Goal: Contribute content: Contribute content

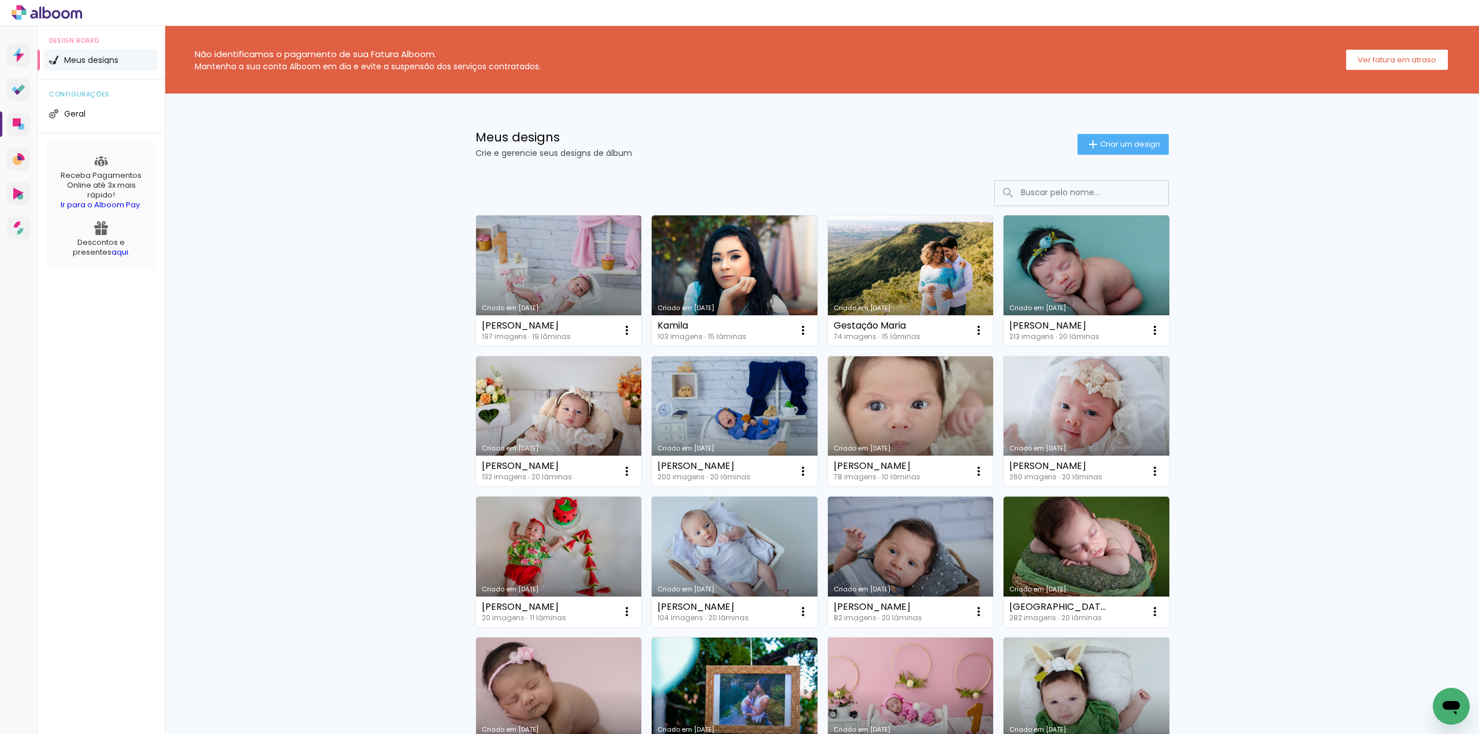
click at [531, 276] on link "Criado em [DATE]" at bounding box center [559, 280] width 166 height 131
click at [1114, 151] on paper-button "Criar um design" at bounding box center [1122, 144] width 91 height 21
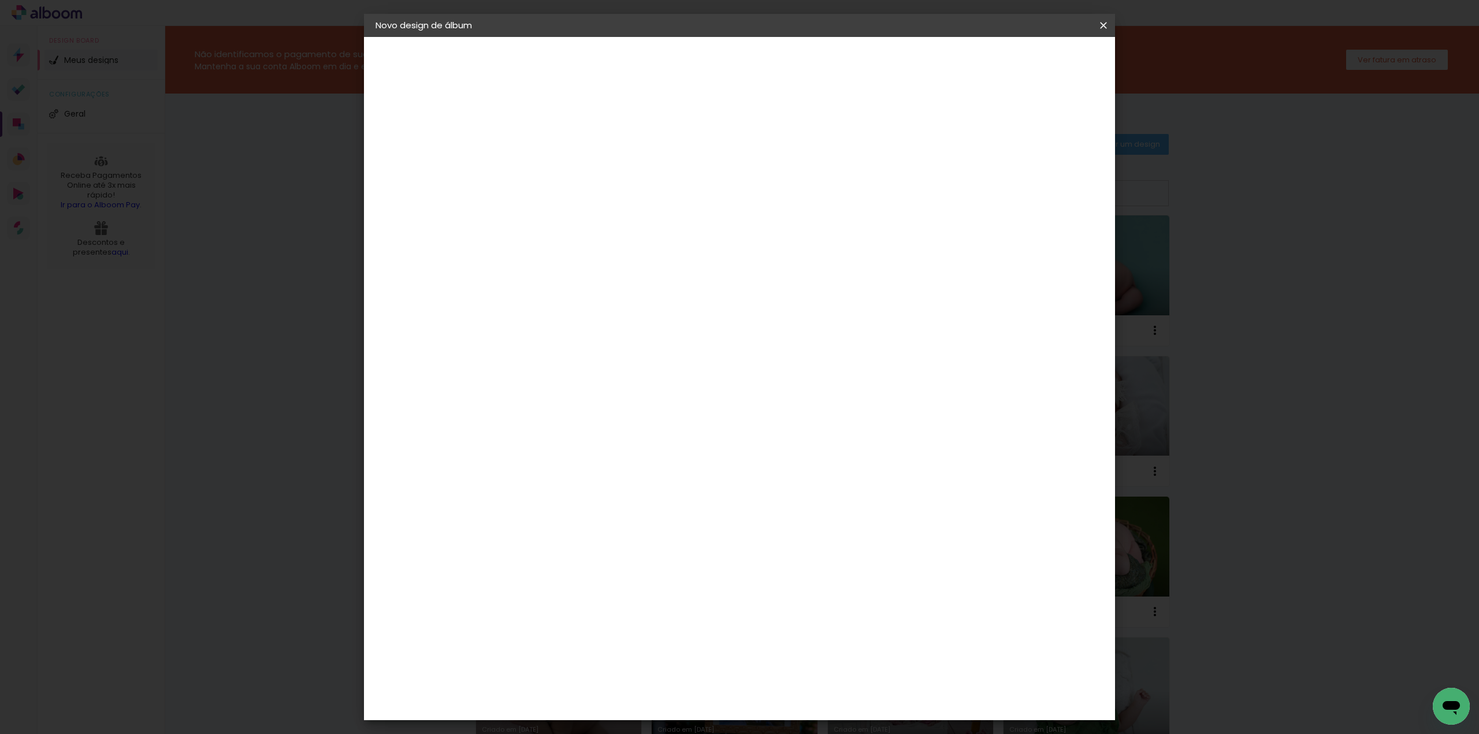
click at [564, 150] on input at bounding box center [564, 155] width 0 height 18
type input "Naomy"
click at [0, 0] on slot "Avançar" at bounding box center [0, 0] width 0 height 0
click at [781, 184] on paper-item "Tamanho Livre" at bounding box center [725, 175] width 111 height 25
click at [798, 38] on header "Fornecedor Escolha um fornecedor ou avance com o tamanho livre. Voltar Avançar" at bounding box center [656, 71] width 284 height 69
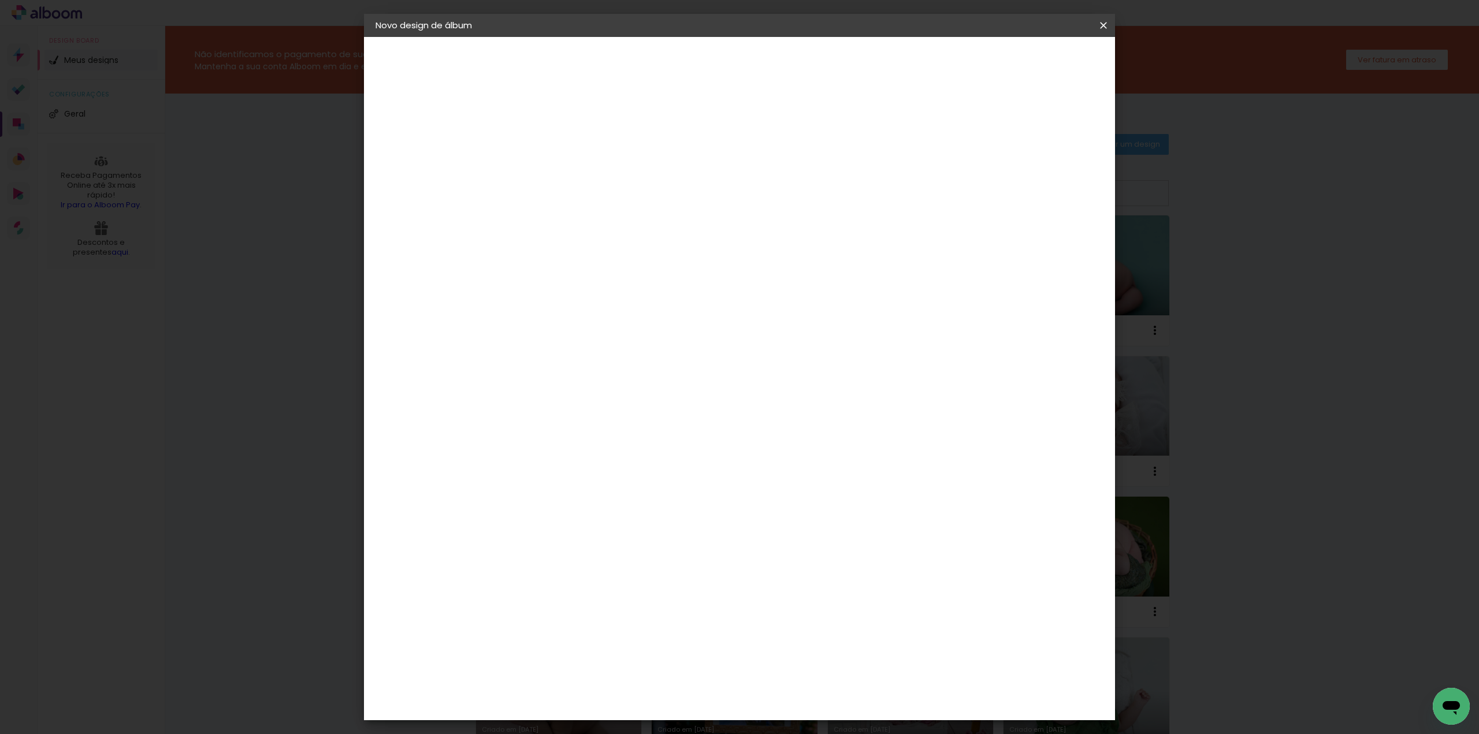
click at [0, 0] on slot "Avançar" at bounding box center [0, 0] width 0 height 0
drag, startPoint x: 540, startPoint y: 327, endPoint x: 522, endPoint y: 331, distance: 18.2
click at [522, 331] on input "30" at bounding box center [528, 327] width 30 height 17
type input "20"
type paper-input "20"
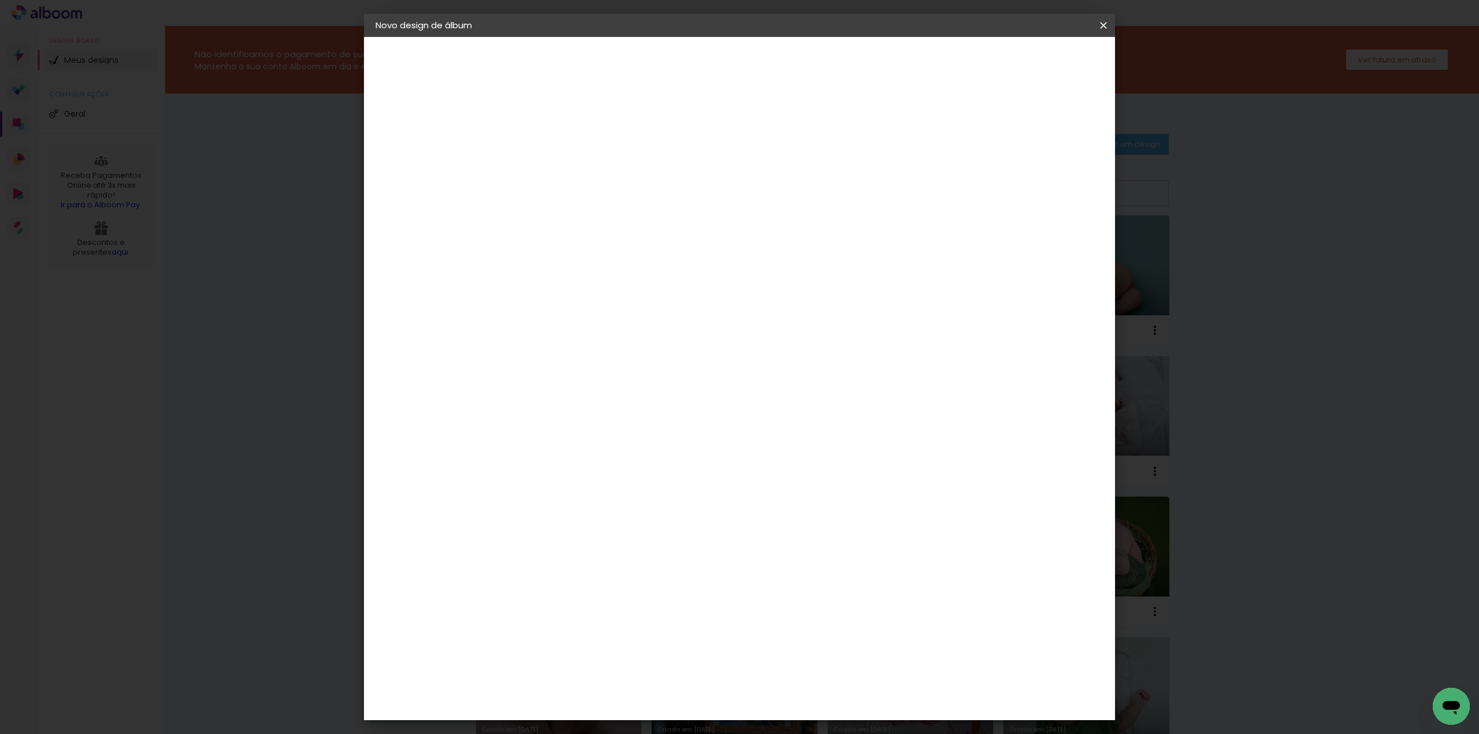
click at [807, 403] on input "60" at bounding box center [803, 405] width 30 height 17
type input "50"
type paper-input "50"
click at [922, 239] on div "25 cm cm cm mm A maioria das encadernadoras sugere 5mm de sangria." at bounding box center [786, 192] width 545 height 92
click at [1030, 65] on span "Iniciar design" at bounding box center [1004, 61] width 53 height 8
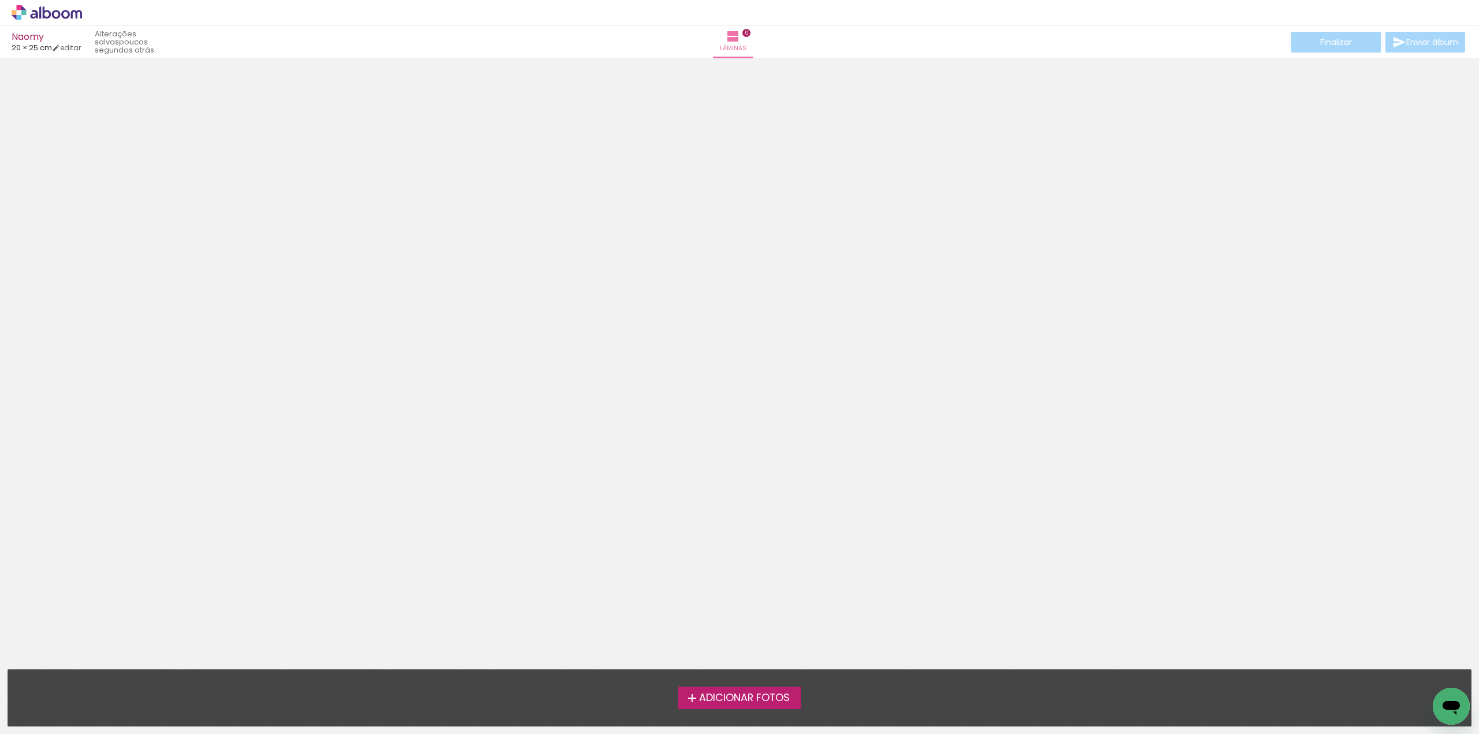
click at [696, 696] on iron-icon at bounding box center [692, 698] width 14 height 14
click at [0, 0] on input "file" at bounding box center [0, 0] width 0 height 0
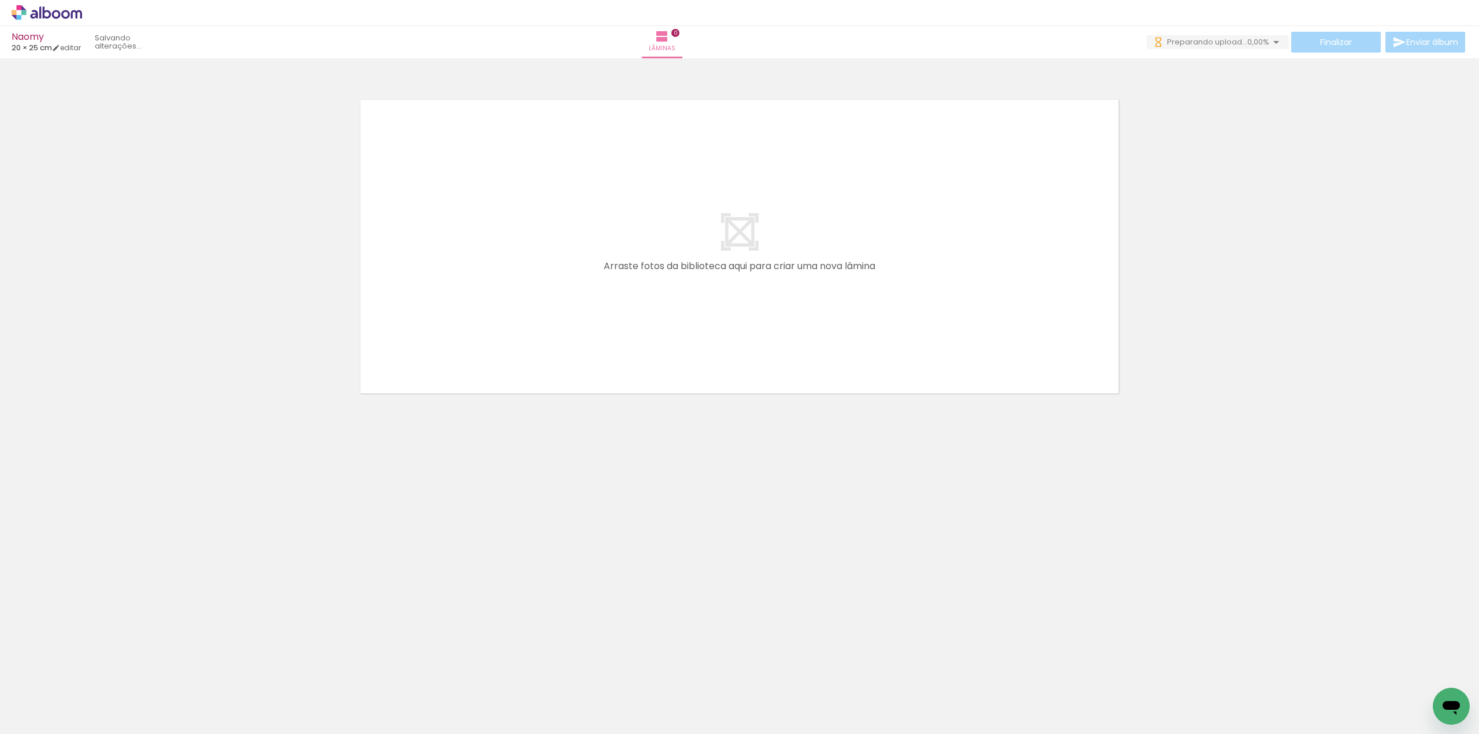
click at [50, 709] on paper-button "Adicionar Fotos" at bounding box center [36, 718] width 56 height 18
click at [0, 0] on input "file" at bounding box center [0, 0] width 0 height 0
click at [36, 712] on span "Adicionar Fotos" at bounding box center [41, 718] width 35 height 13
click at [0, 0] on input "file" at bounding box center [0, 0] width 0 height 0
click at [33, 717] on span "Adicionar Fotos" at bounding box center [41, 718] width 35 height 13
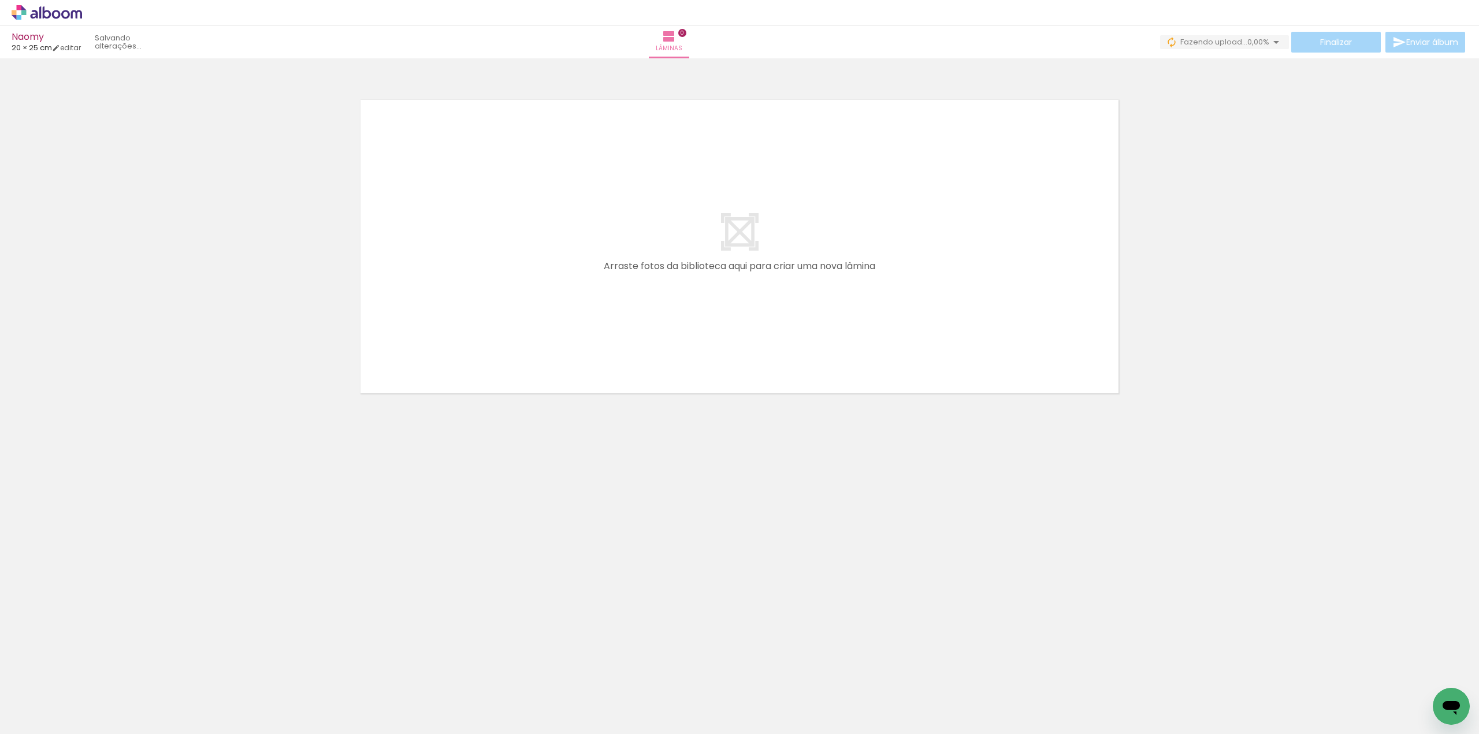
click at [0, 0] on input "file" at bounding box center [0, 0] width 0 height 0
click at [44, 716] on span "Adicionar Fotos" at bounding box center [41, 718] width 35 height 13
click at [0, 0] on input "file" at bounding box center [0, 0] width 0 height 0
click at [34, 724] on span "Adicionar Fotos" at bounding box center [41, 718] width 35 height 13
click at [0, 0] on input "file" at bounding box center [0, 0] width 0 height 0
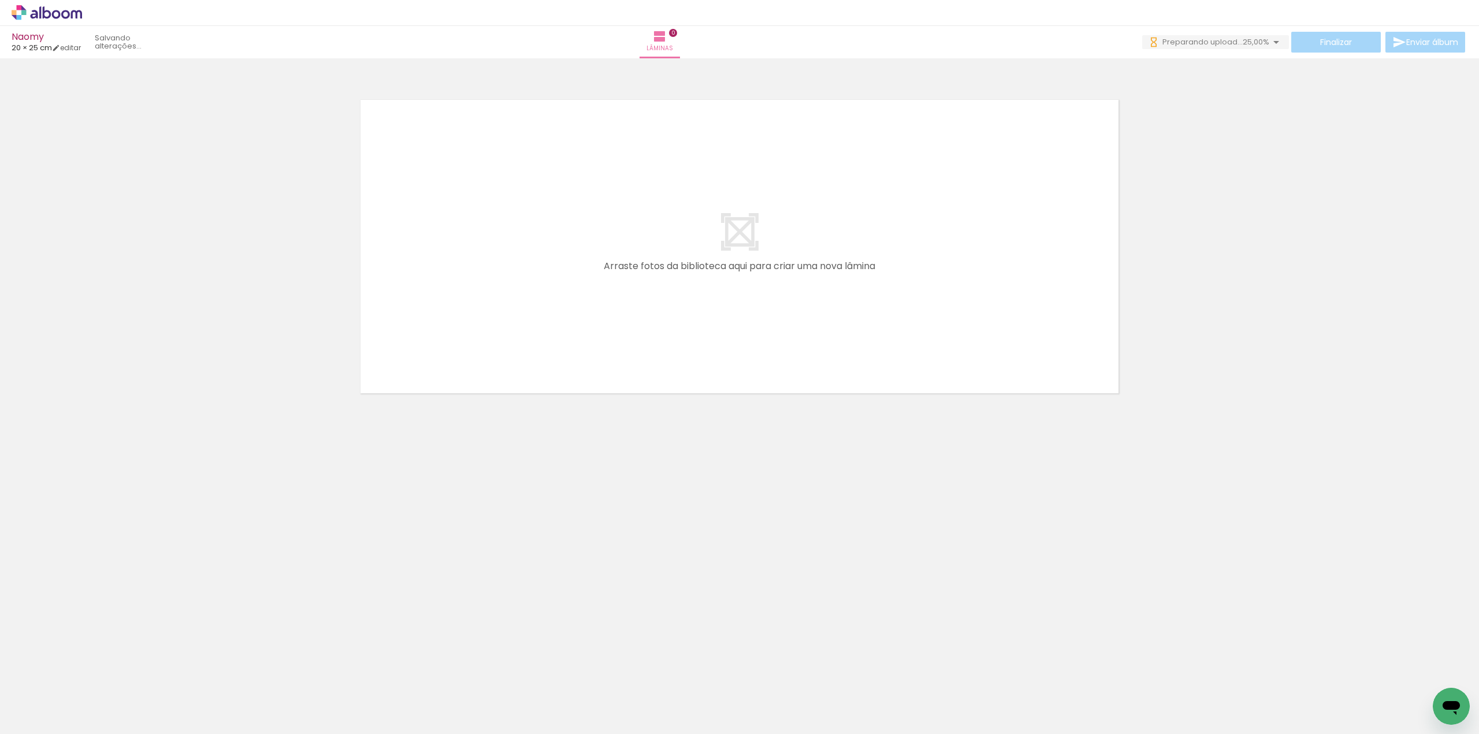
click at [39, 717] on span "Adicionar Fotos" at bounding box center [41, 718] width 35 height 13
click at [0, 0] on input "file" at bounding box center [0, 0] width 0 height 0
click at [50, 720] on span "Adicionar Fotos" at bounding box center [41, 718] width 35 height 13
click at [0, 0] on input "file" at bounding box center [0, 0] width 0 height 0
click at [16, 711] on paper-button "Adicionar Fotos" at bounding box center [36, 718] width 56 height 18
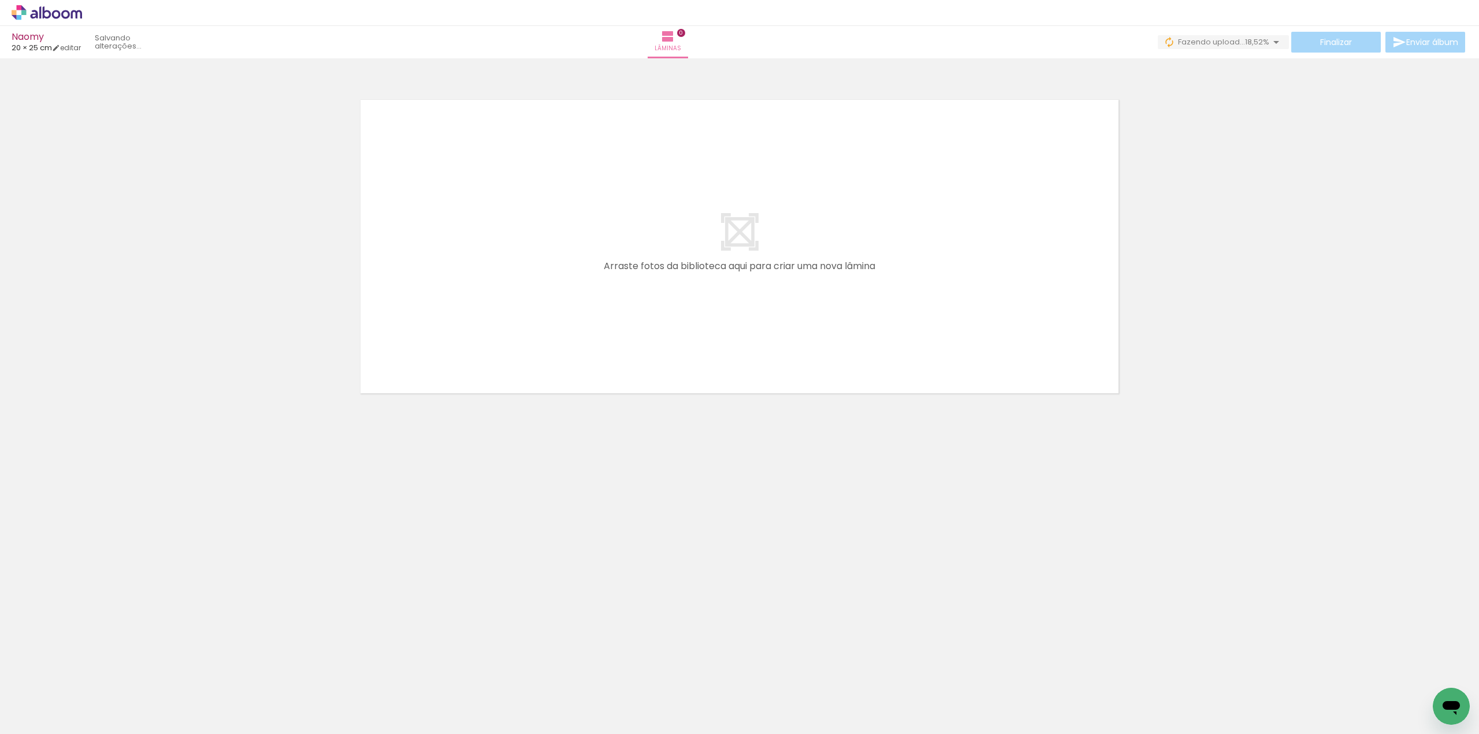
click at [0, 0] on input "file" at bounding box center [0, 0] width 0 height 0
click at [57, 712] on span "Adicionar Fotos" at bounding box center [41, 718] width 35 height 13
click at [0, 0] on input "file" at bounding box center [0, 0] width 0 height 0
click at [42, 718] on span "Adicionar Fotos" at bounding box center [41, 718] width 35 height 13
click at [0, 0] on input "file" at bounding box center [0, 0] width 0 height 0
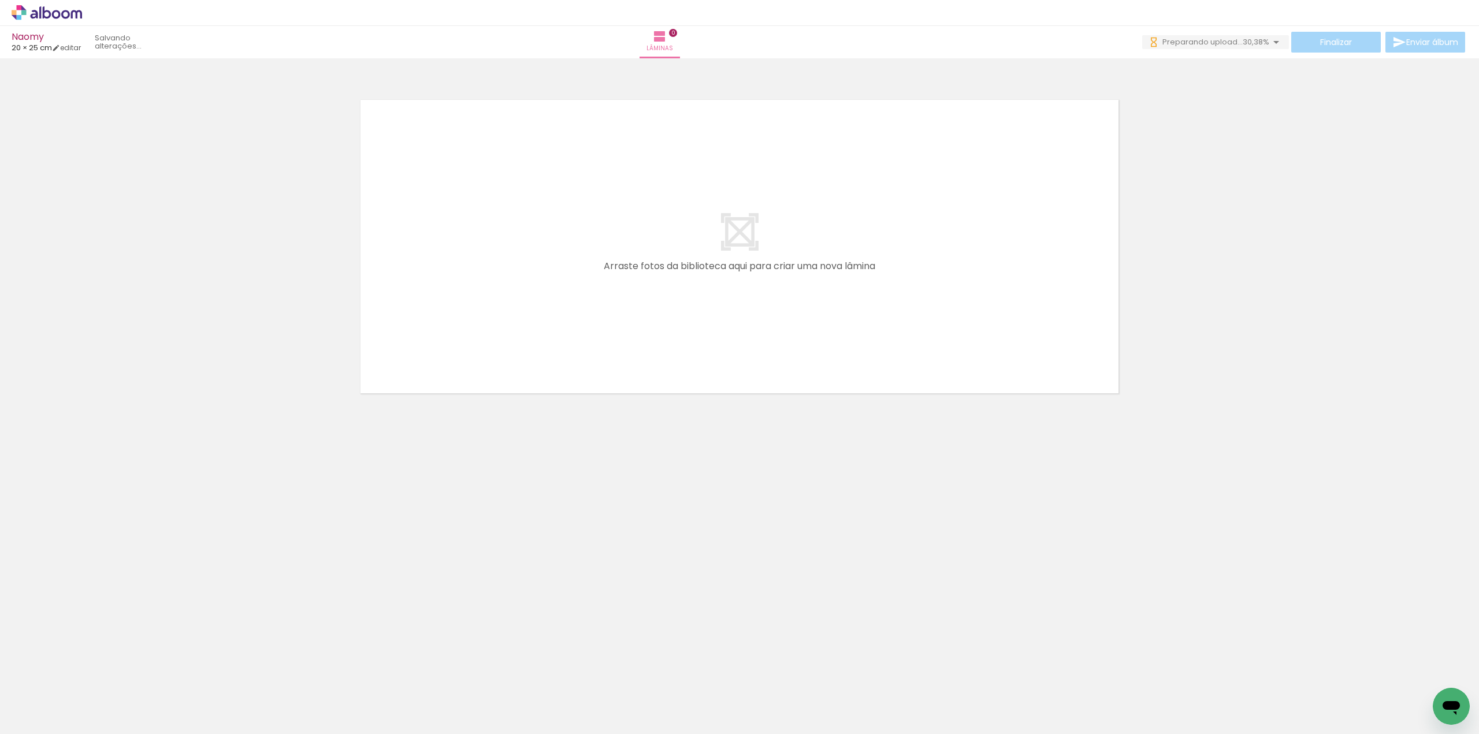
click at [36, 723] on span "Adicionar Fotos" at bounding box center [41, 718] width 35 height 13
click at [0, 0] on input "file" at bounding box center [0, 0] width 0 height 0
click at [53, 718] on span "Adicionar Fotos" at bounding box center [41, 718] width 35 height 13
click at [0, 0] on input "file" at bounding box center [0, 0] width 0 height 0
drag, startPoint x: 463, startPoint y: 711, endPoint x: 585, endPoint y: 337, distance: 392.9
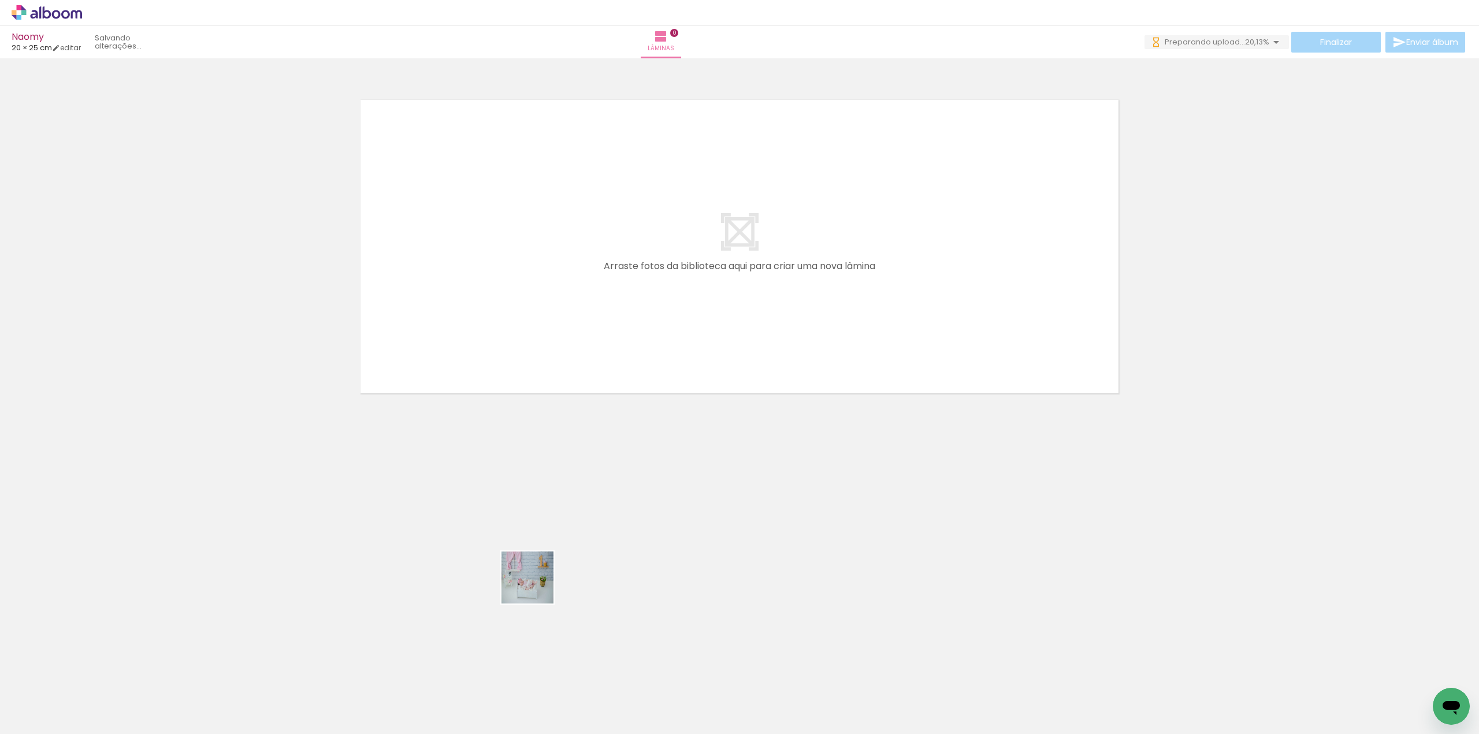
click at [585, 337] on quentale-workspace at bounding box center [739, 367] width 1479 height 734
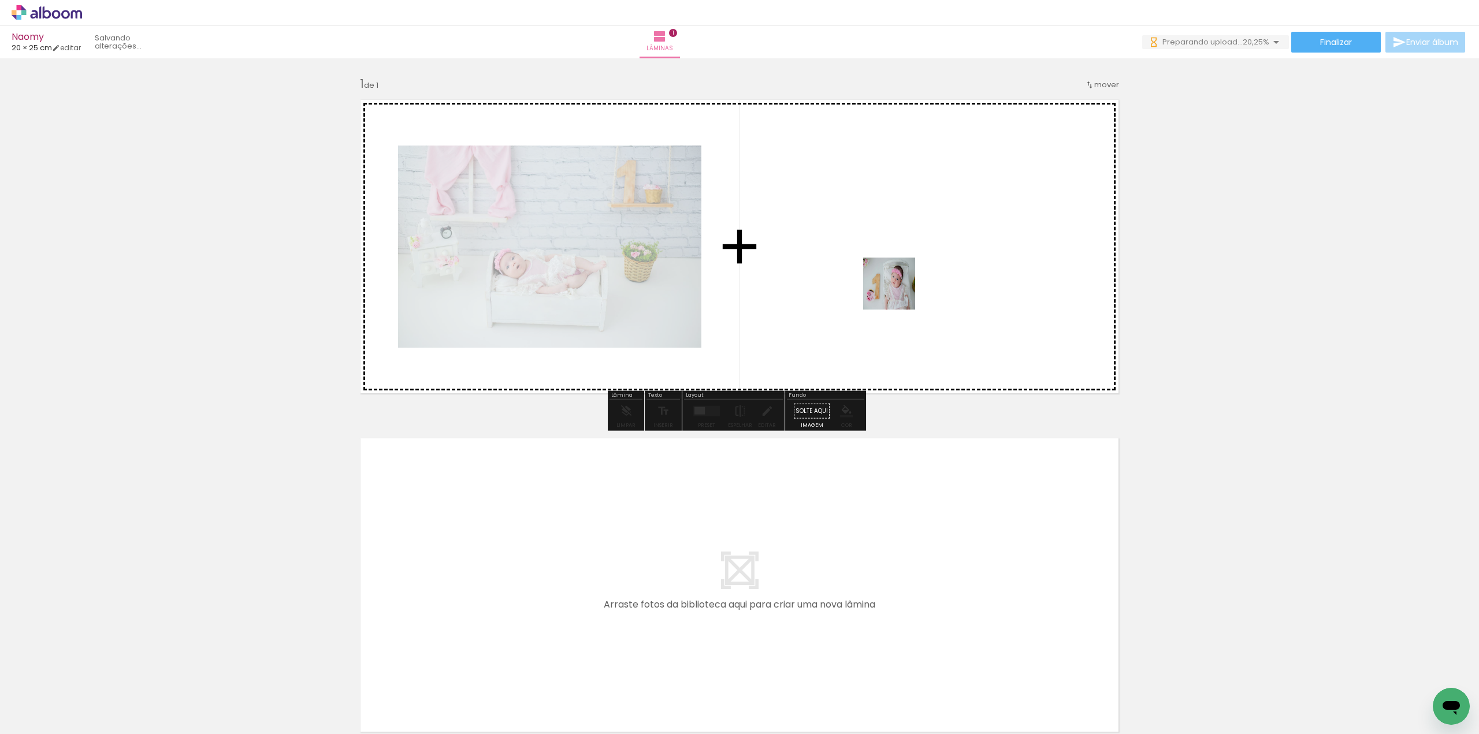
drag, startPoint x: 958, startPoint y: 704, endPoint x: 869, endPoint y: 228, distance: 483.5
click at [869, 228] on quentale-workspace at bounding box center [739, 367] width 1479 height 734
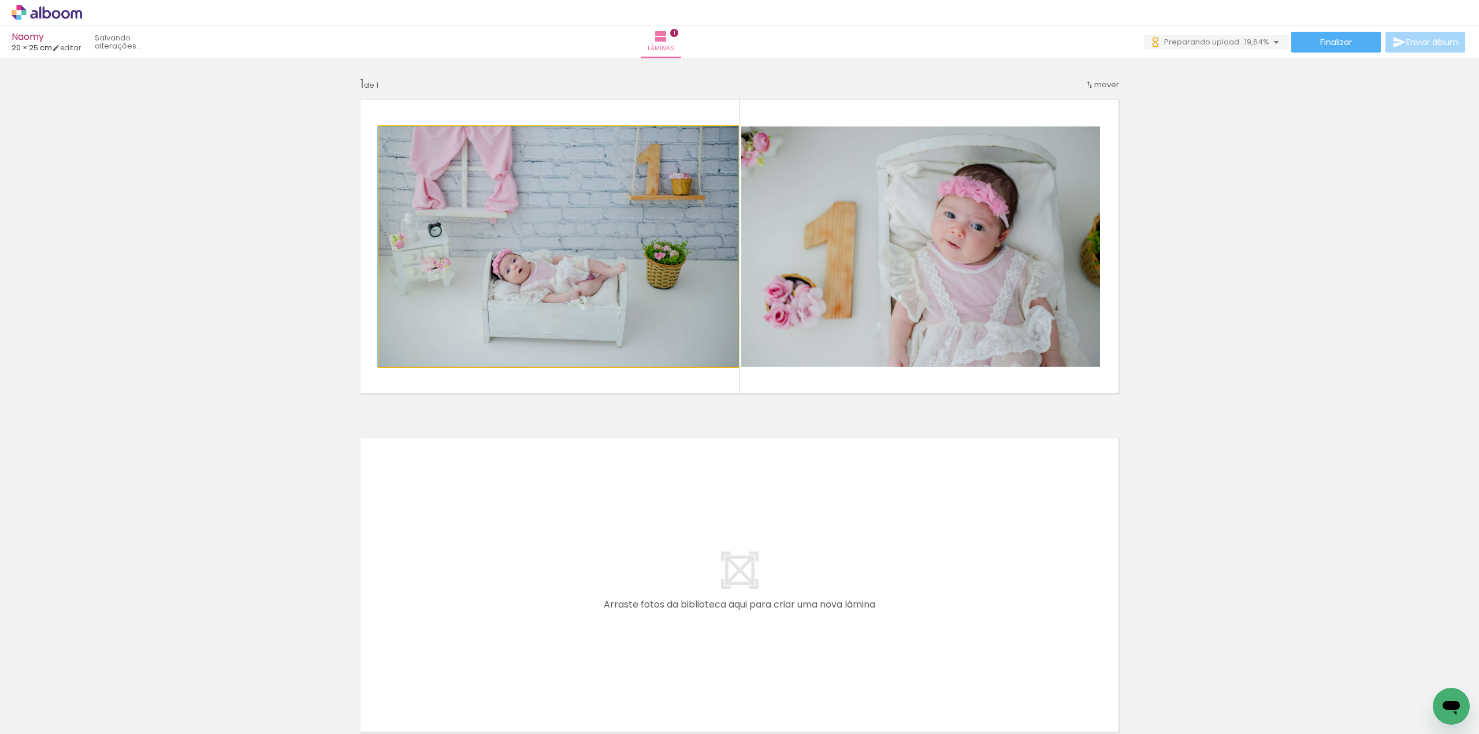
click at [611, 271] on quentale-photo at bounding box center [558, 246] width 359 height 240
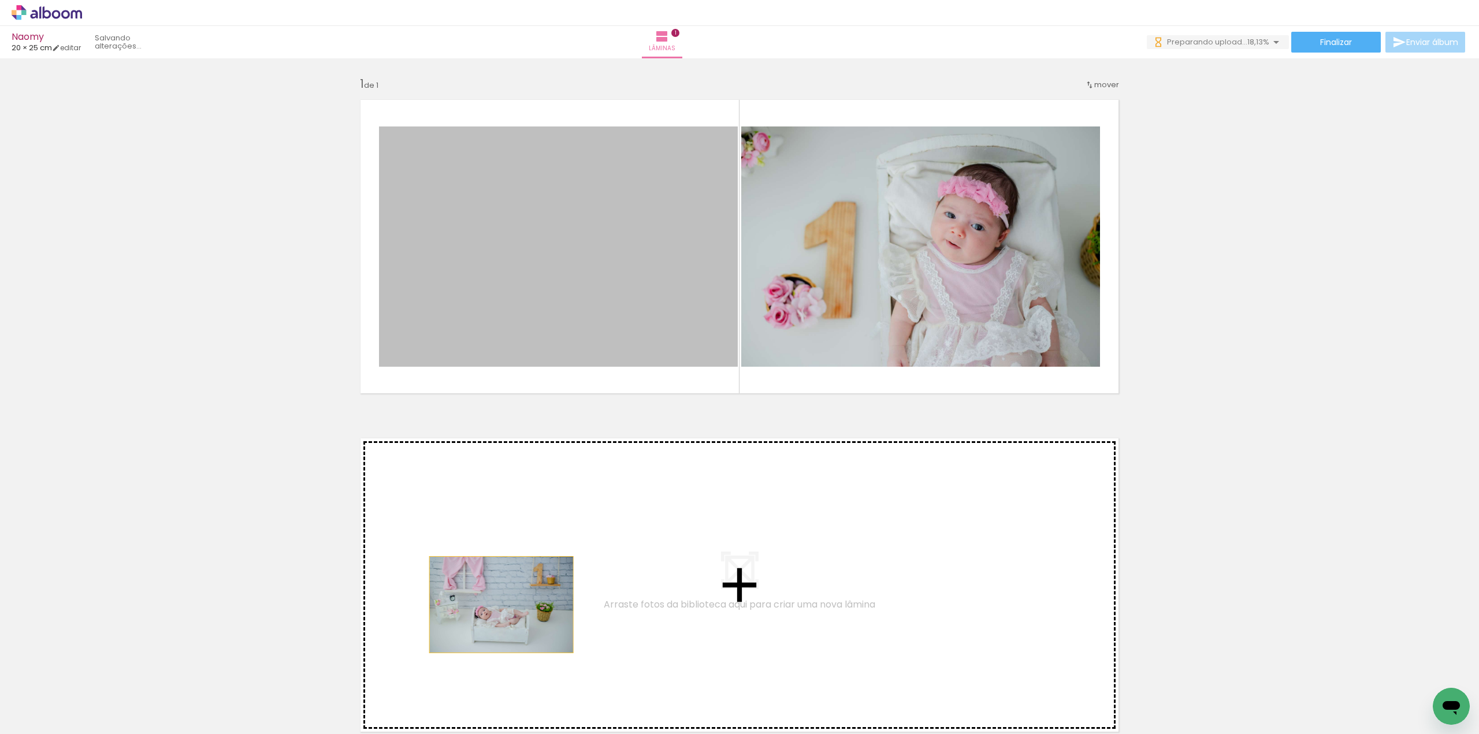
drag, startPoint x: 606, startPoint y: 296, endPoint x: 485, endPoint y: 576, distance: 305.3
click at [485, 576] on div "Inserir lâmina 1 de 1" at bounding box center [739, 401] width 1479 height 678
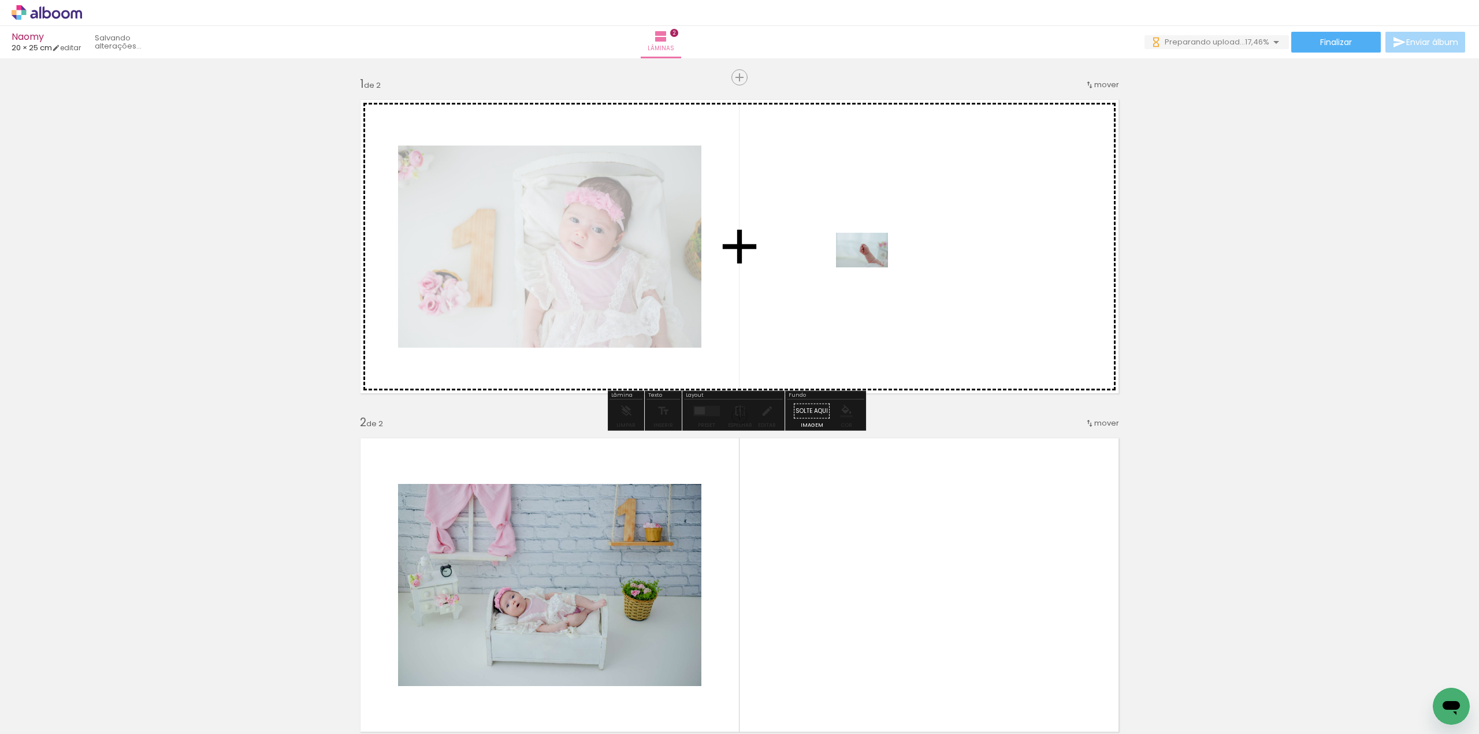
drag, startPoint x: 832, startPoint y: 699, endPoint x: 870, endPoint y: 239, distance: 461.4
click at [870, 239] on quentale-workspace at bounding box center [739, 367] width 1479 height 734
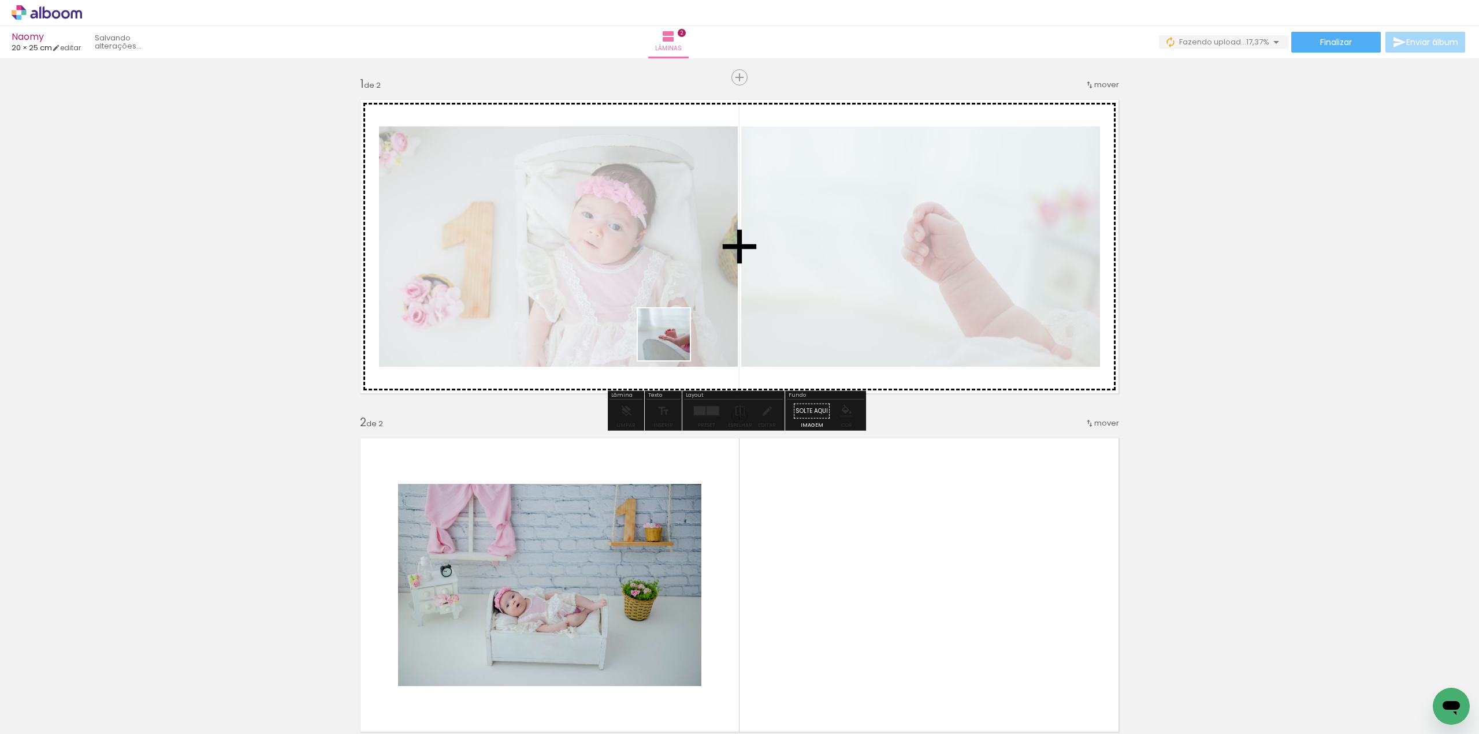
drag, startPoint x: 691, startPoint y: 705, endPoint x: 665, endPoint y: 302, distance: 404.0
click at [657, 256] on quentale-workspace at bounding box center [739, 367] width 1479 height 734
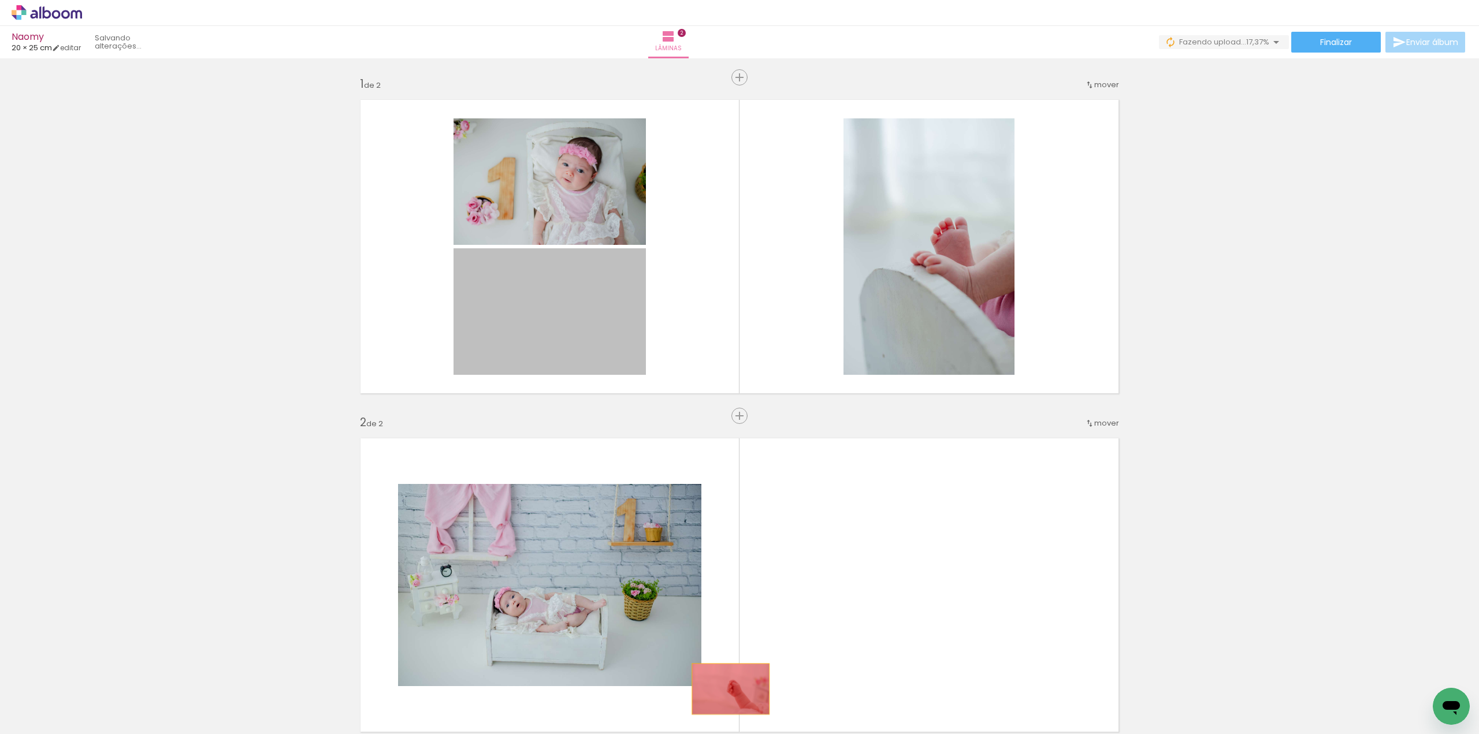
drag, startPoint x: 546, startPoint y: 303, endPoint x: 725, endPoint y: 691, distance: 427.7
click at [725, 691] on quentale-workspace at bounding box center [739, 367] width 1479 height 734
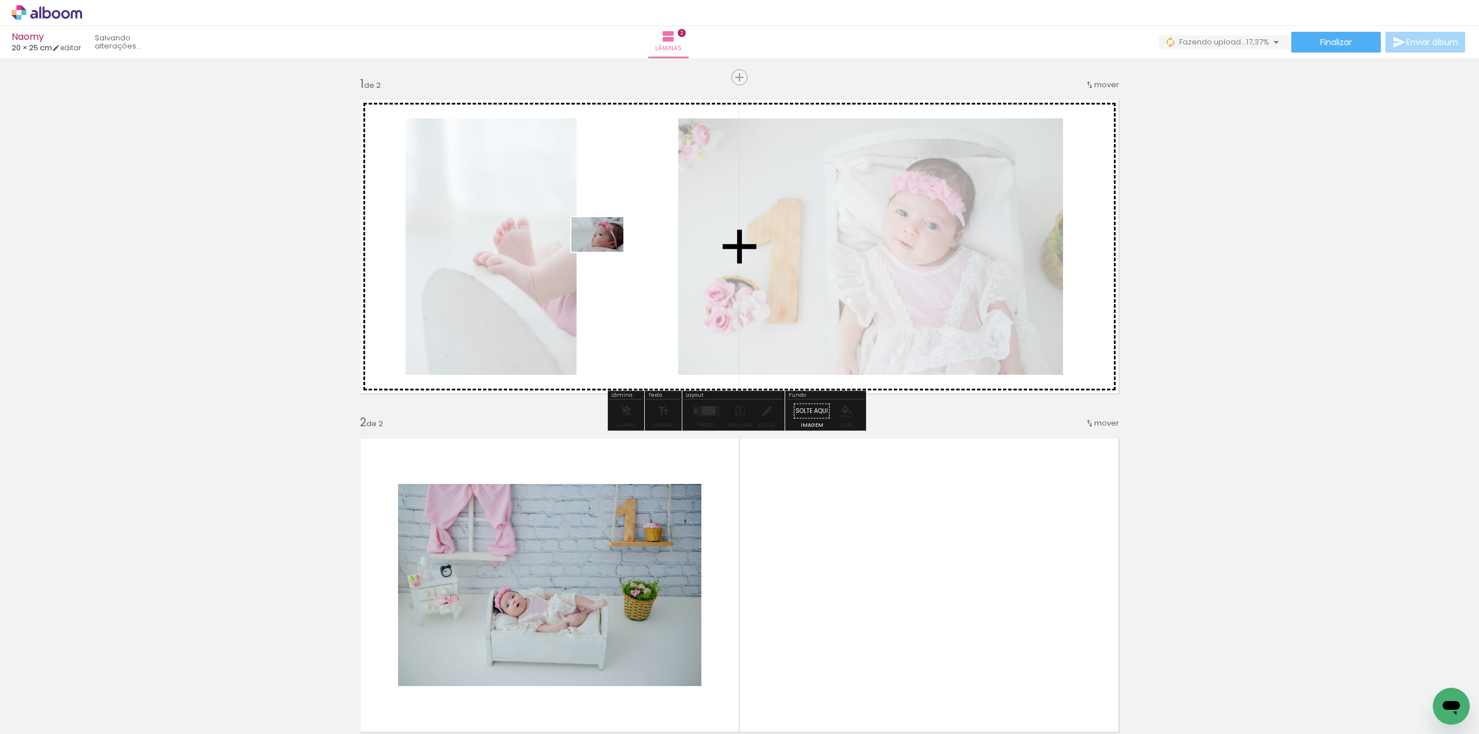
drag, startPoint x: 760, startPoint y: 701, endPoint x: 606, endPoint y: 252, distance: 475.1
click at [606, 252] on quentale-workspace at bounding box center [739, 367] width 1479 height 734
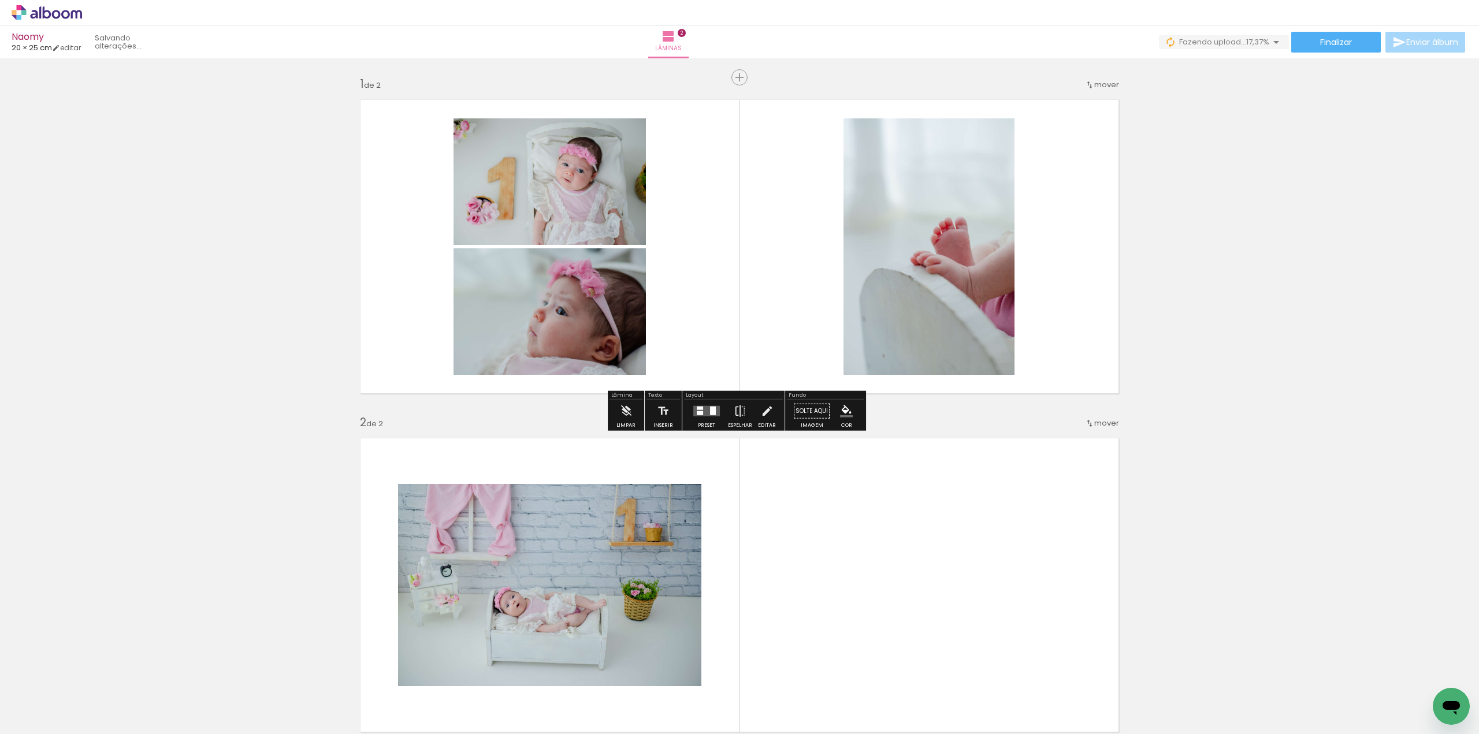
click at [694, 417] on div at bounding box center [706, 411] width 31 height 23
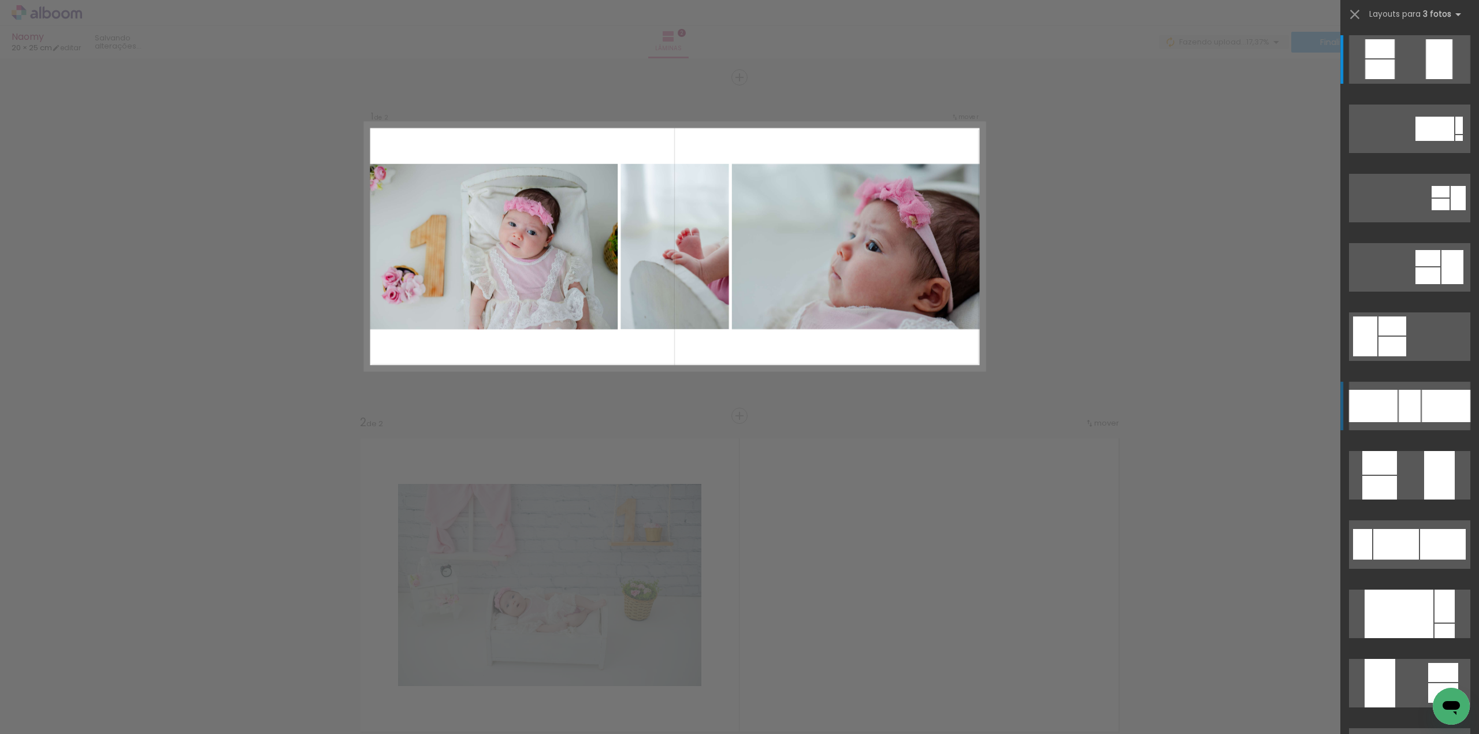
click at [1401, 406] on div at bounding box center [1409, 406] width 22 height 32
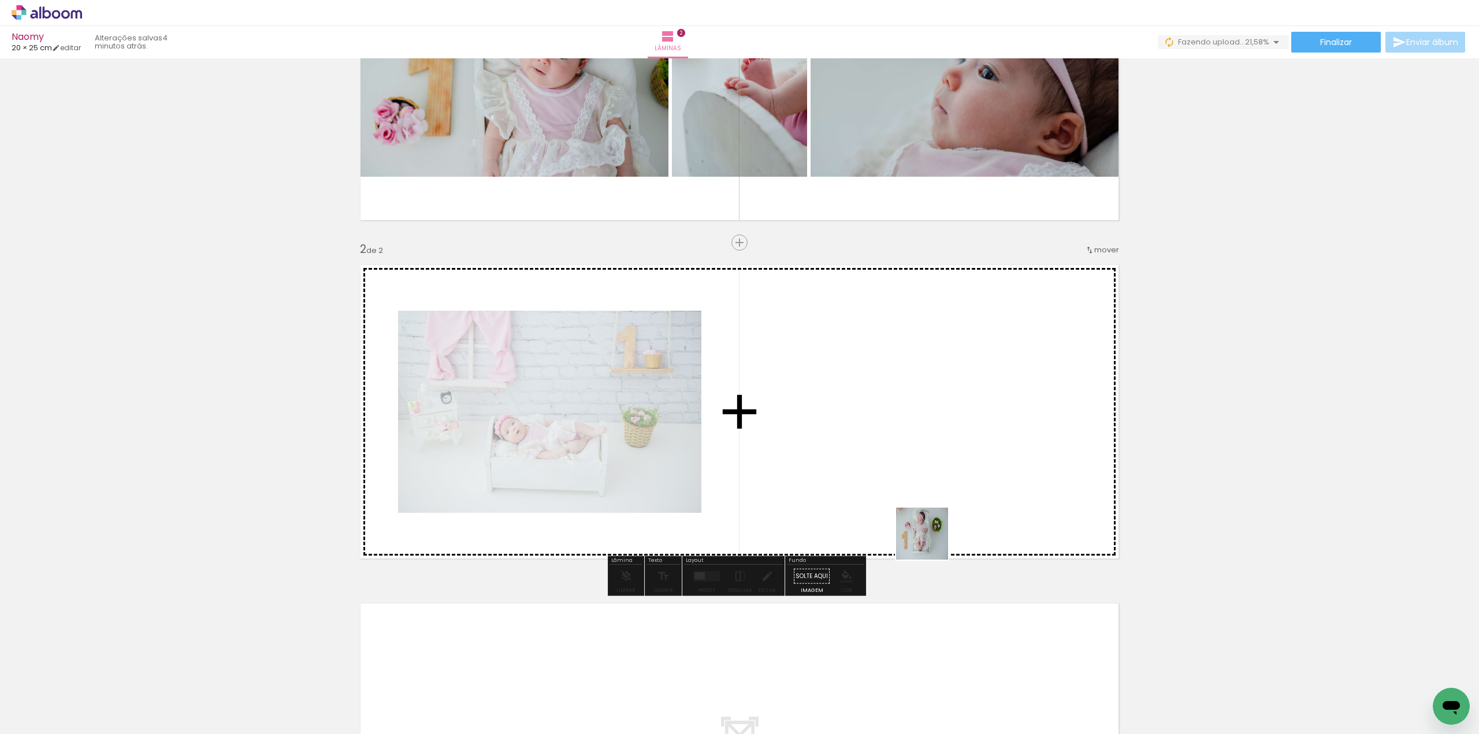
drag, startPoint x: 881, startPoint y: 702, endPoint x: 958, endPoint y: 375, distance: 335.4
click at [958, 375] on quentale-workspace at bounding box center [739, 367] width 1479 height 734
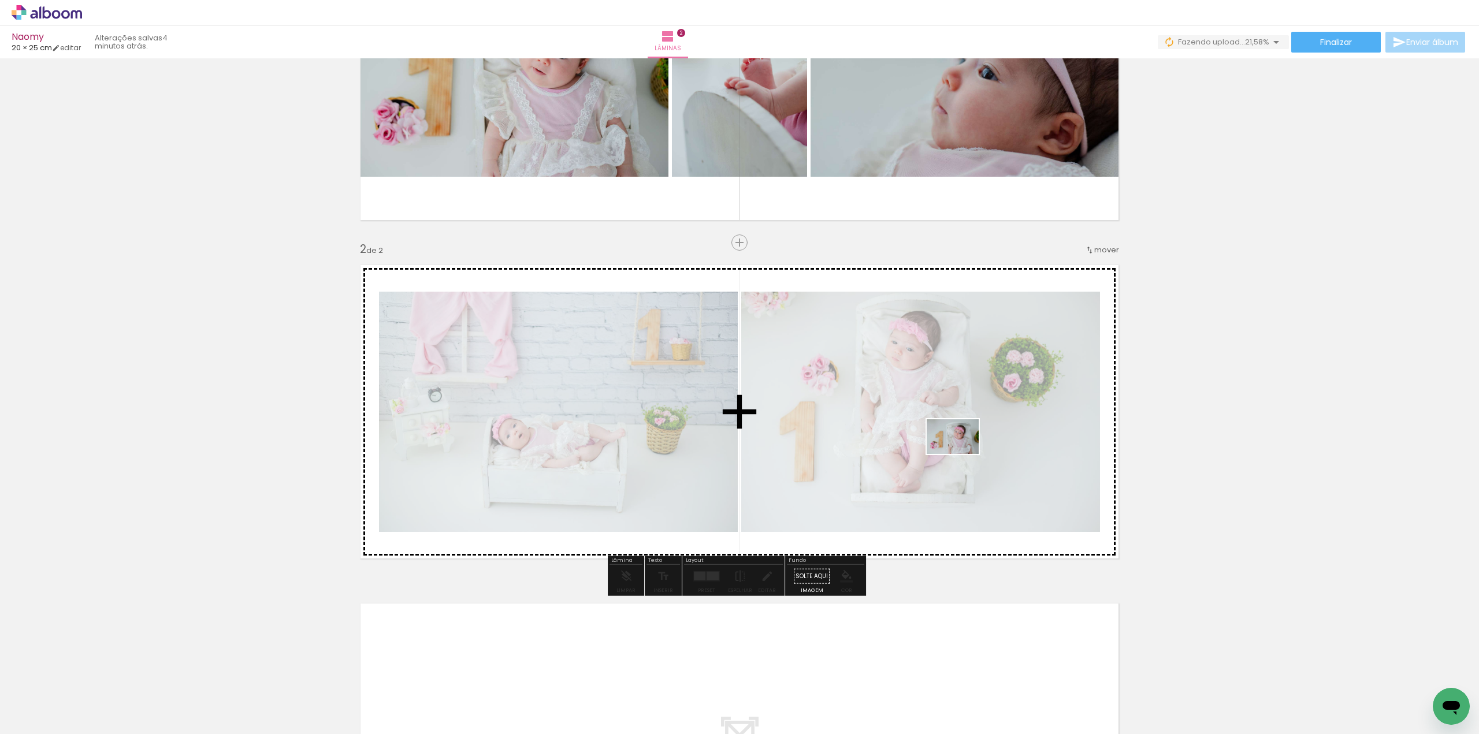
drag, startPoint x: 1015, startPoint y: 657, endPoint x: 961, endPoint y: 454, distance: 209.7
click at [961, 454] on quentale-workspace at bounding box center [739, 367] width 1479 height 734
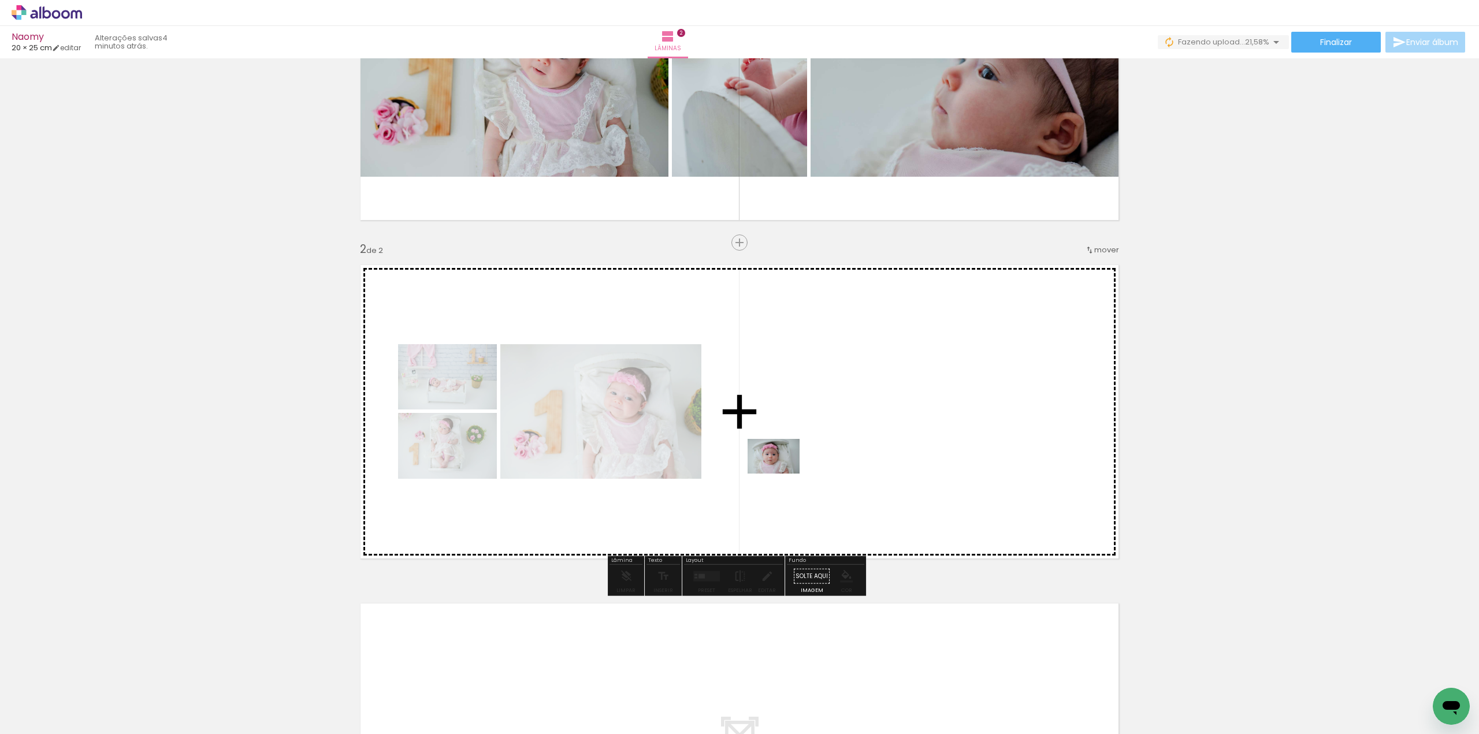
drag, startPoint x: 197, startPoint y: 703, endPoint x: 740, endPoint y: 531, distance: 569.4
click at [788, 470] on quentale-workspace at bounding box center [739, 367] width 1479 height 734
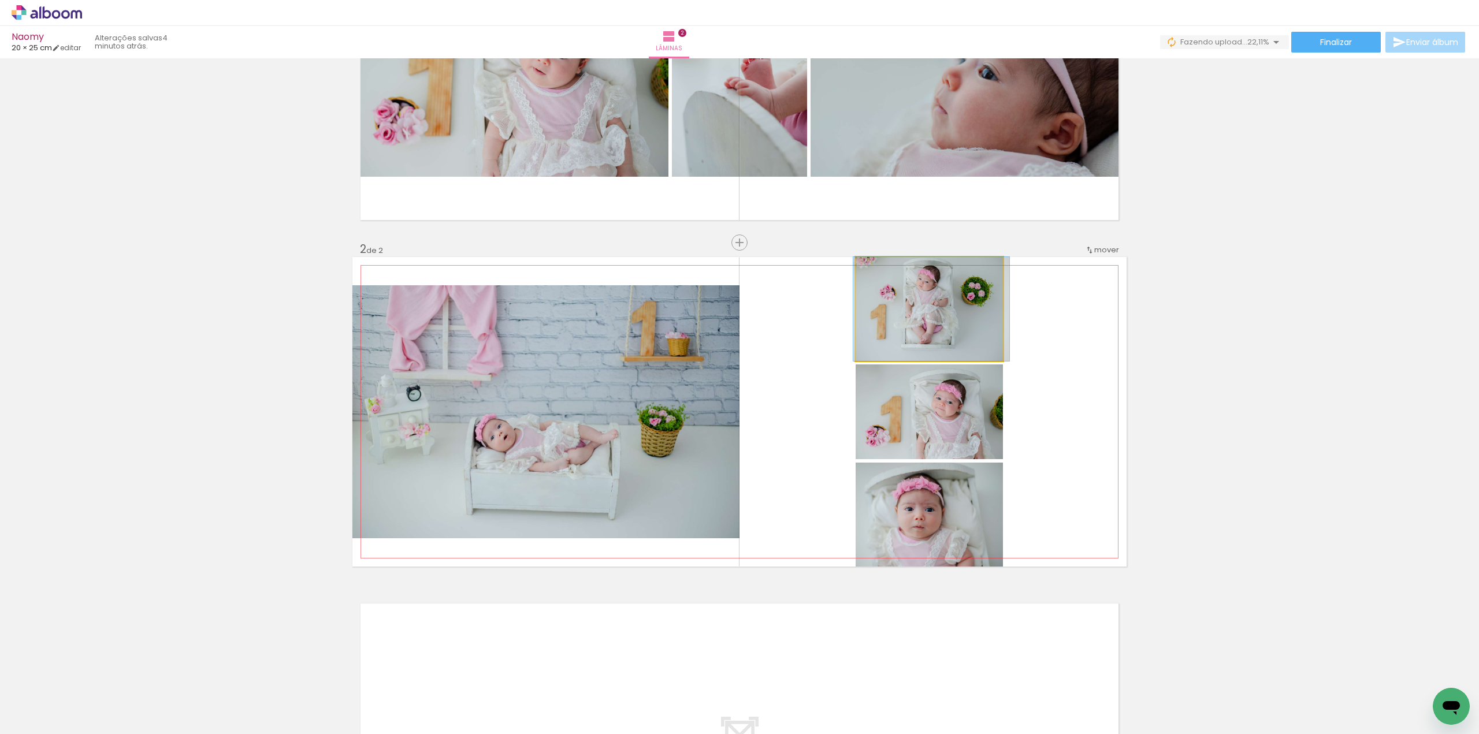
drag, startPoint x: 902, startPoint y: 318, endPoint x: 905, endPoint y: 336, distance: 18.6
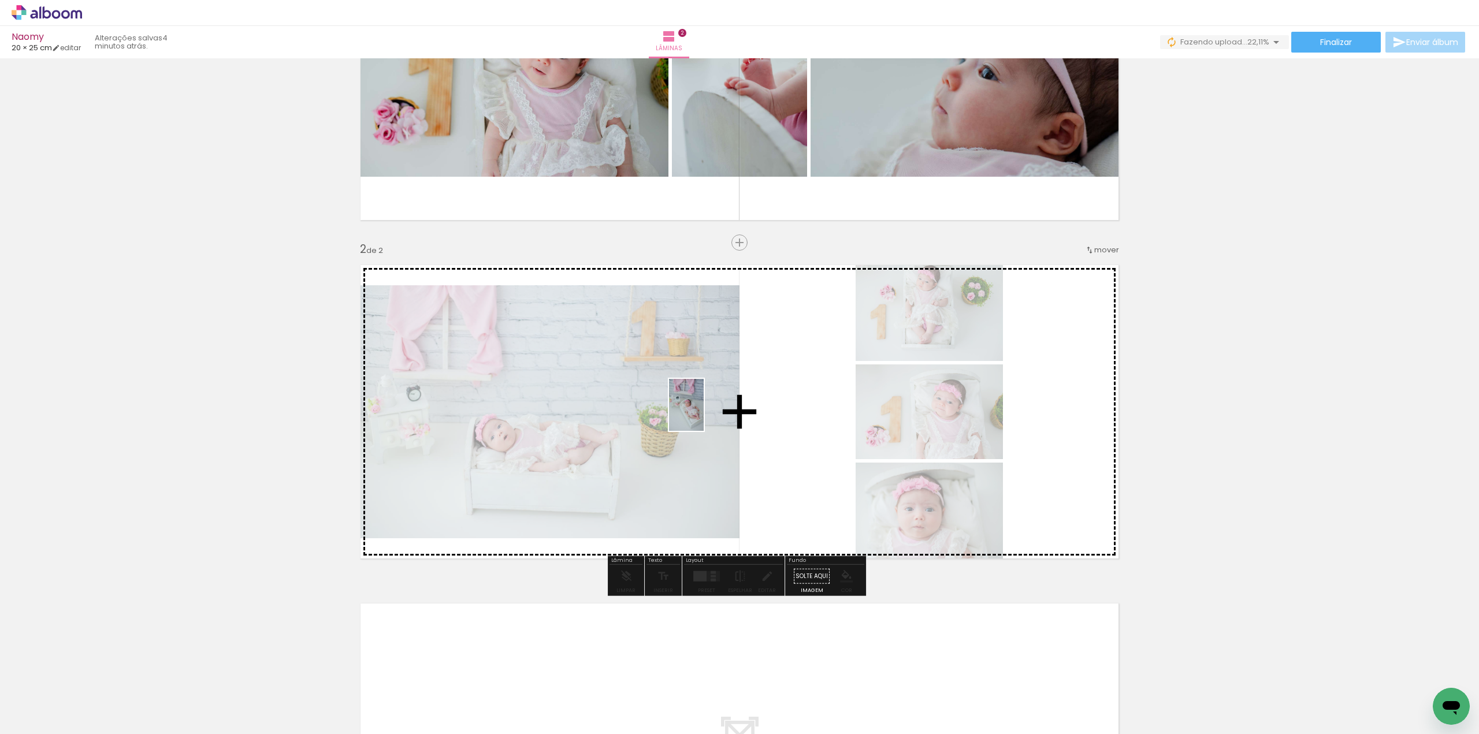
drag, startPoint x: 504, startPoint y: 713, endPoint x: 705, endPoint y: 412, distance: 362.4
click at [705, 411] on quentale-workspace at bounding box center [739, 367] width 1479 height 734
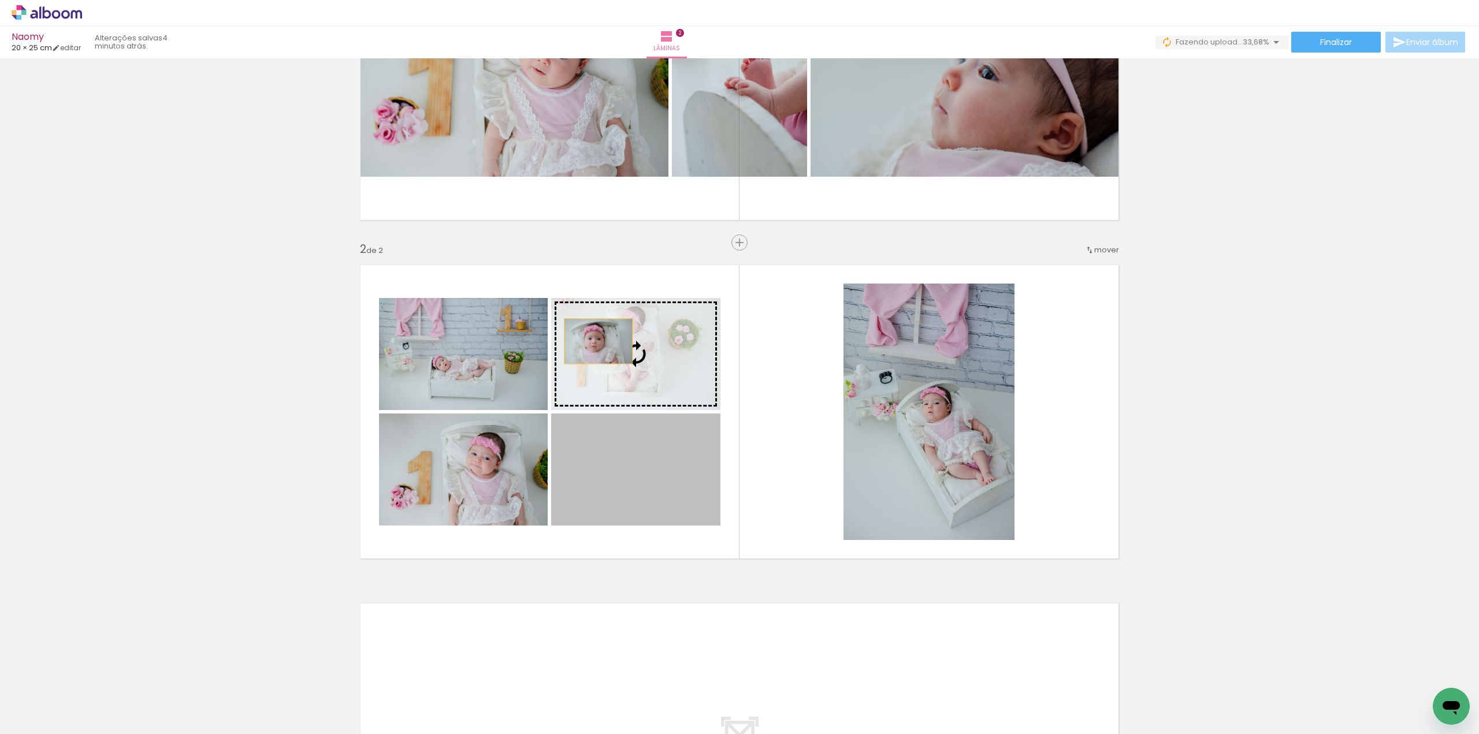
drag, startPoint x: 590, startPoint y: 495, endPoint x: 594, endPoint y: 341, distance: 153.7
click at [0, 0] on slot at bounding box center [0, 0] width 0 height 0
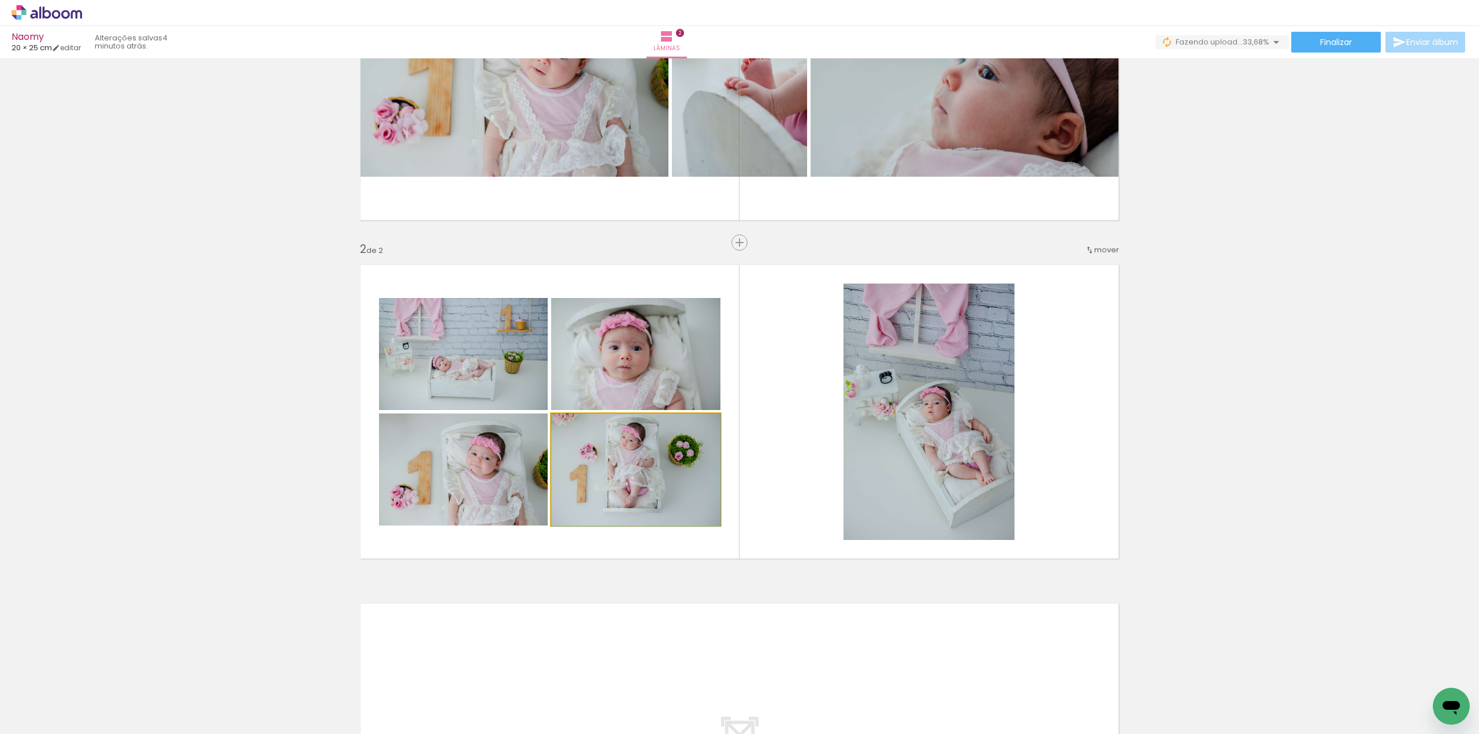
drag, startPoint x: 623, startPoint y: 451, endPoint x: 621, endPoint y: 470, distance: 18.6
drag, startPoint x: 456, startPoint y: 366, endPoint x: 456, endPoint y: 386, distance: 20.8
drag, startPoint x: 631, startPoint y: 373, endPoint x: 633, endPoint y: 360, distance: 12.9
drag, startPoint x: 487, startPoint y: 464, endPoint x: 483, endPoint y: 480, distance: 16.7
drag, startPoint x: 488, startPoint y: 490, endPoint x: 492, endPoint y: 468, distance: 21.8
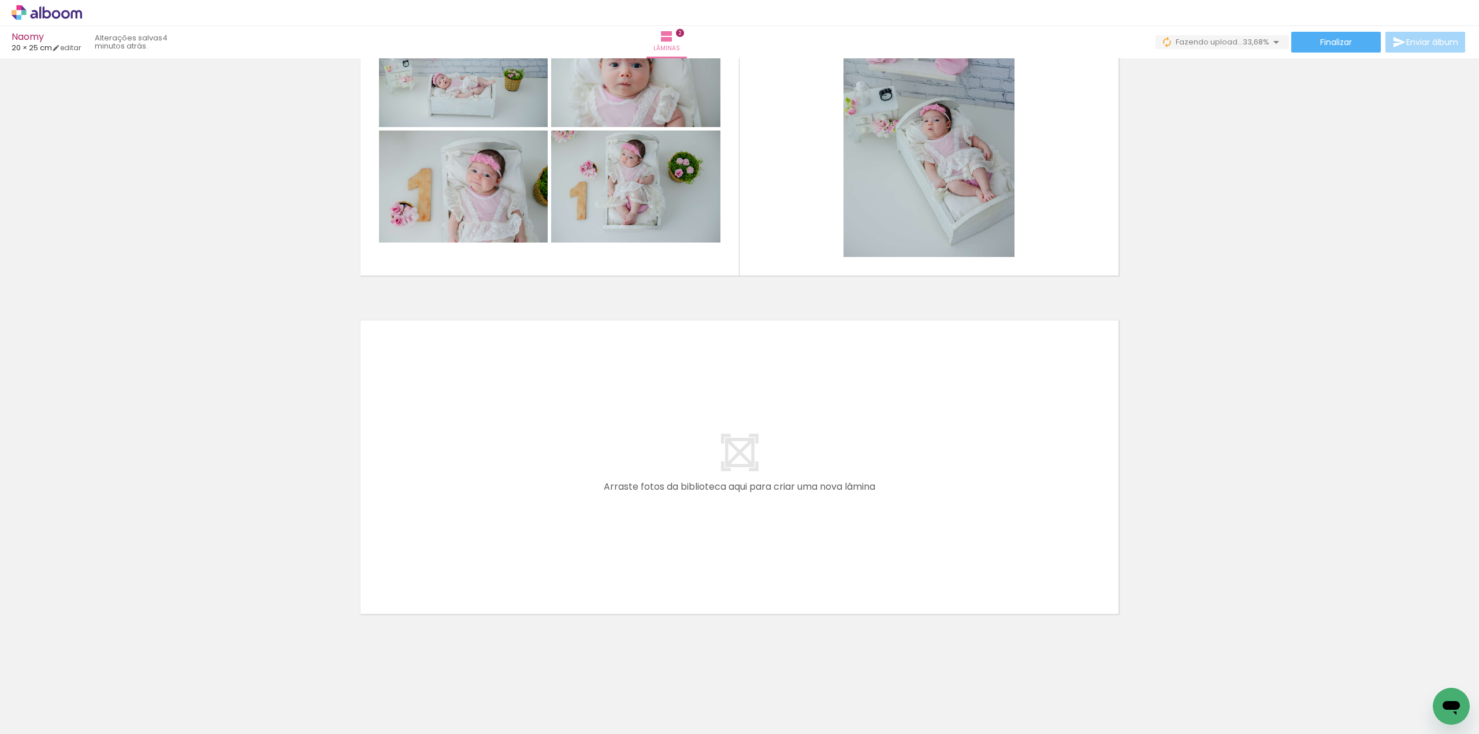
scroll to position [0, 1118]
drag, startPoint x: 342, startPoint y: 725, endPoint x: 333, endPoint y: 728, distance: 9.9
click at [95, 728] on iron-horizontal-list at bounding box center [83, 698] width 23 height 72
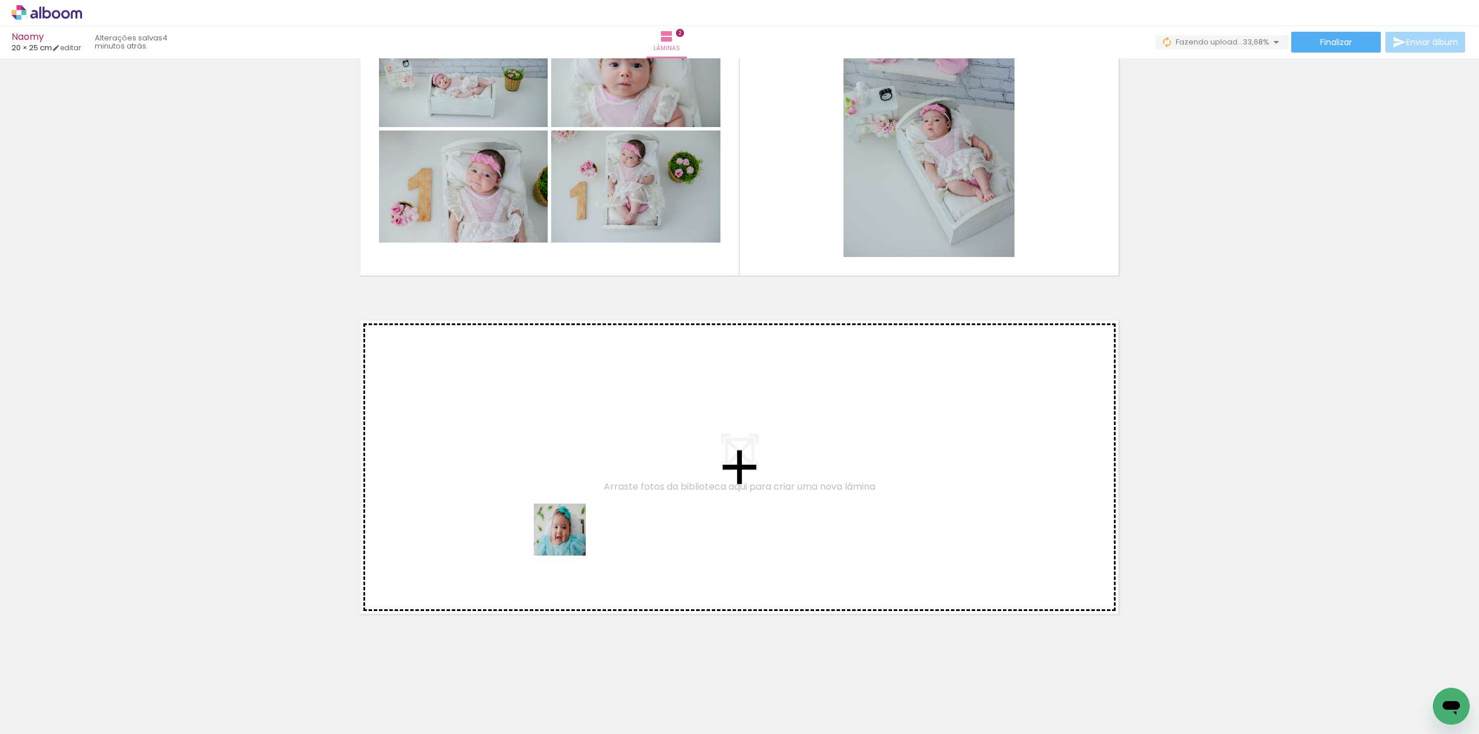
drag, startPoint x: 548, startPoint y: 703, endPoint x: 563, endPoint y: 490, distance: 213.1
click at [563, 490] on quentale-workspace at bounding box center [739, 367] width 1479 height 734
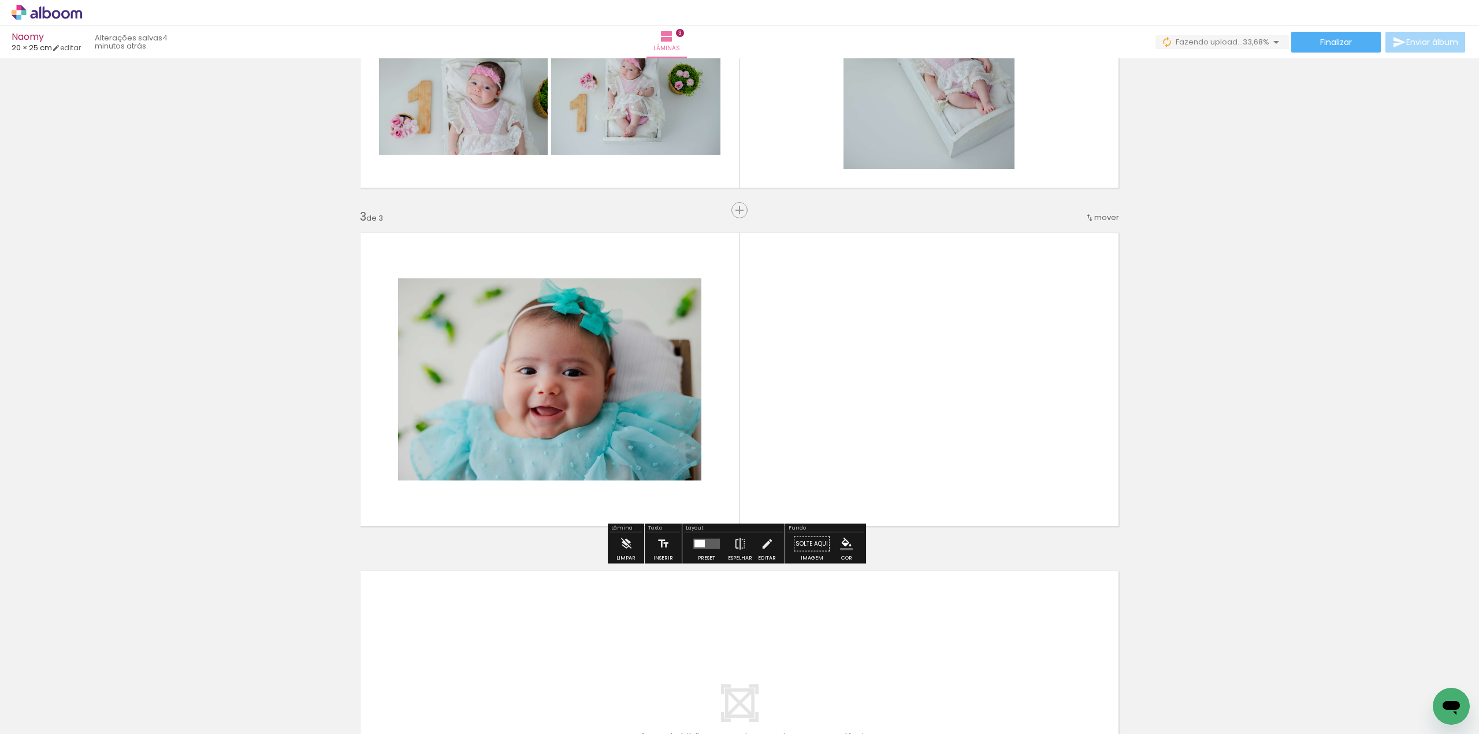
scroll to position [563, 0]
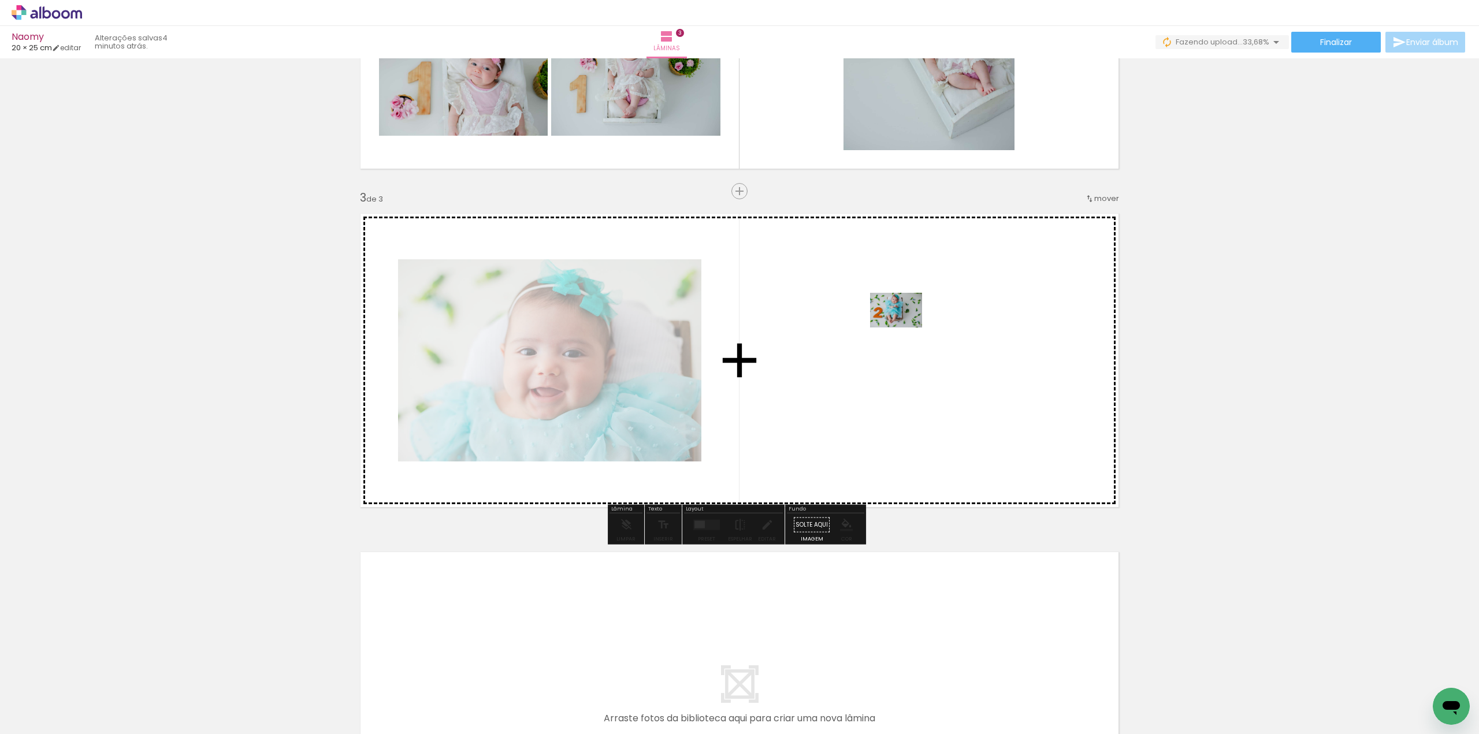
drag, startPoint x: 675, startPoint y: 696, endPoint x: 911, endPoint y: 307, distance: 455.1
click at [911, 307] on quentale-workspace at bounding box center [739, 367] width 1479 height 734
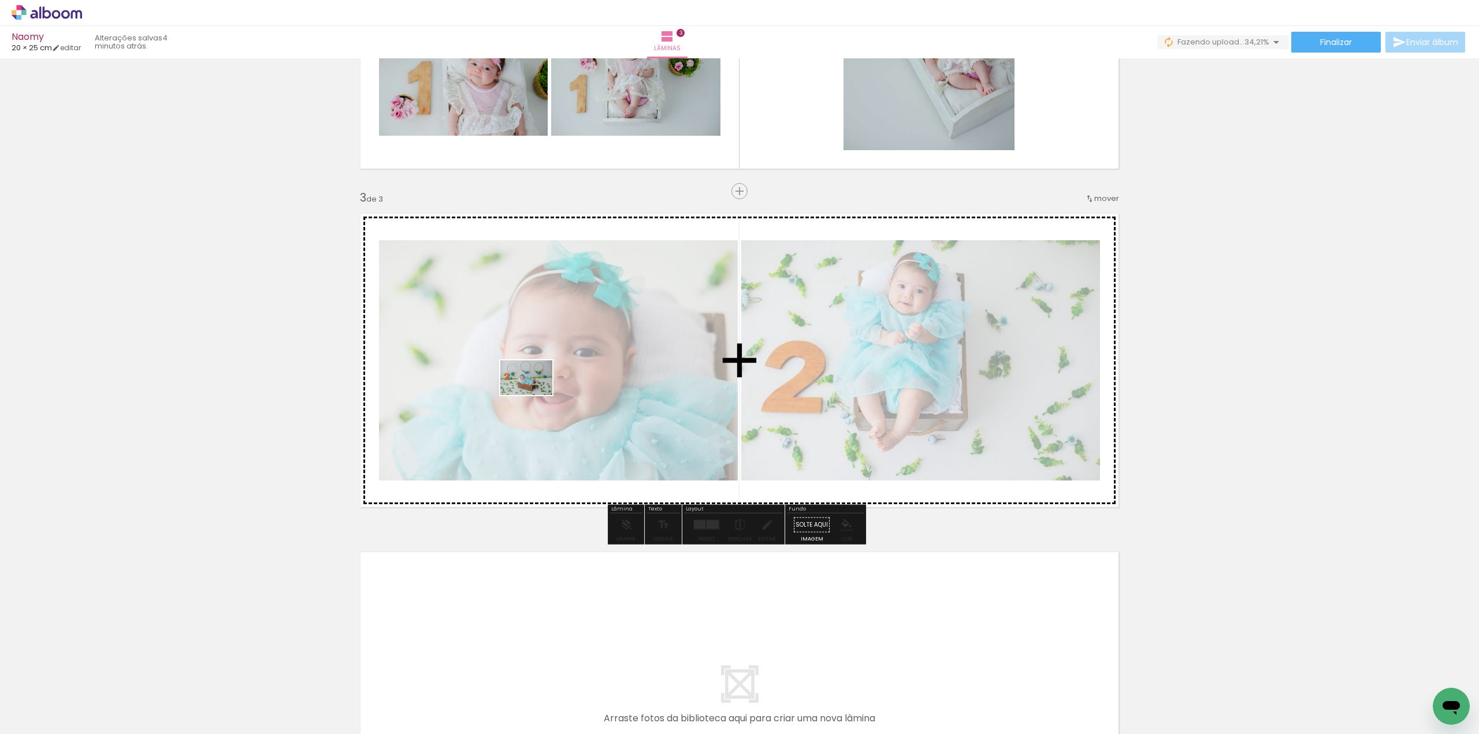
drag, startPoint x: 293, startPoint y: 704, endPoint x: 536, endPoint y: 391, distance: 396.0
click at [536, 391] on quentale-workspace at bounding box center [739, 367] width 1479 height 734
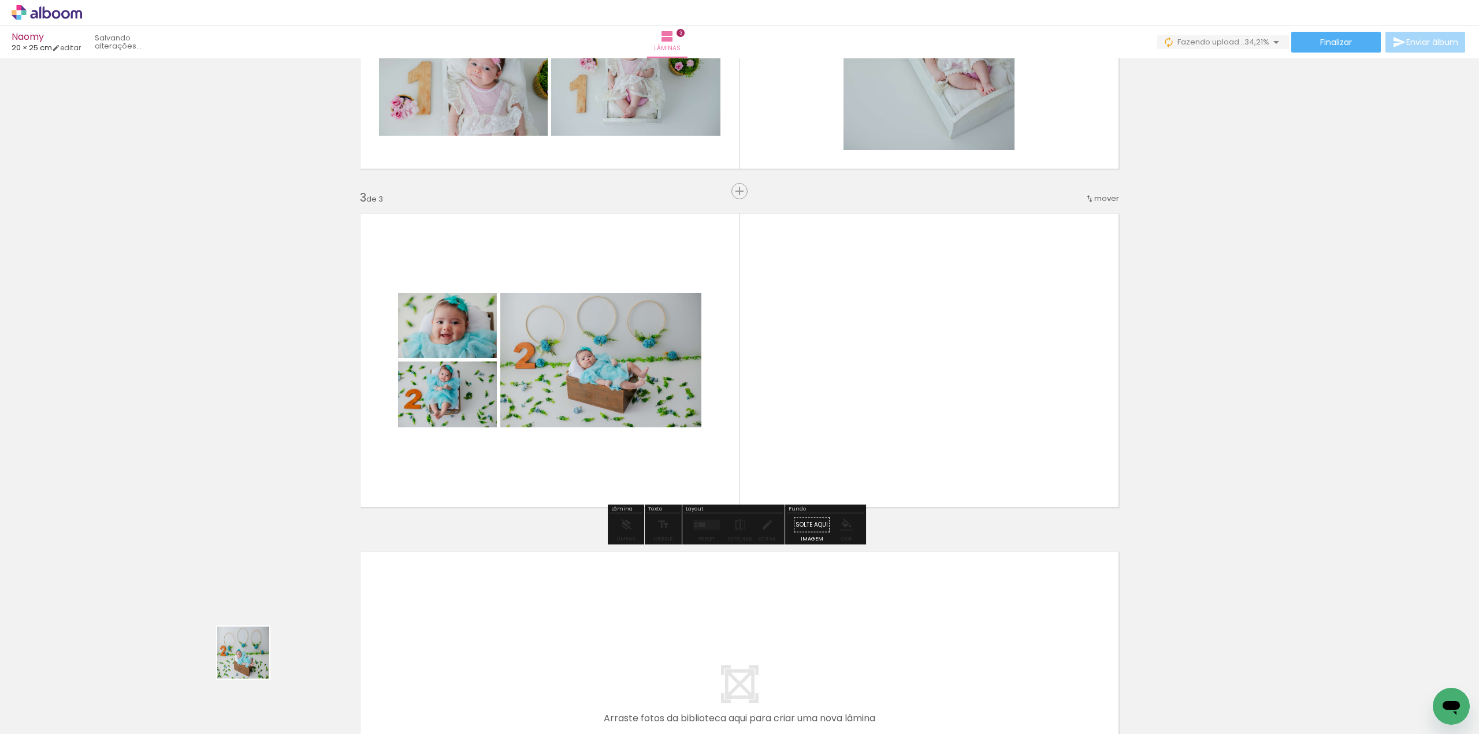
drag, startPoint x: 252, startPoint y: 661, endPoint x: 901, endPoint y: 331, distance: 728.5
click at [901, 331] on quentale-workspace at bounding box center [739, 367] width 1479 height 734
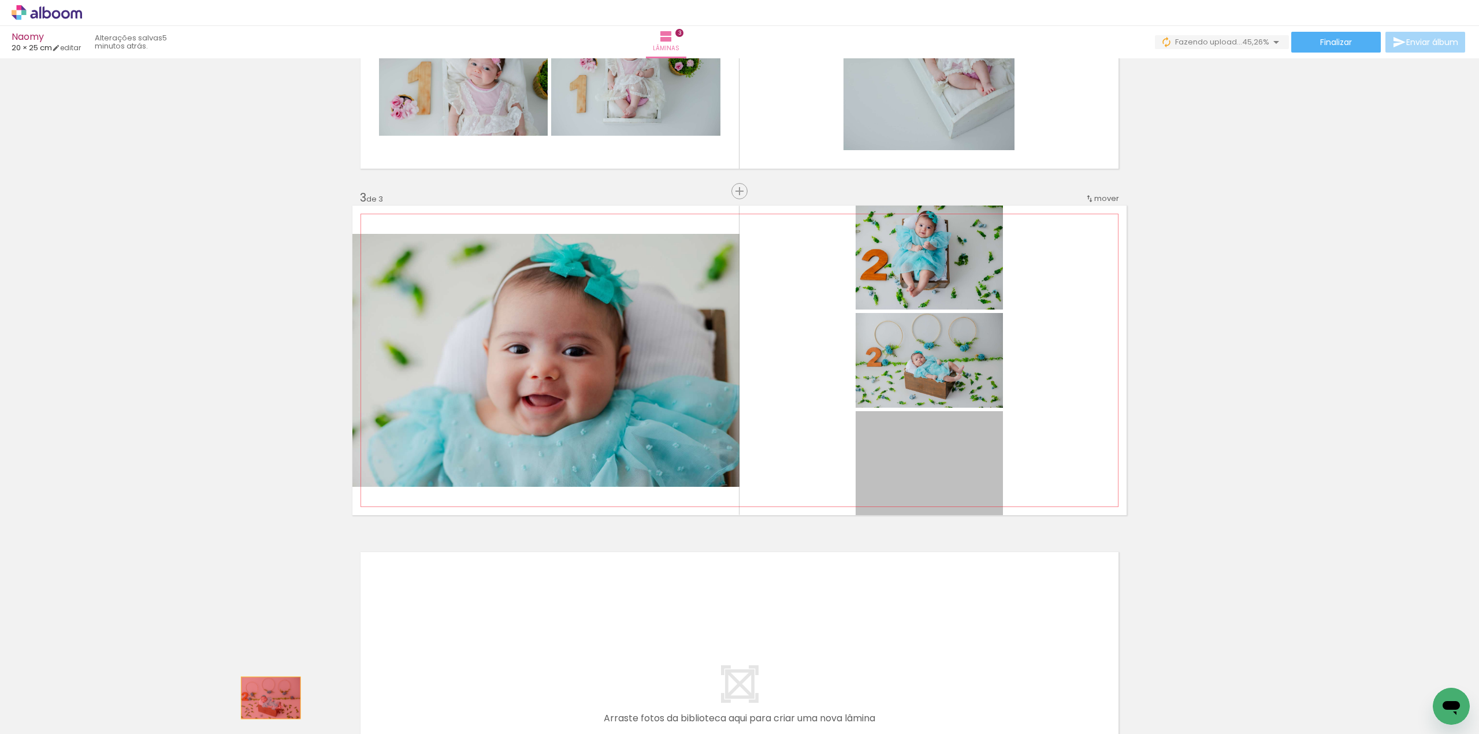
drag, startPoint x: 917, startPoint y: 466, endPoint x: 266, endPoint y: 698, distance: 690.4
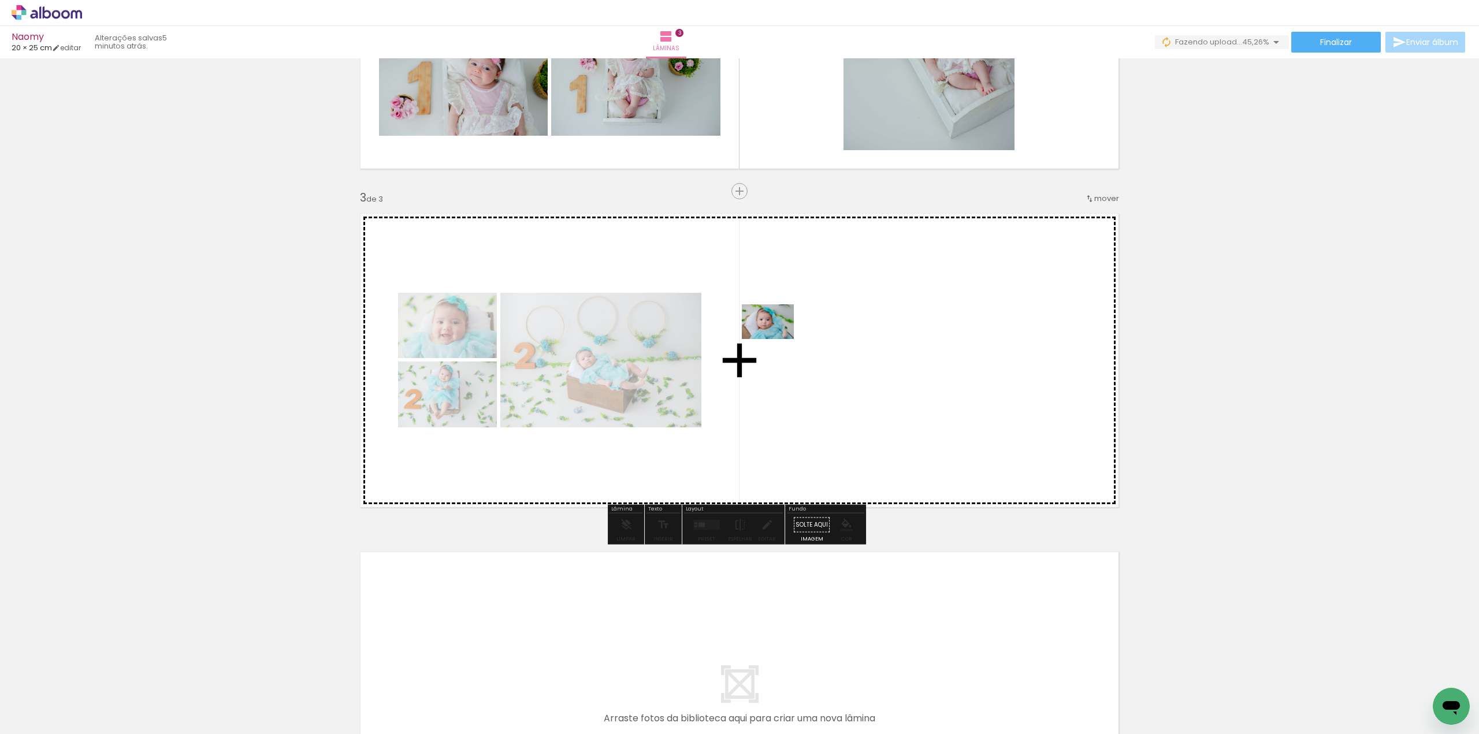
drag, startPoint x: 222, startPoint y: 705, endPoint x: 777, endPoint y: 338, distance: 665.8
click at [777, 338] on quentale-workspace at bounding box center [739, 367] width 1479 height 734
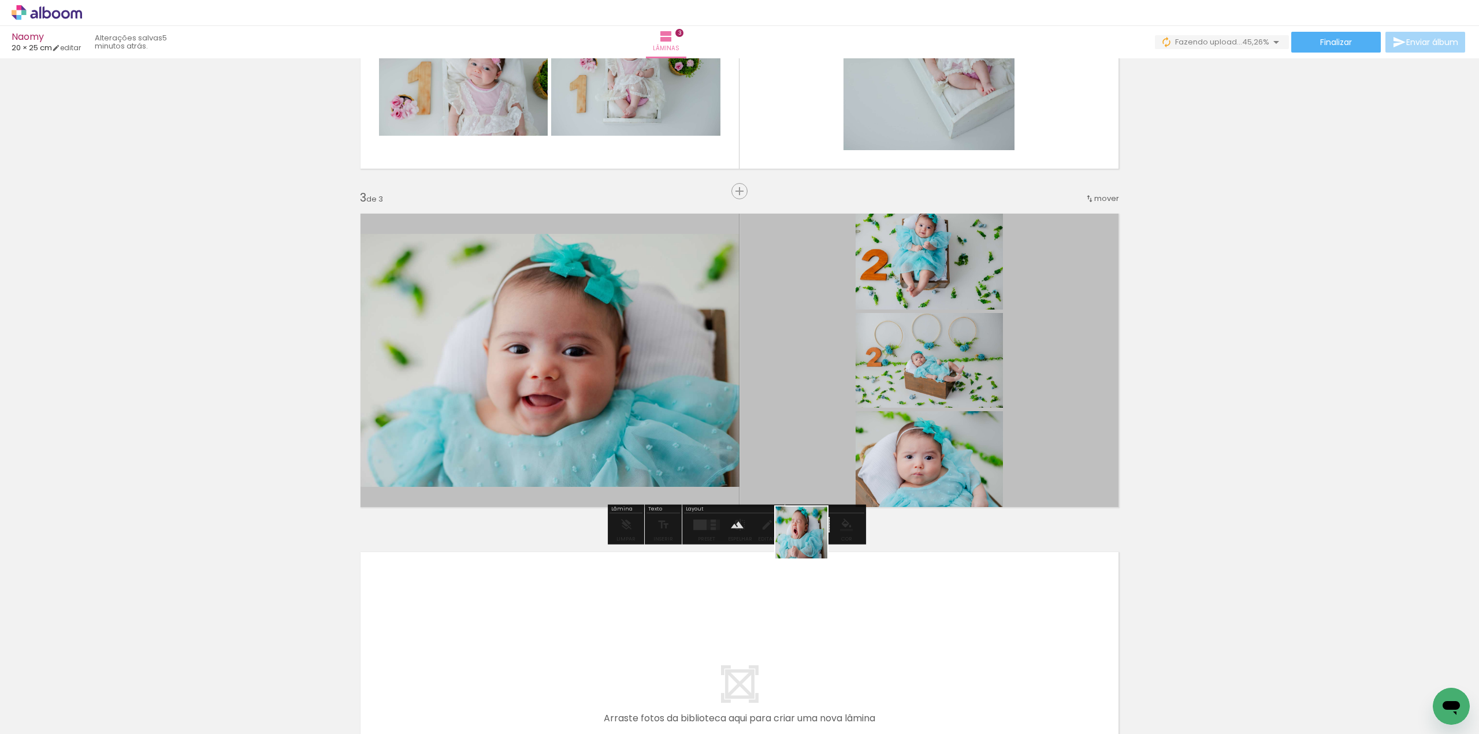
drag, startPoint x: 862, startPoint y: 705, endPoint x: 839, endPoint y: 529, distance: 177.6
click at [739, 386] on quentale-workspace at bounding box center [739, 367] width 1479 height 734
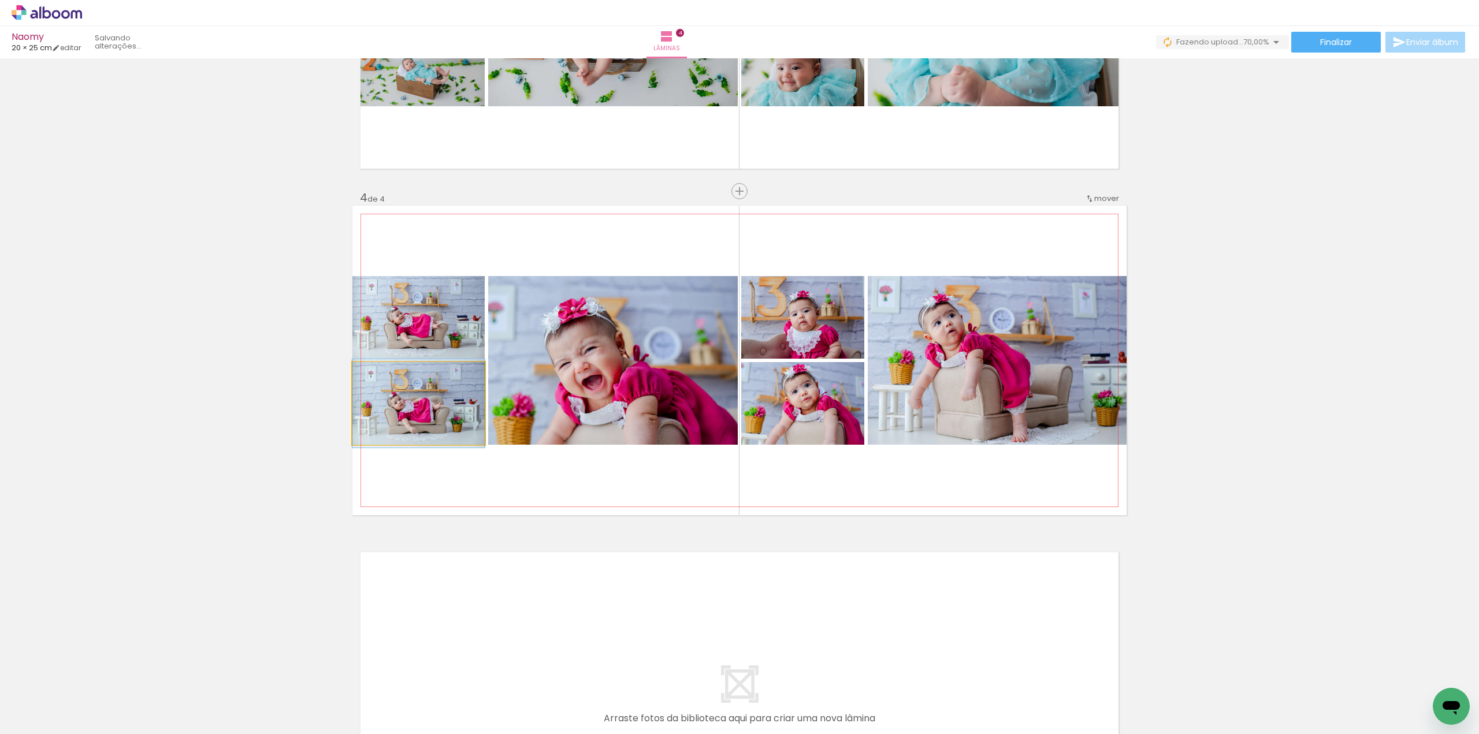
scroll to position [0, 1780]
drag, startPoint x: 417, startPoint y: 401, endPoint x: 445, endPoint y: 694, distance: 293.6
click at [445, 694] on quentale-workspace at bounding box center [739, 367] width 1479 height 734
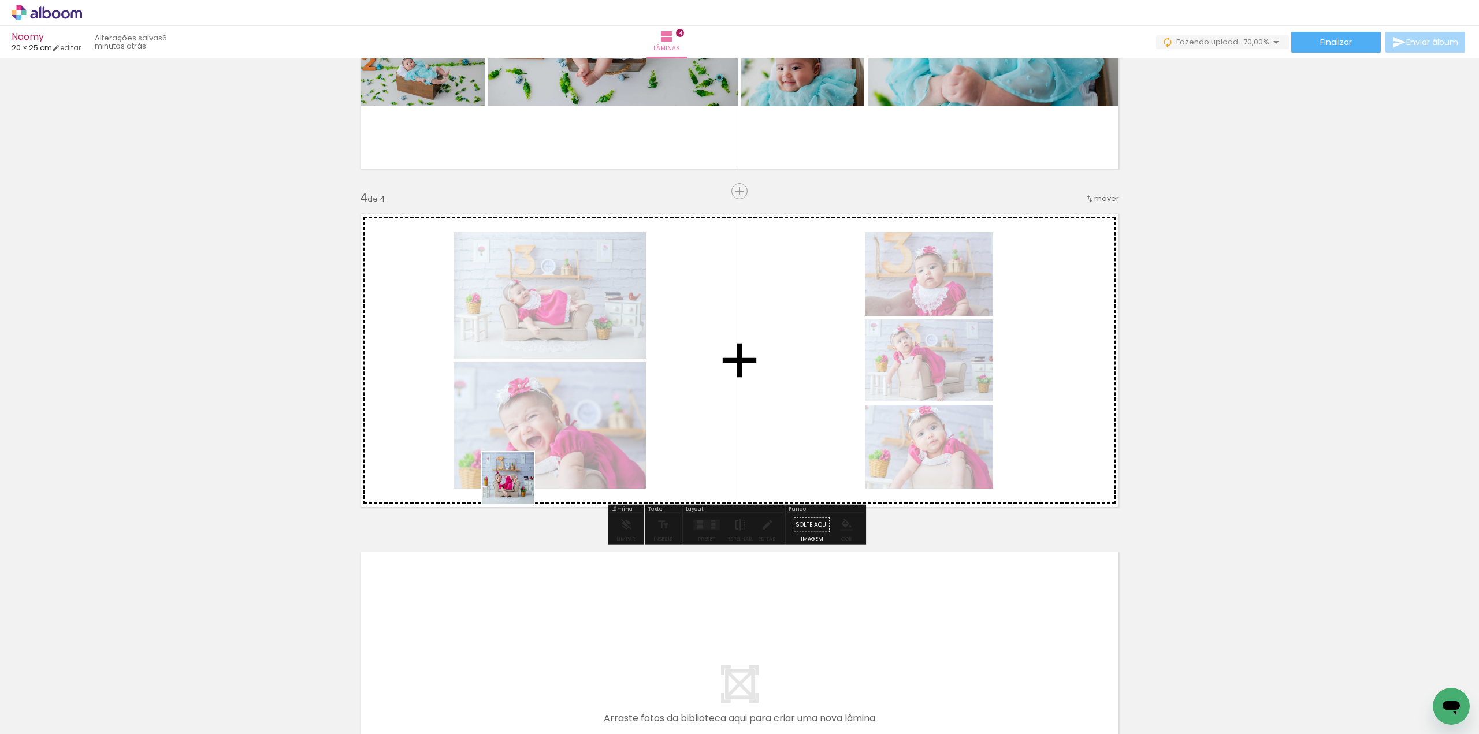
drag, startPoint x: 415, startPoint y: 710, endPoint x: 613, endPoint y: 394, distance: 372.6
click at [616, 363] on quentale-workspace at bounding box center [739, 367] width 1479 height 734
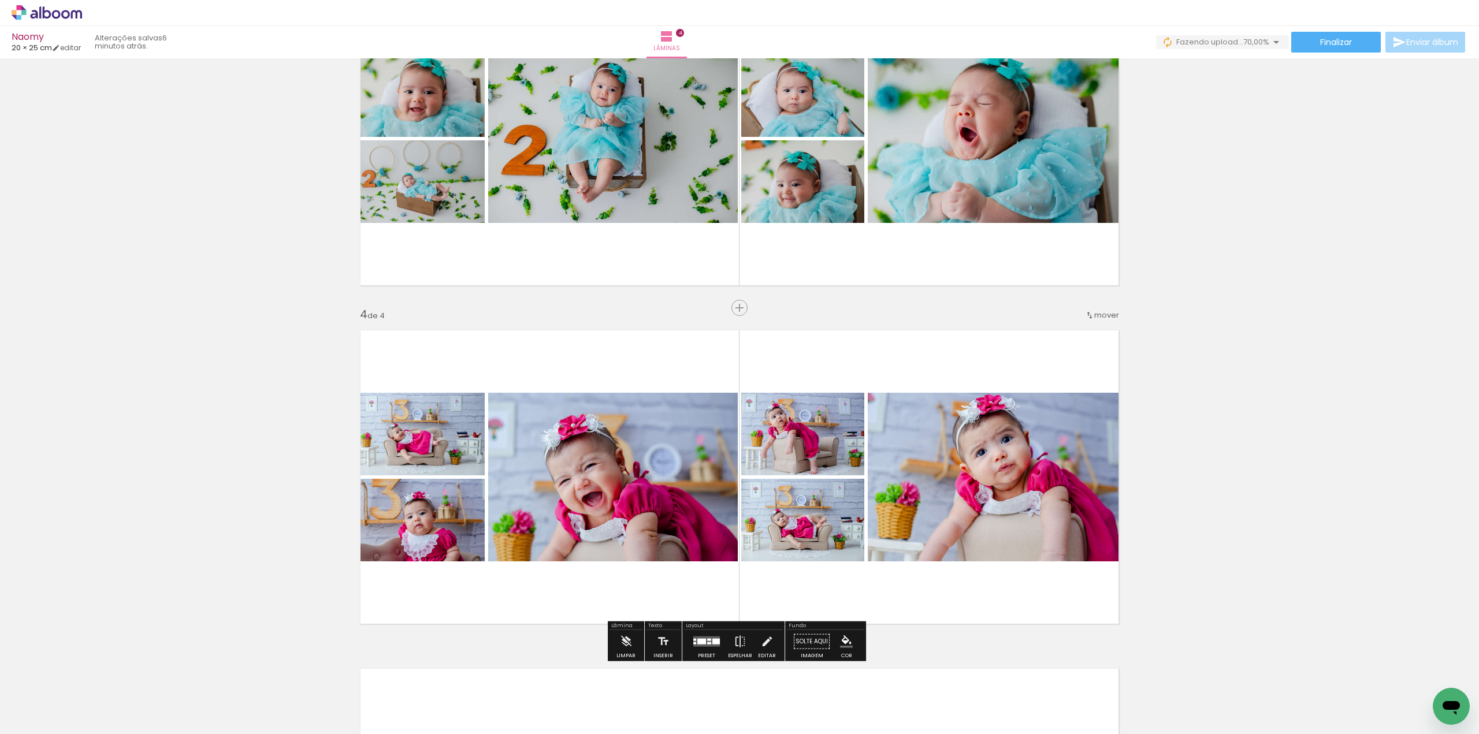
scroll to position [786, 0]
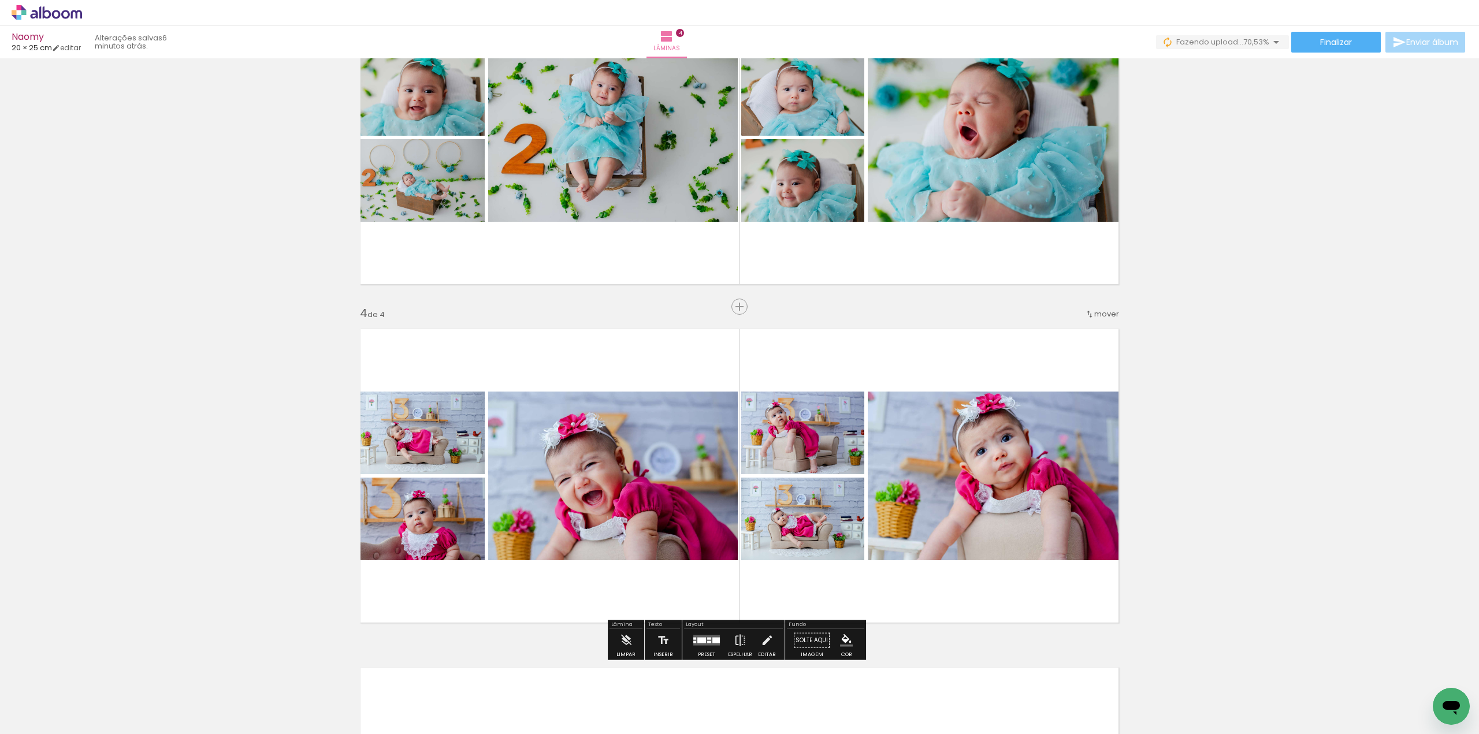
click at [702, 649] on div at bounding box center [706, 640] width 31 height 23
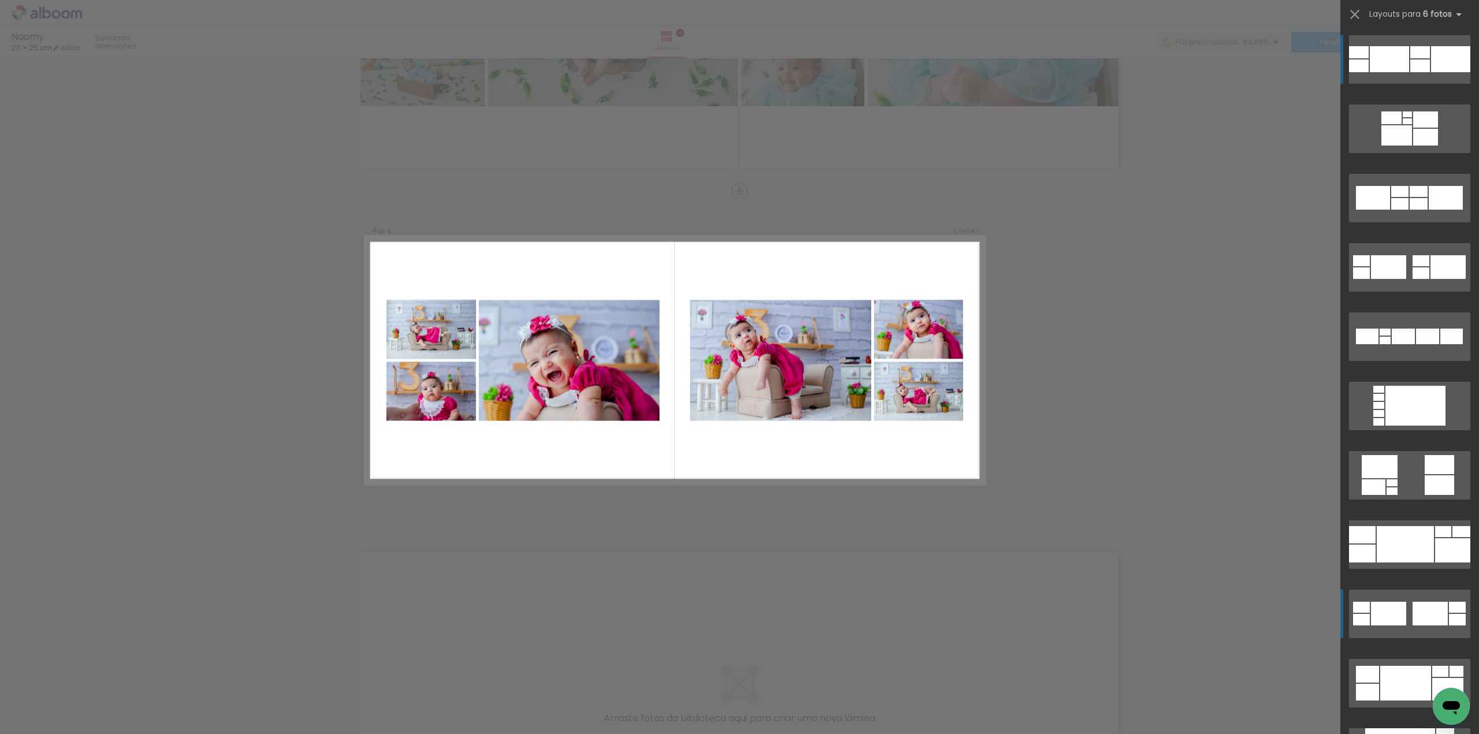
scroll to position [58, 0]
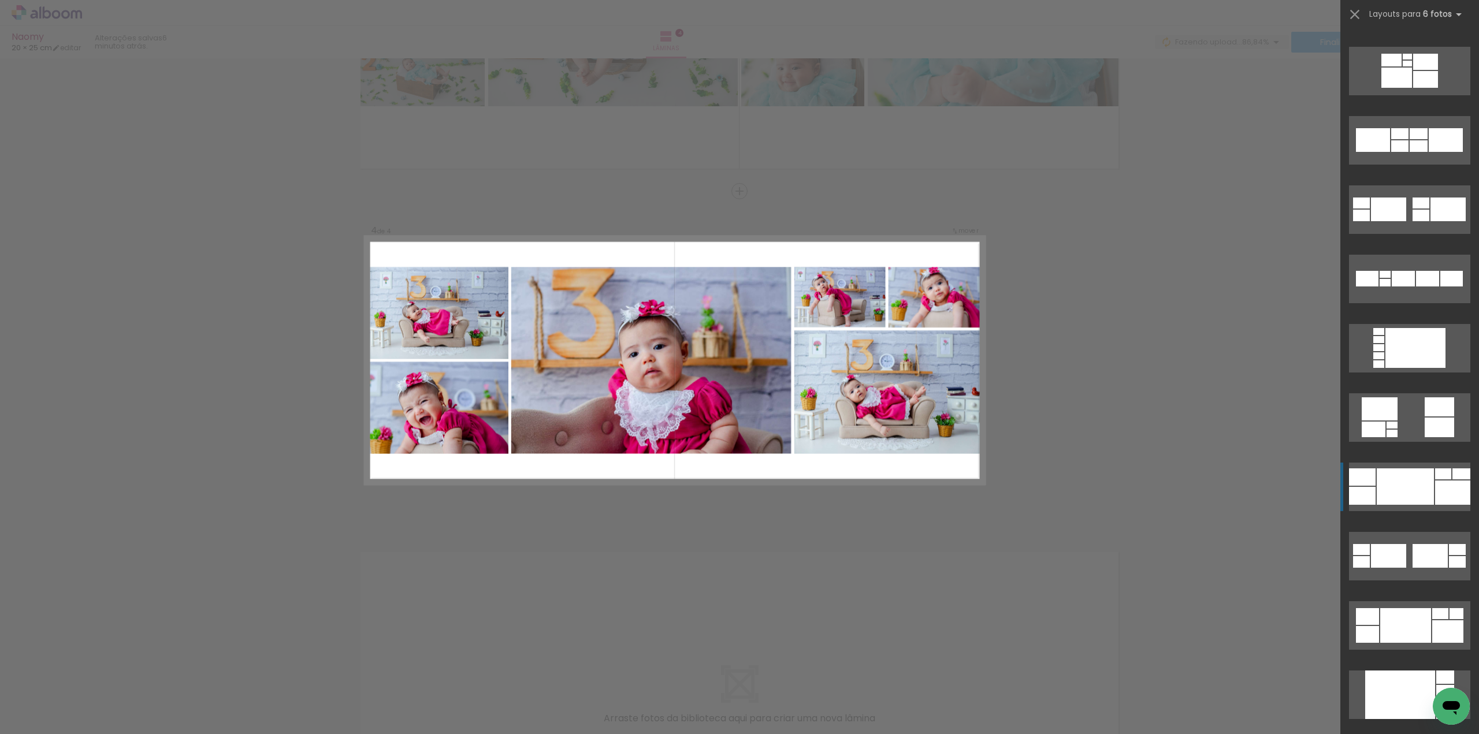
click at [1396, 491] on div at bounding box center [1404, 486] width 57 height 36
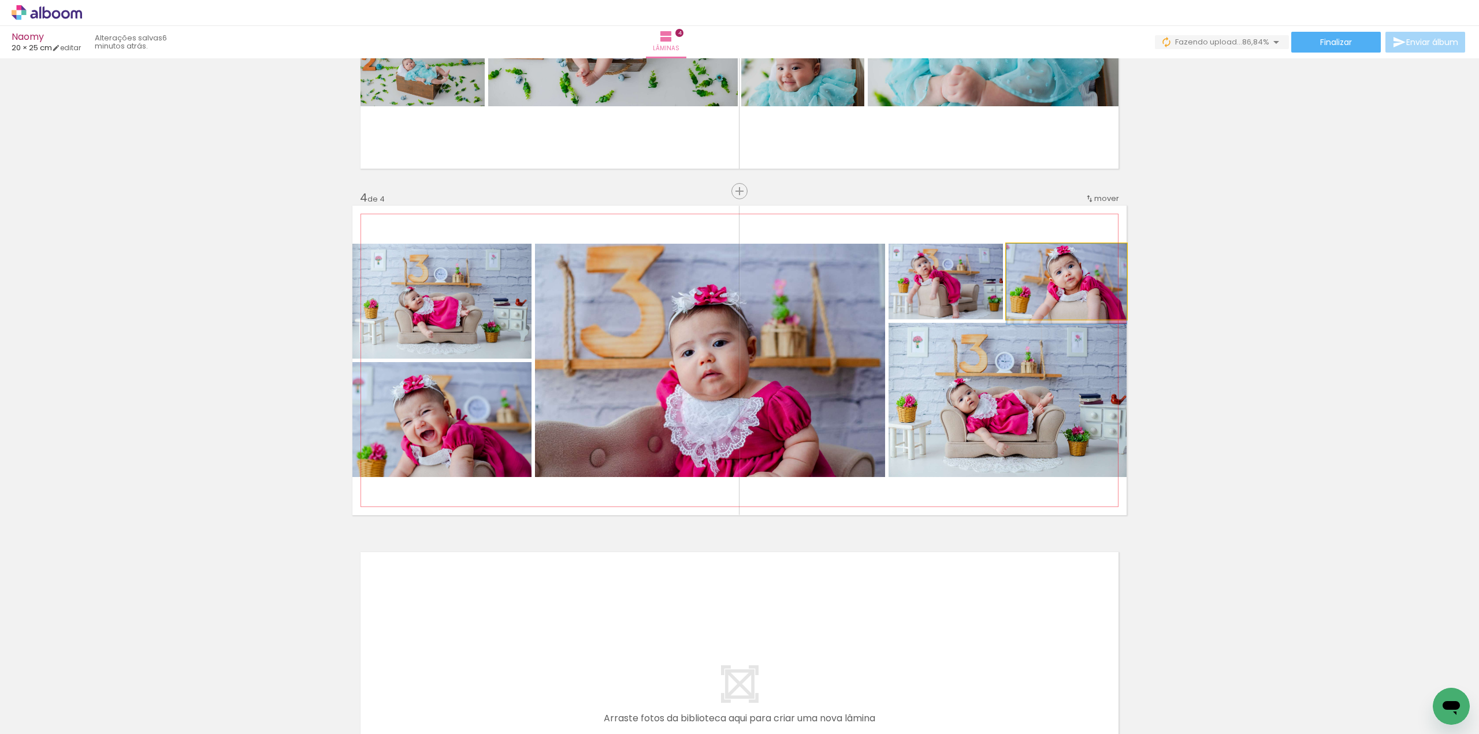
drag, startPoint x: 1066, startPoint y: 291, endPoint x: 1065, endPoint y: 297, distance: 6.5
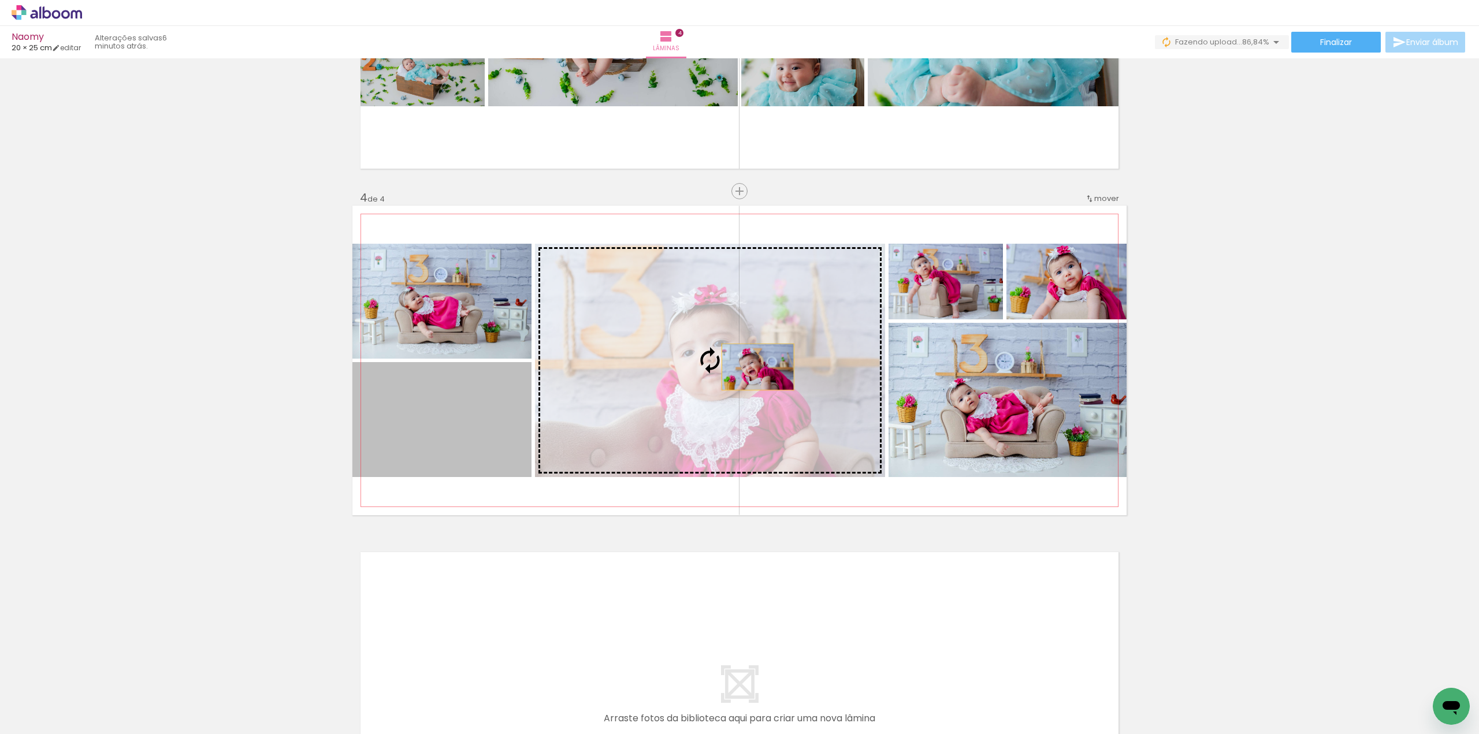
drag, startPoint x: 418, startPoint y: 444, endPoint x: 753, endPoint y: 367, distance: 343.7
click at [0, 0] on slot at bounding box center [0, 0] width 0 height 0
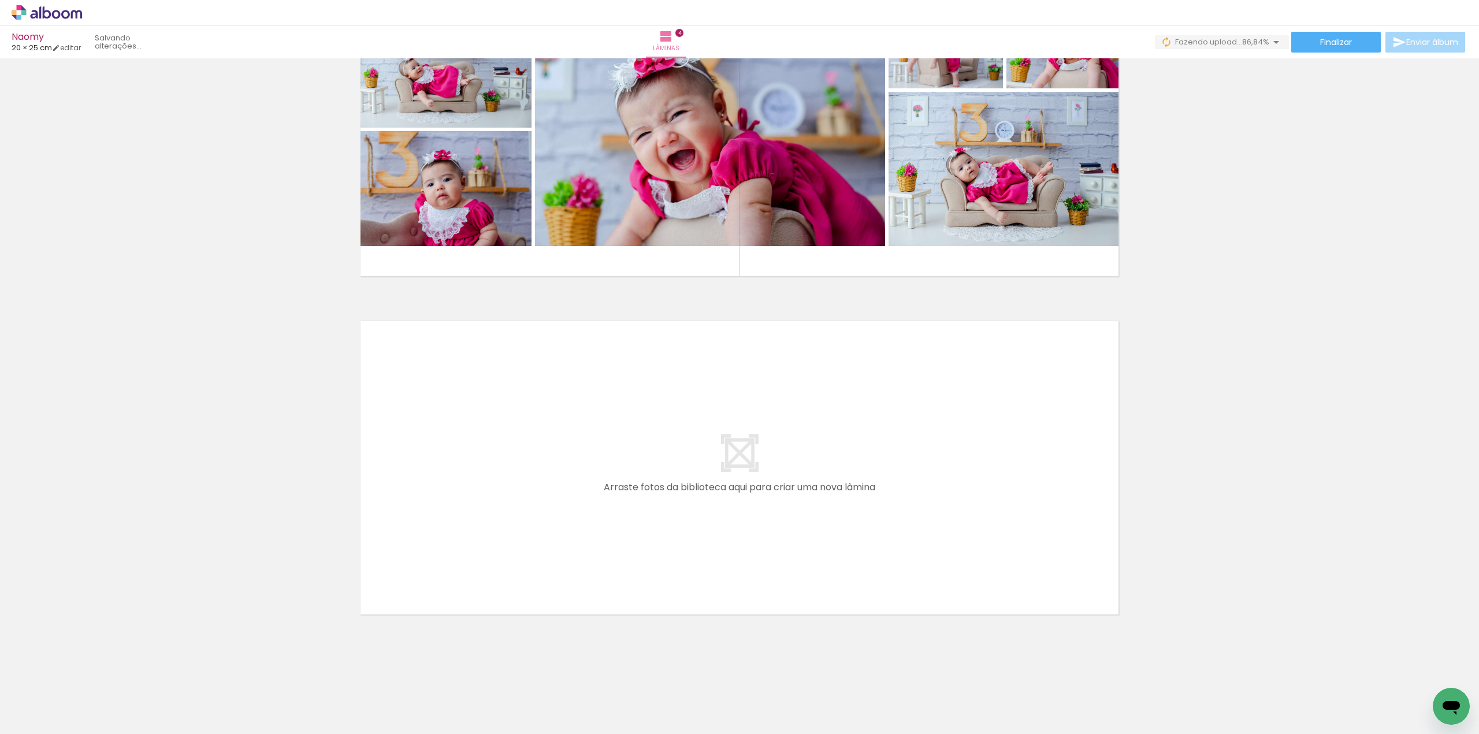
scroll to position [0, 2770]
drag, startPoint x: 976, startPoint y: 703, endPoint x: 832, endPoint y: 471, distance: 272.6
click at [832, 471] on quentale-workspace at bounding box center [739, 367] width 1479 height 734
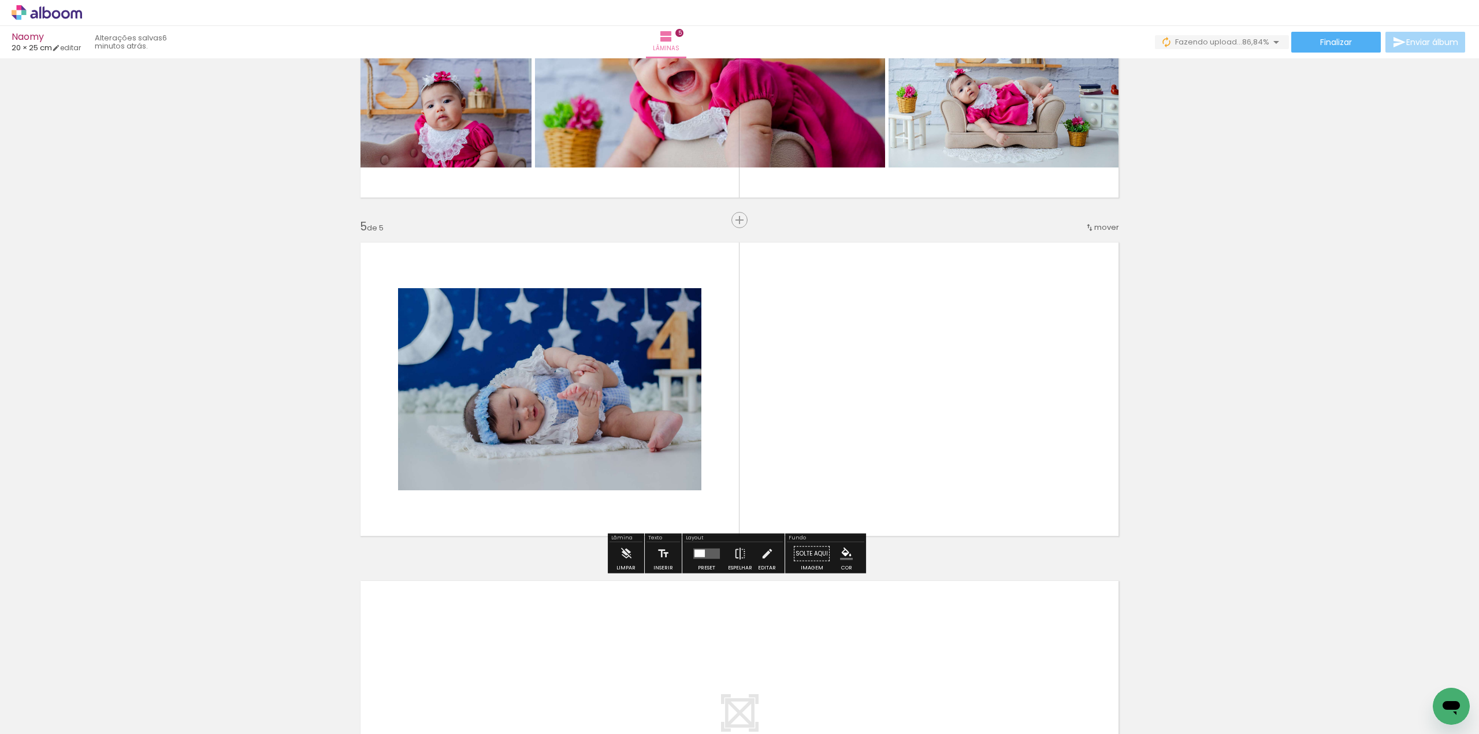
scroll to position [1240, 0]
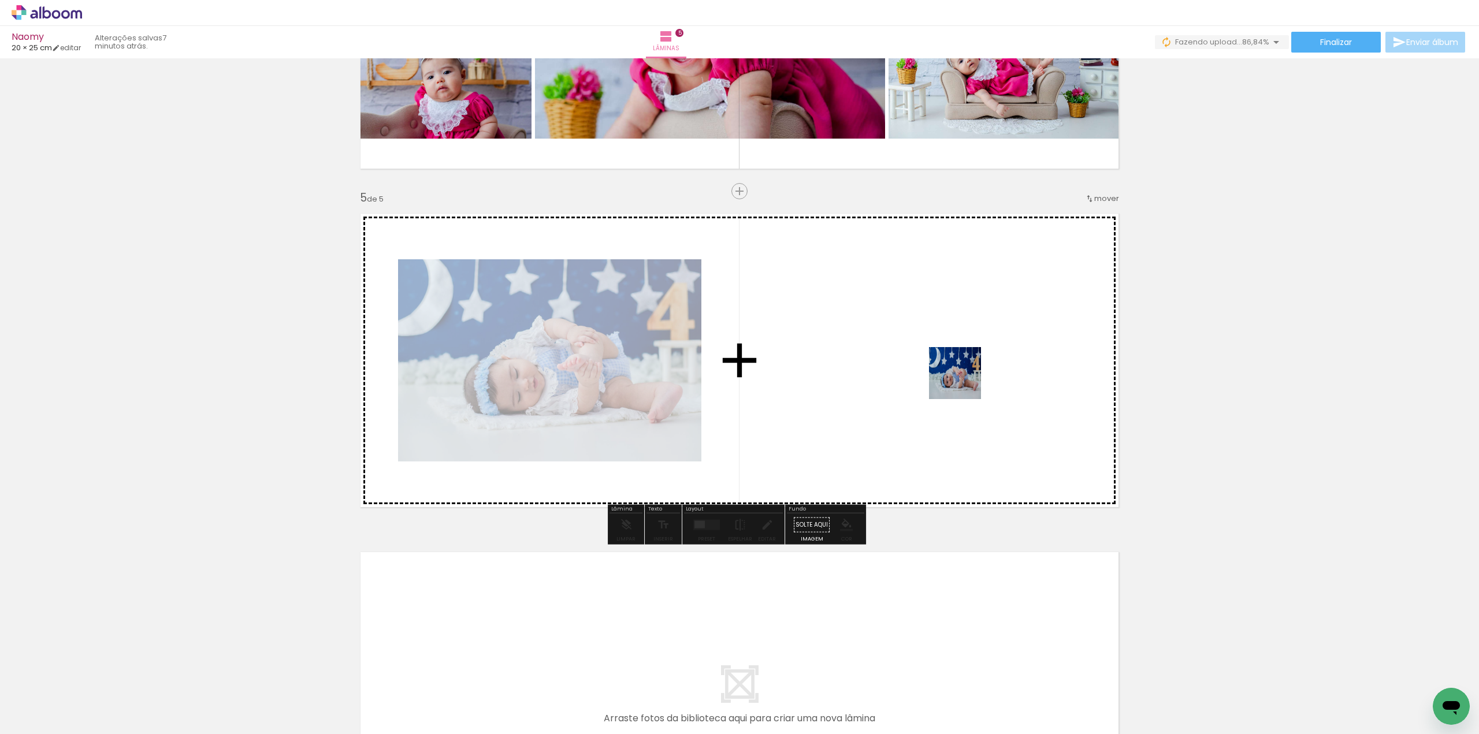
drag, startPoint x: 1027, startPoint y: 704, endPoint x: 961, endPoint y: 359, distance: 351.6
click at [961, 359] on quentale-workspace at bounding box center [739, 367] width 1479 height 734
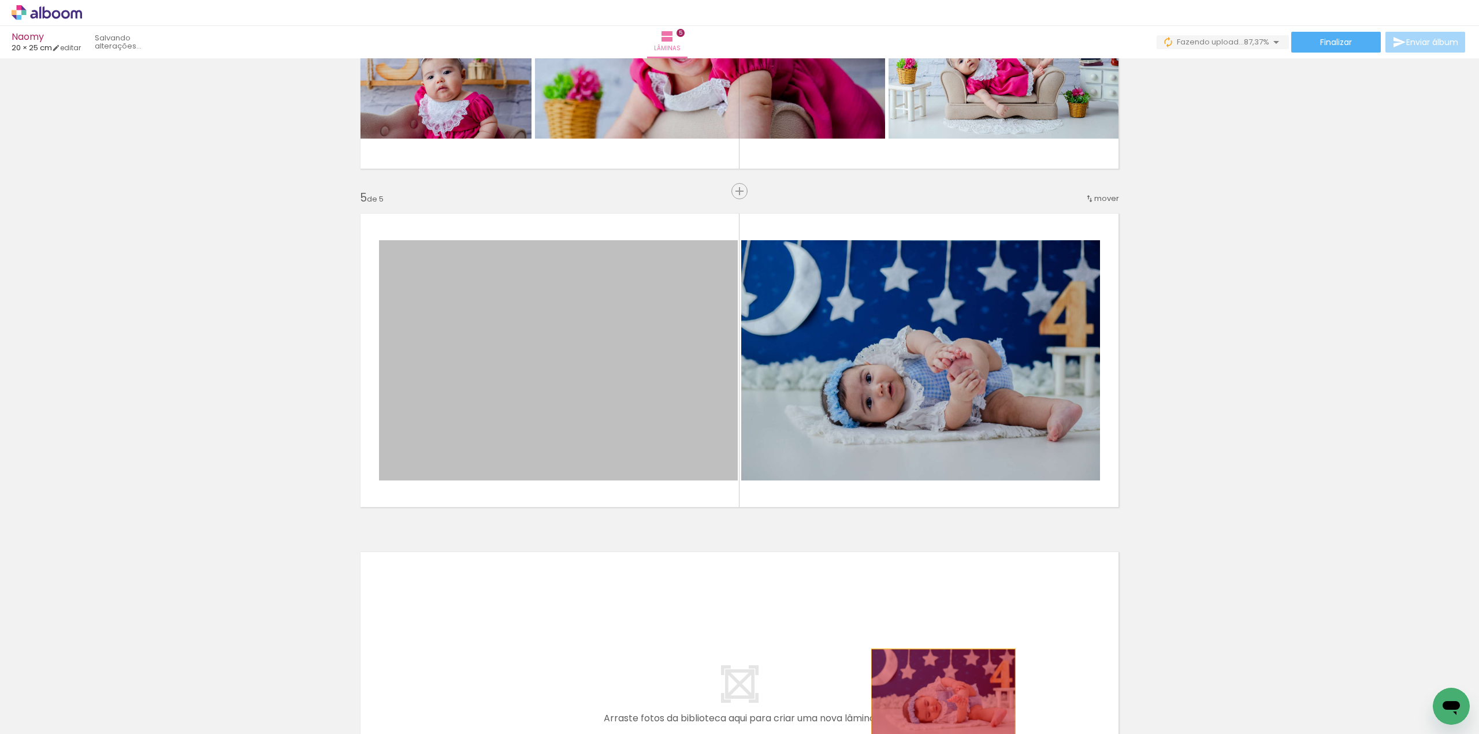
drag, startPoint x: 620, startPoint y: 373, endPoint x: 939, endPoint y: 697, distance: 454.6
click at [939, 697] on quentale-workspace at bounding box center [739, 367] width 1479 height 734
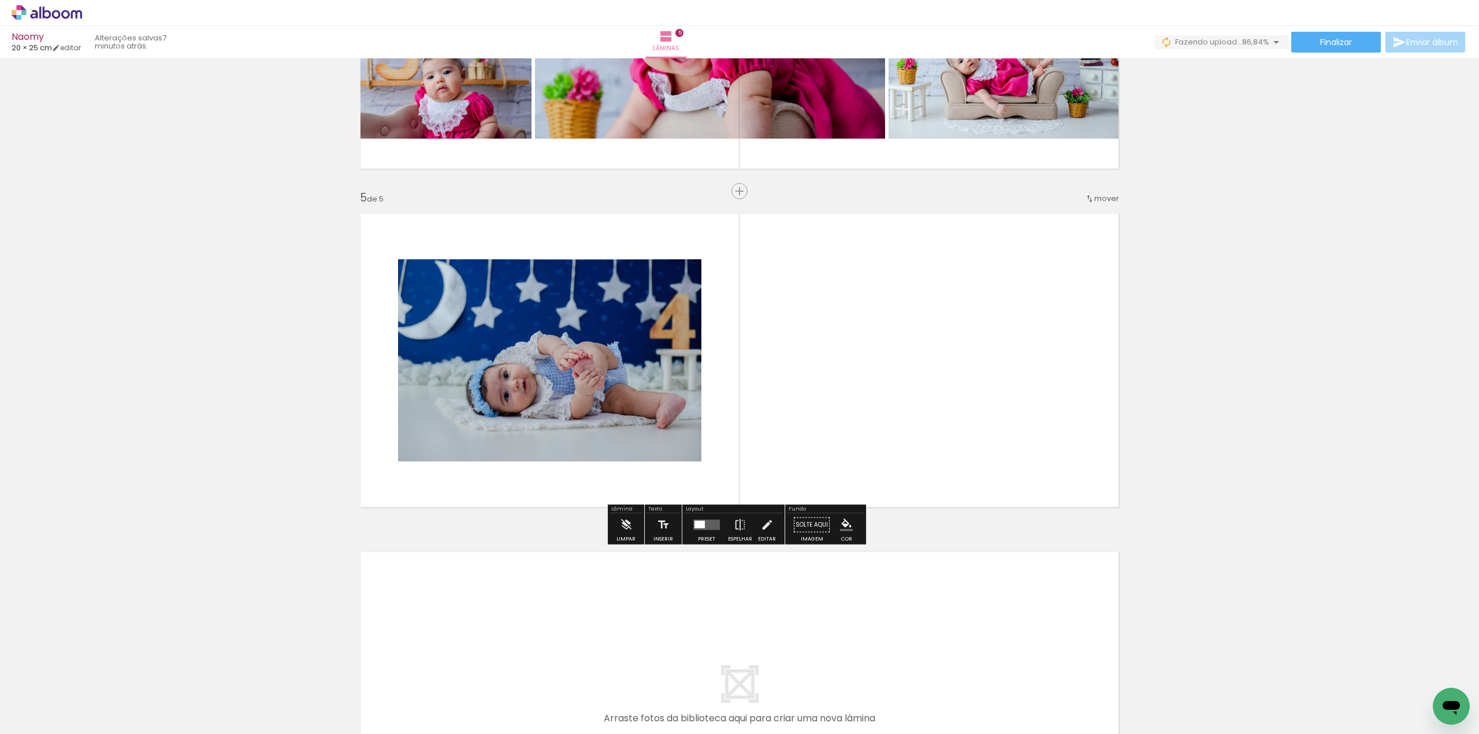
click at [702, 529] on quentale-layouter at bounding box center [706, 525] width 27 height 10
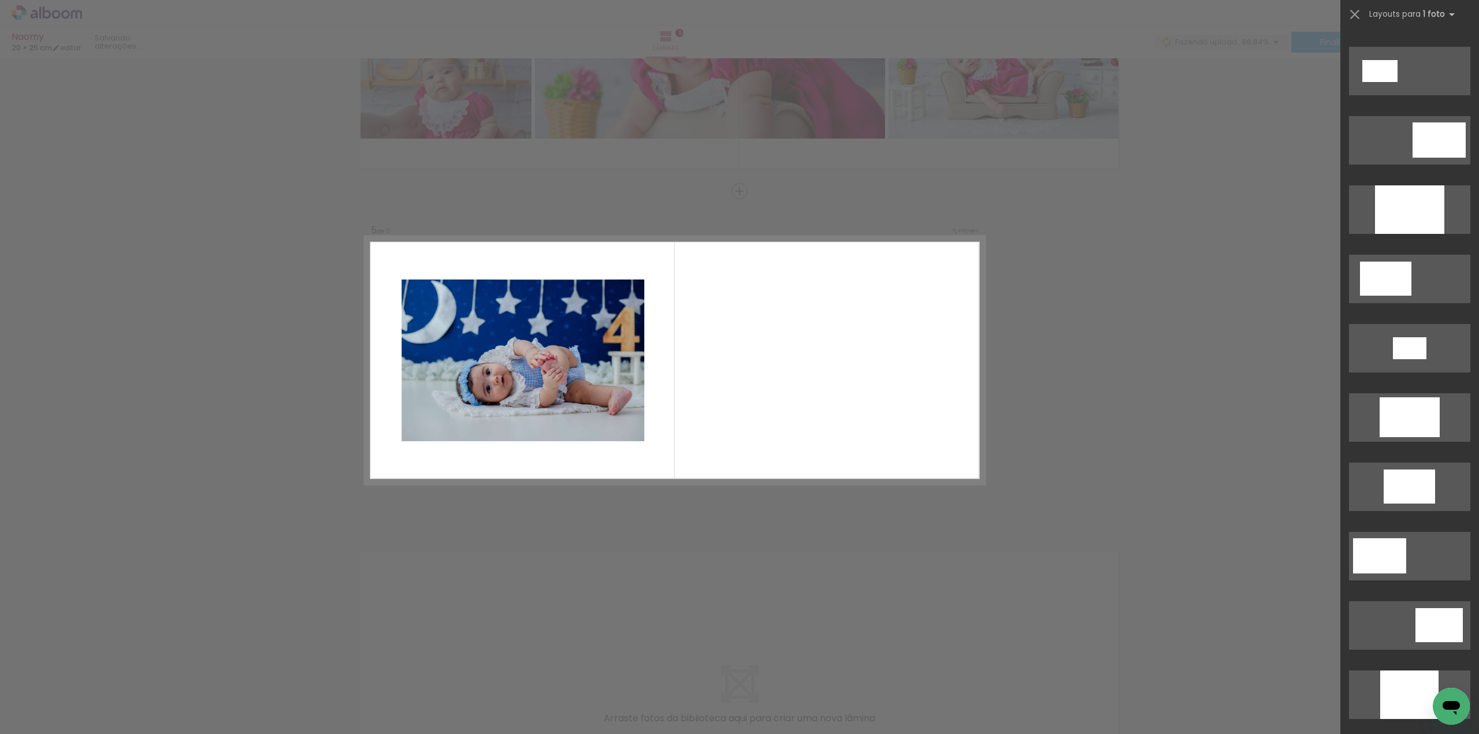
scroll to position [0, 0]
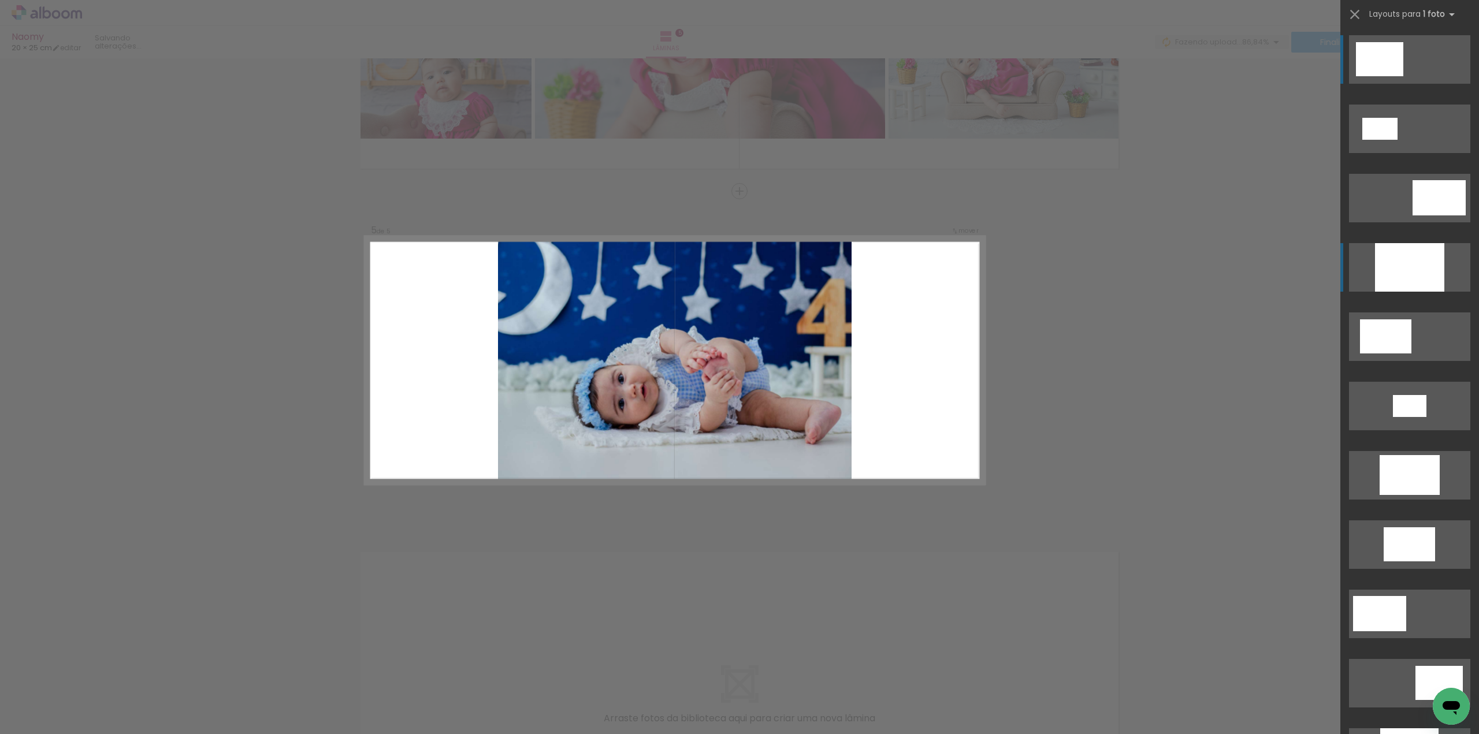
click at [1393, 272] on div at bounding box center [1409, 267] width 69 height 49
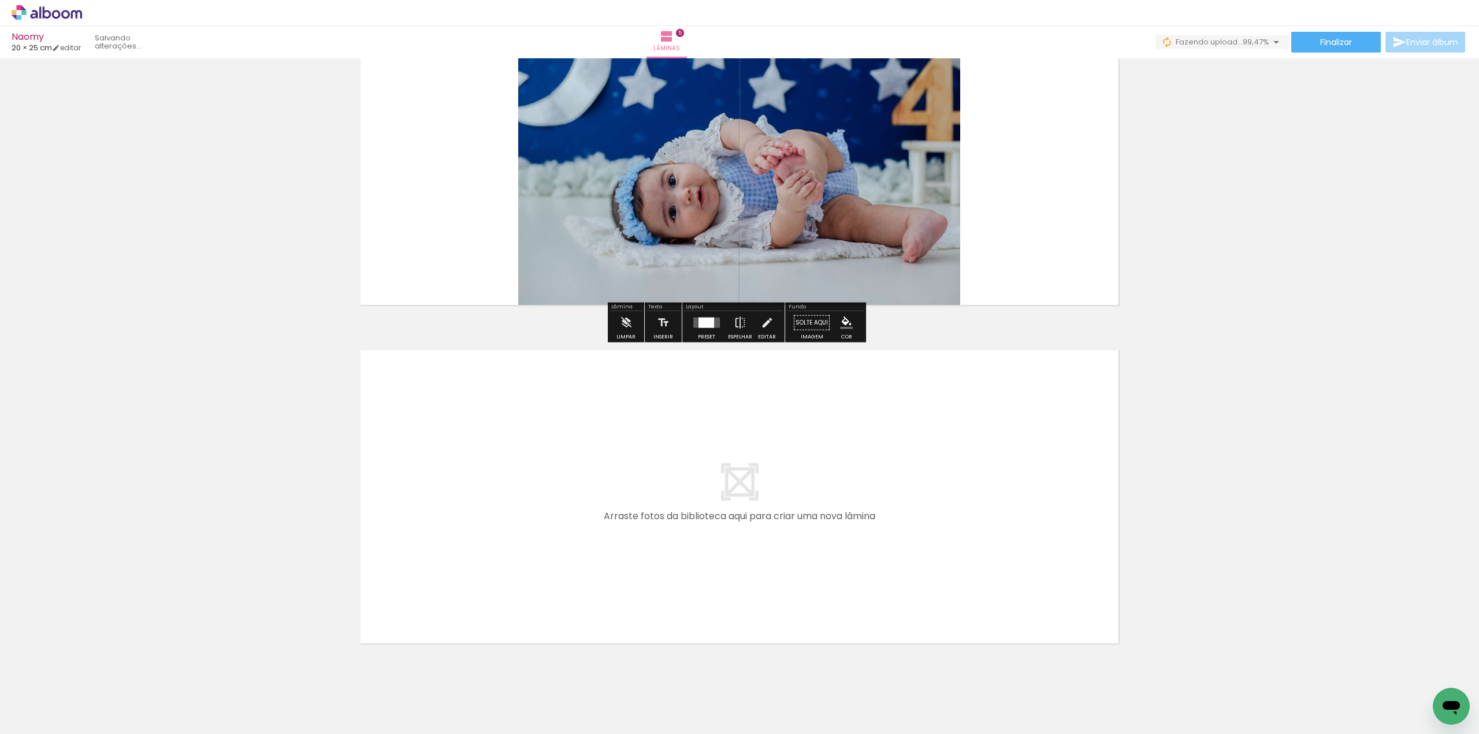
scroll to position [1472, 0]
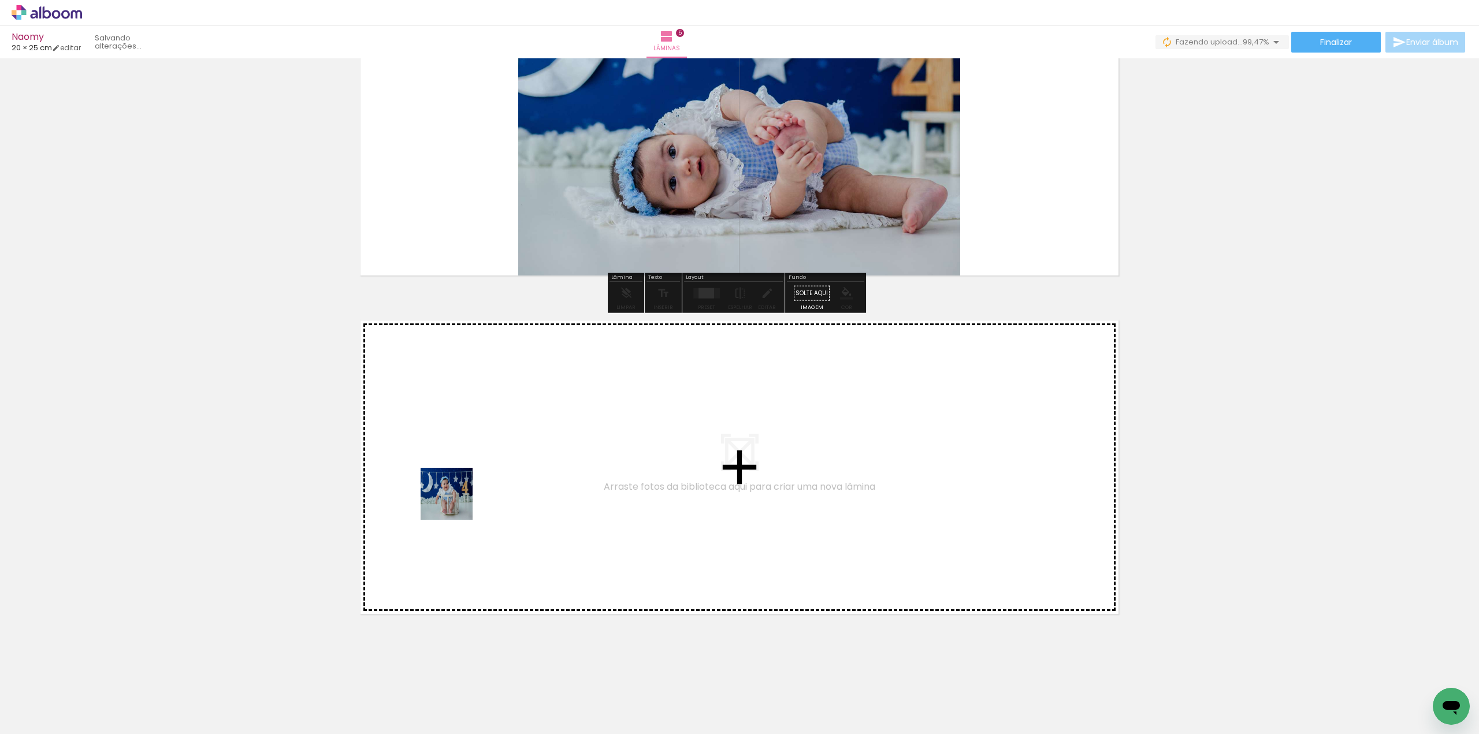
drag, startPoint x: 332, startPoint y: 700, endPoint x: 461, endPoint y: 498, distance: 239.5
click at [461, 498] on quentale-workspace at bounding box center [739, 367] width 1479 height 734
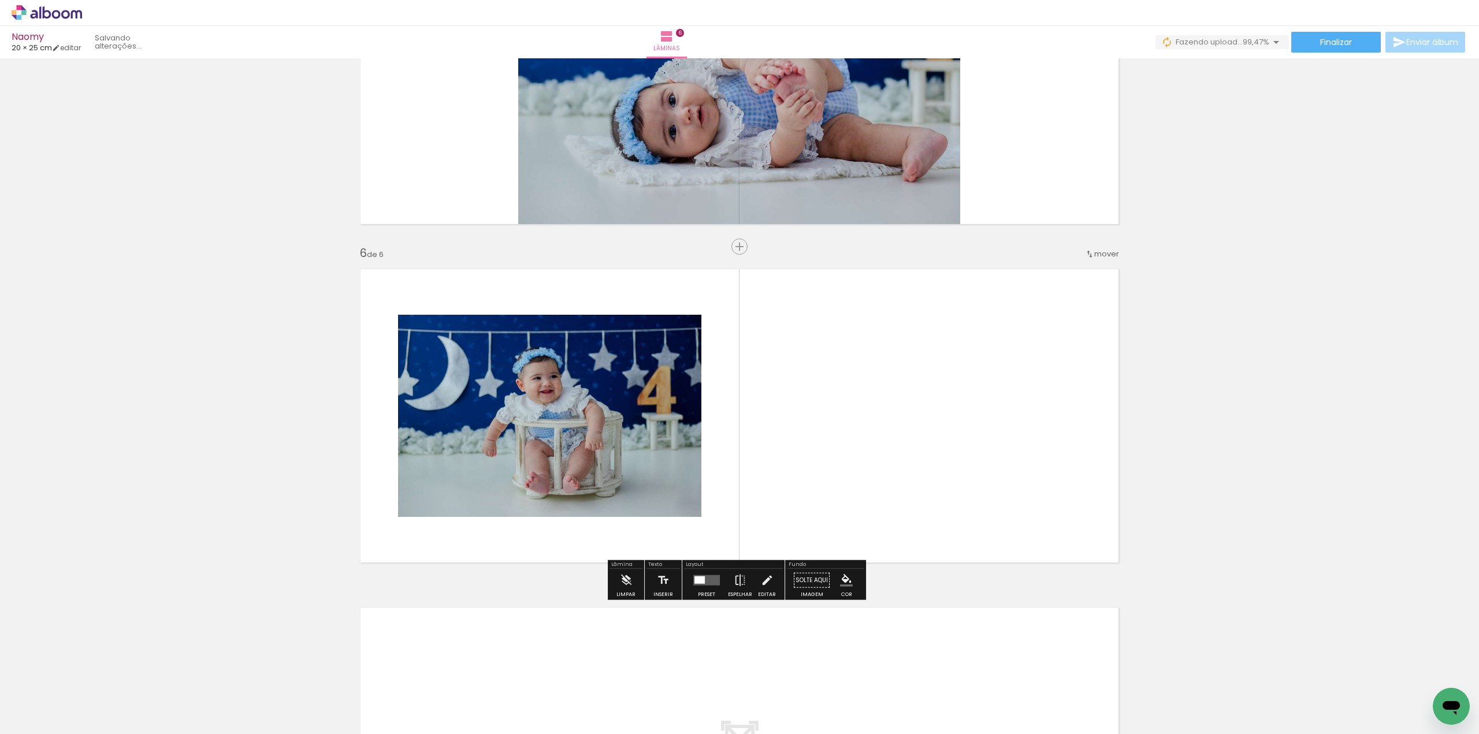
scroll to position [1579, 0]
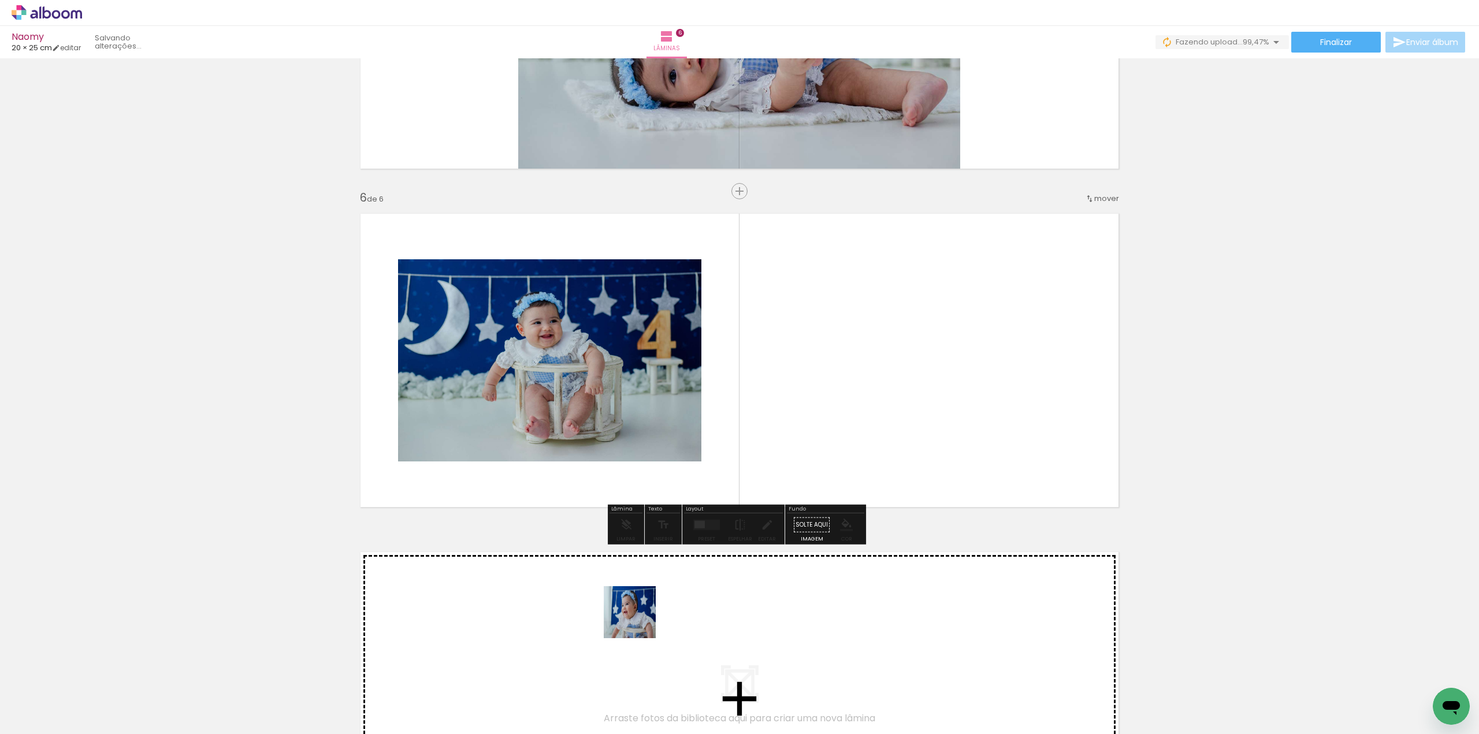
drag, startPoint x: 580, startPoint y: 701, endPoint x: 720, endPoint y: 590, distance: 178.4
click at [854, 376] on quentale-workspace at bounding box center [739, 367] width 1479 height 734
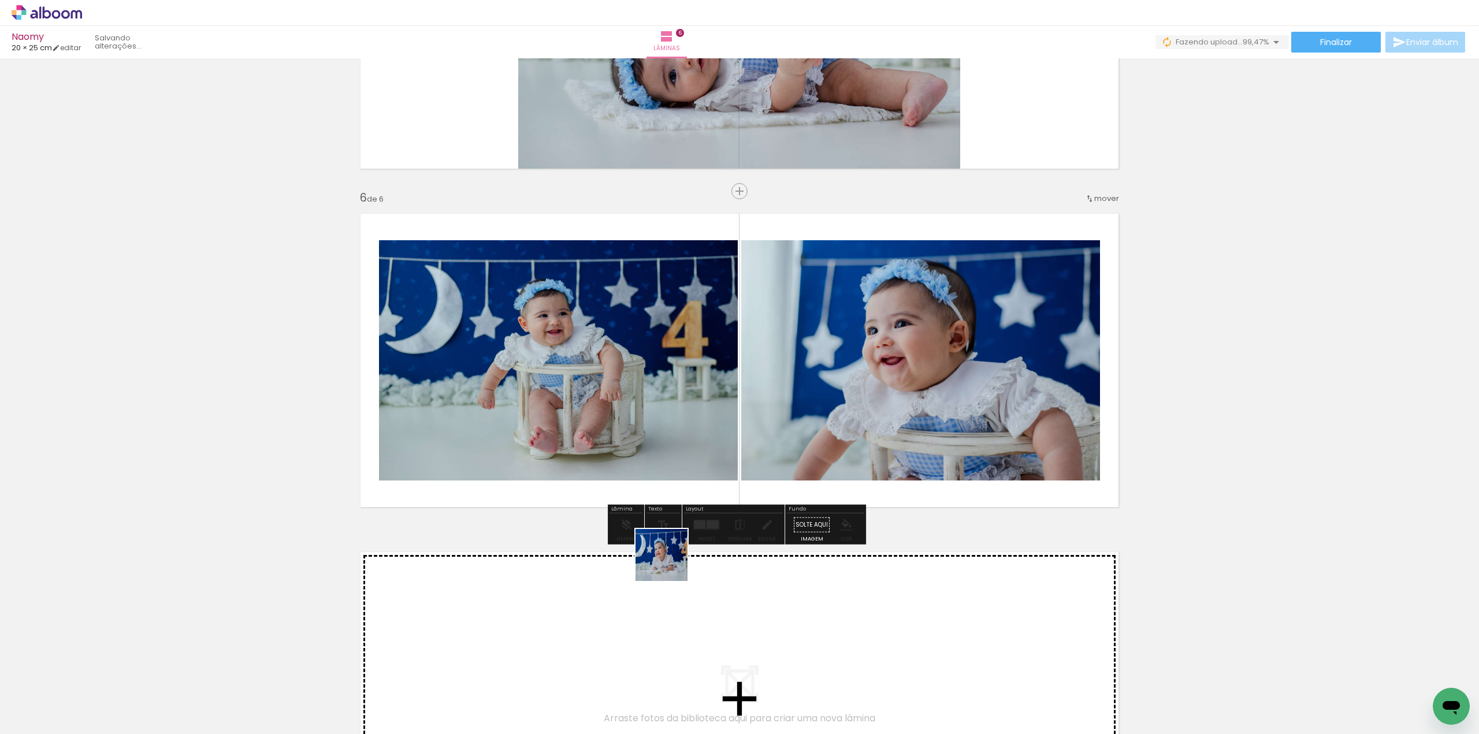
drag, startPoint x: 655, startPoint y: 708, endPoint x: 753, endPoint y: 470, distance: 257.4
click at [672, 347] on quentale-workspace at bounding box center [739, 367] width 1479 height 734
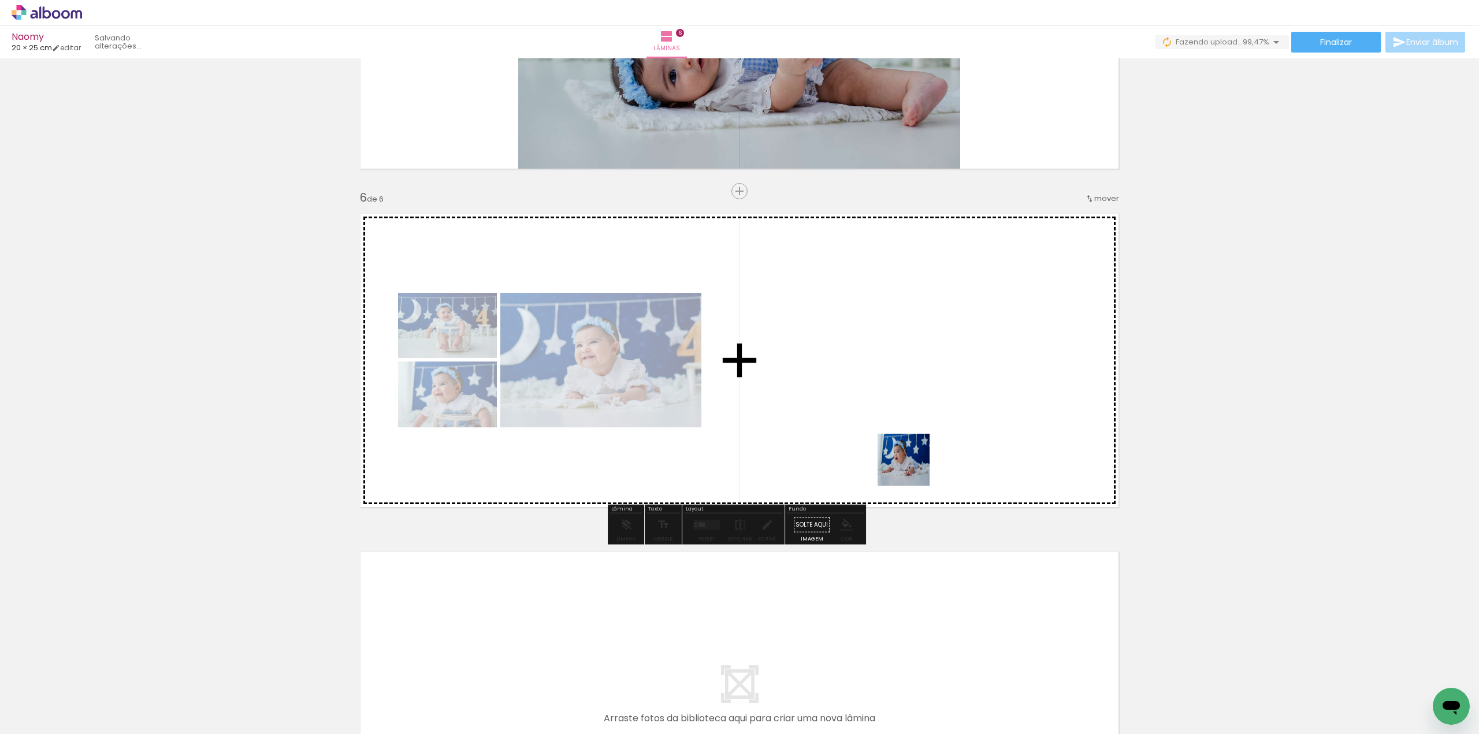
drag, startPoint x: 916, startPoint y: 702, endPoint x: 936, endPoint y: 554, distance: 149.2
click at [916, 341] on quentale-workspace at bounding box center [739, 367] width 1479 height 734
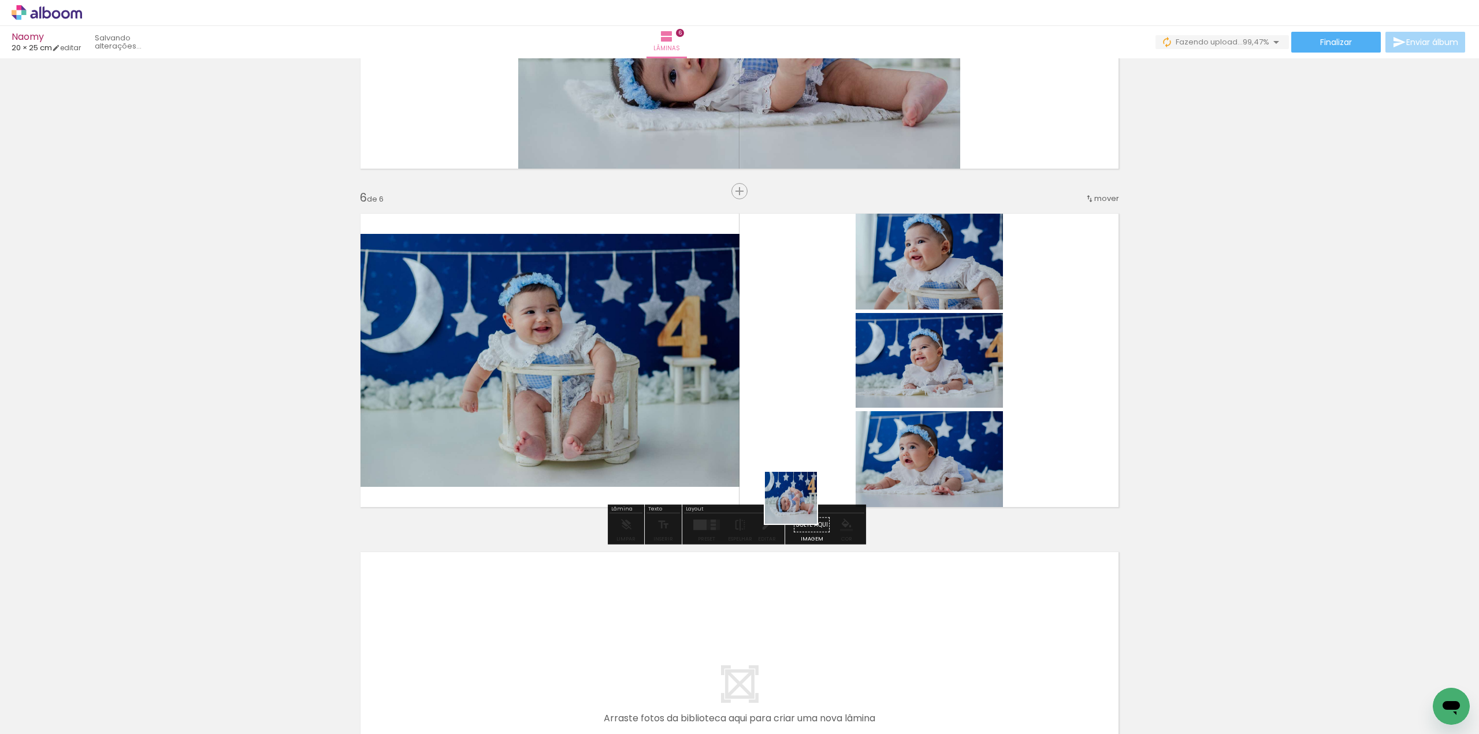
drag, startPoint x: 953, startPoint y: 684, endPoint x: 754, endPoint y: 428, distance: 324.8
click at [691, 302] on quentale-workspace at bounding box center [739, 367] width 1479 height 734
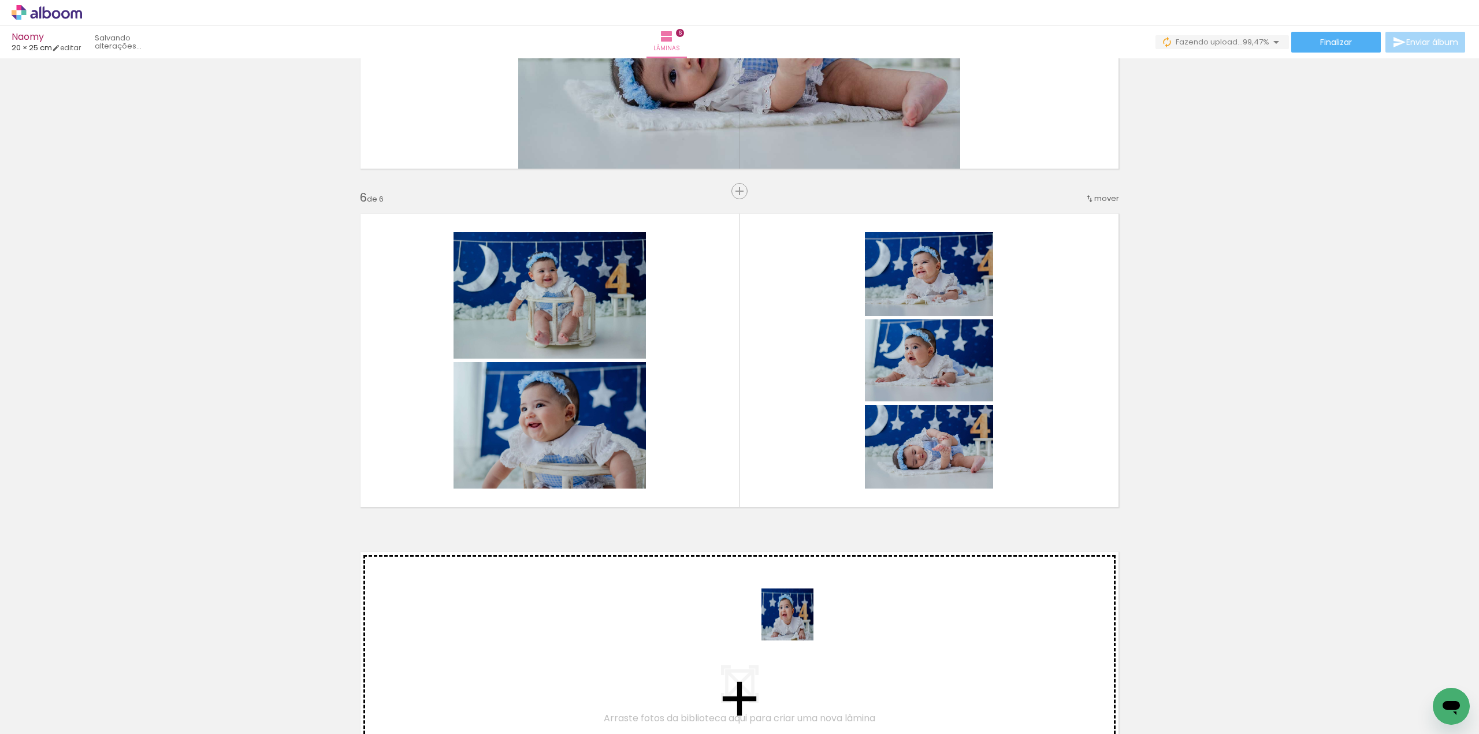
drag, startPoint x: 759, startPoint y: 702, endPoint x: 827, endPoint y: 529, distance: 186.2
click at [839, 371] on quentale-workspace at bounding box center [739, 367] width 1479 height 734
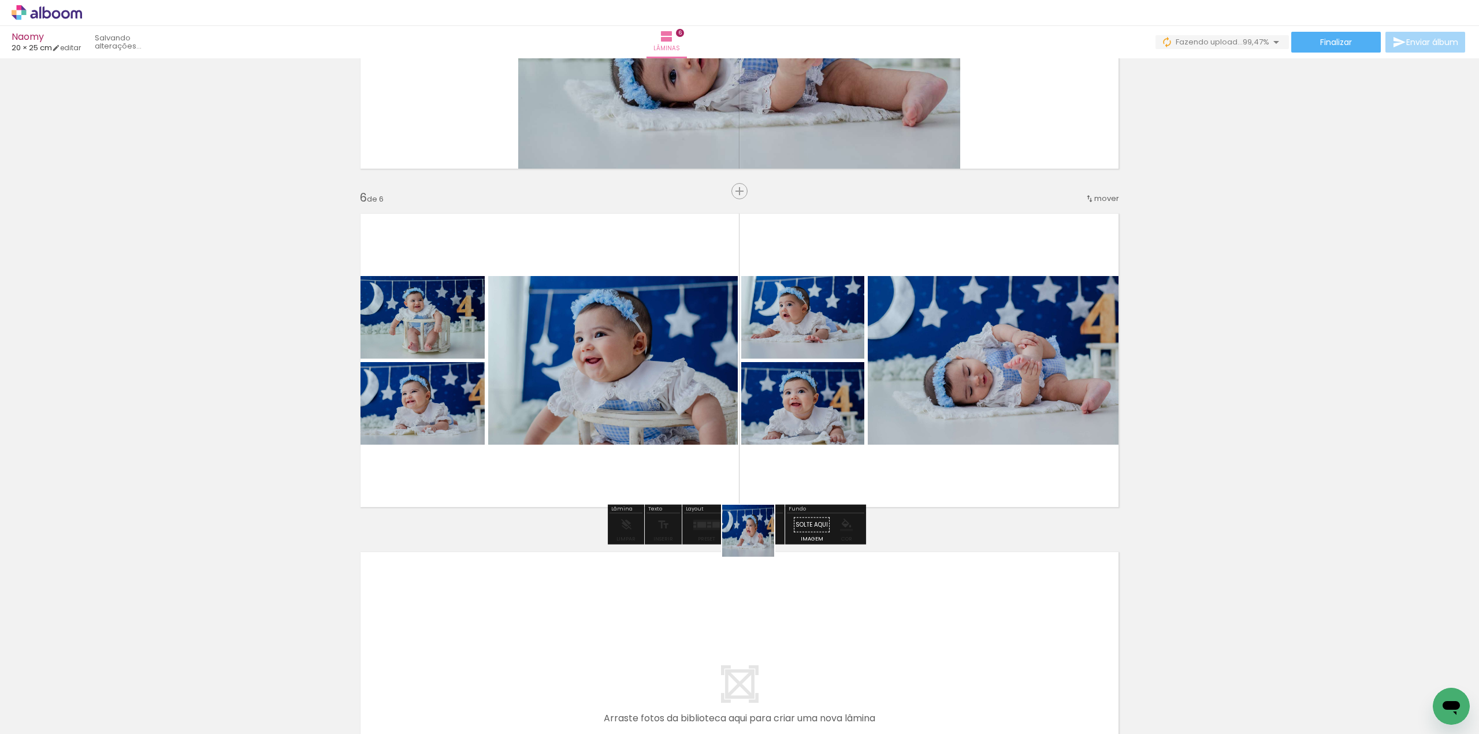
drag, startPoint x: 708, startPoint y: 702, endPoint x: 788, endPoint y: 447, distance: 267.1
click at [791, 441] on quentale-workspace at bounding box center [739, 367] width 1479 height 734
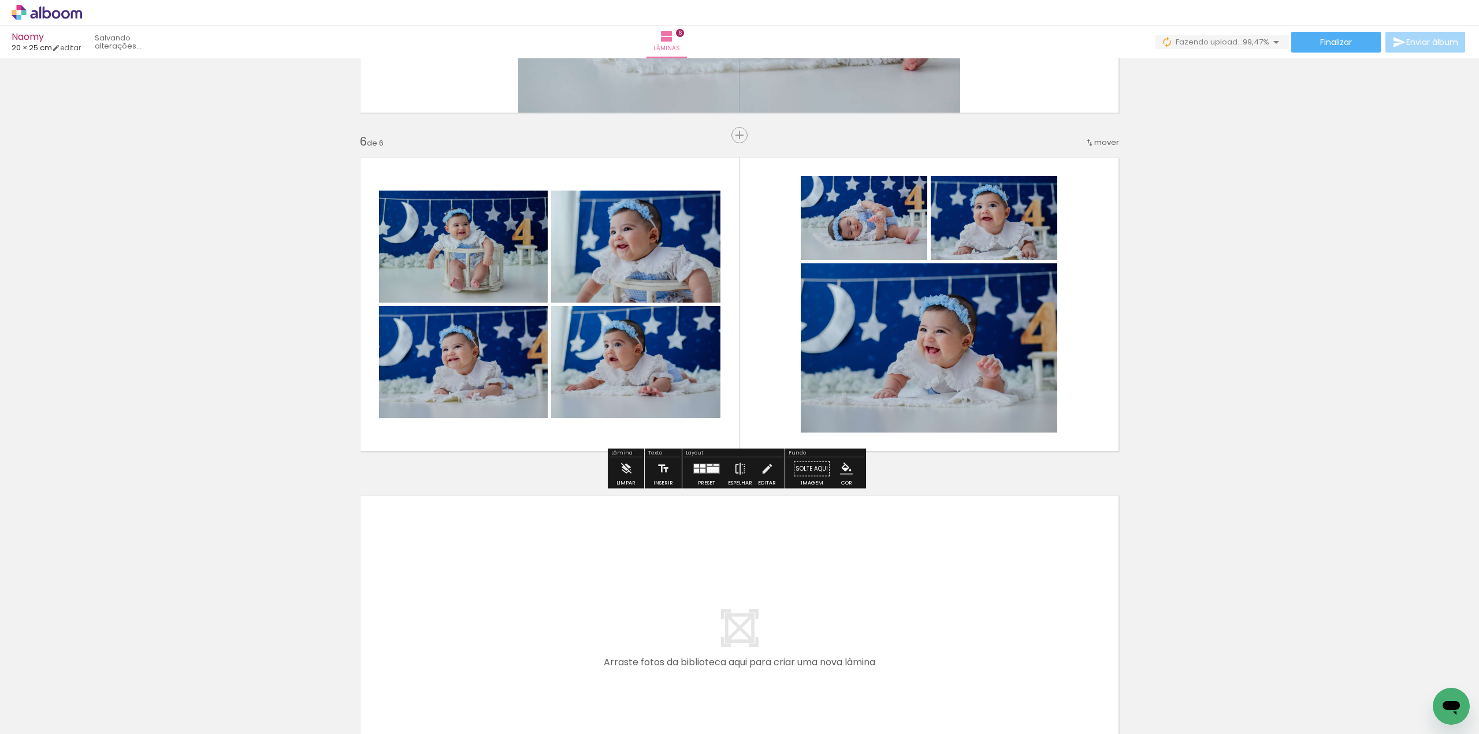
scroll to position [1636, 0]
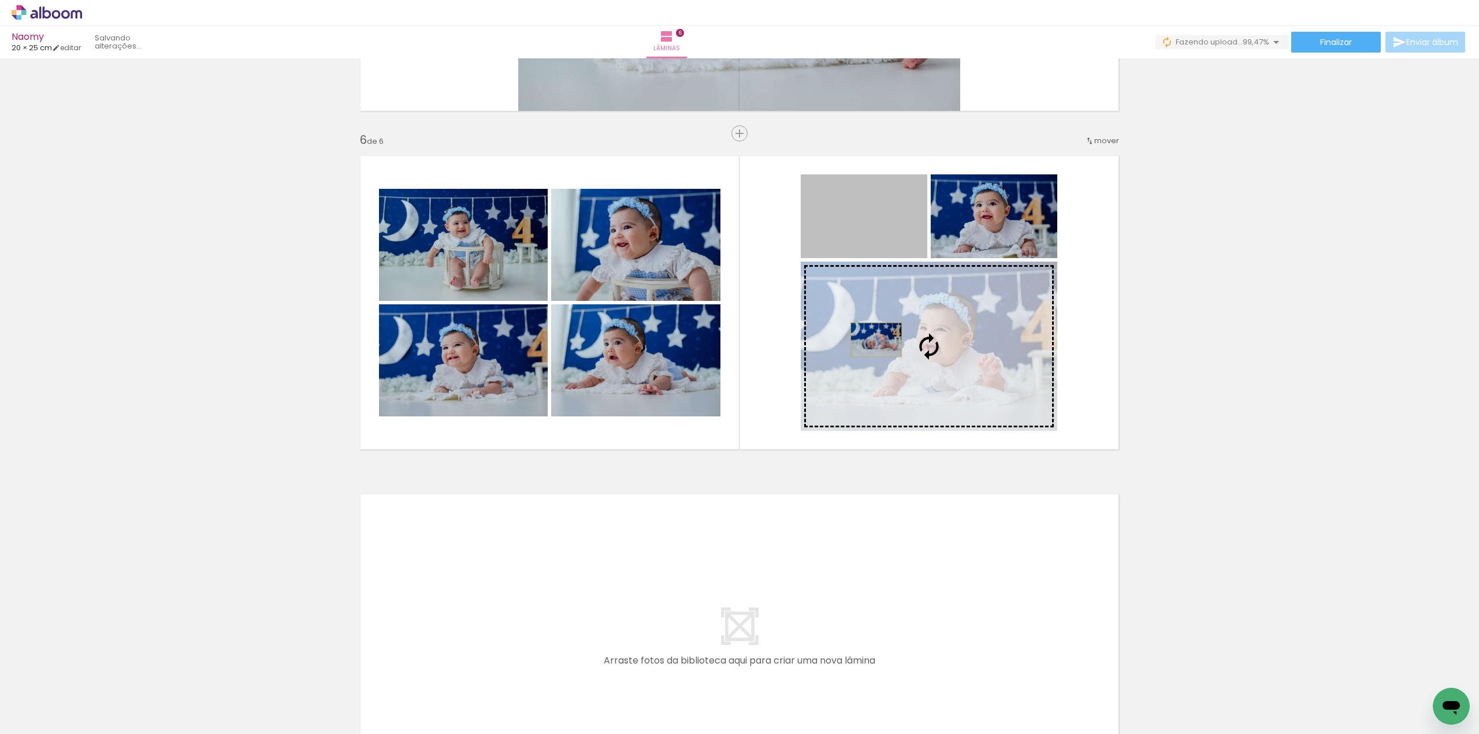
drag, startPoint x: 836, startPoint y: 231, endPoint x: 872, endPoint y: 340, distance: 114.2
click at [0, 0] on slot at bounding box center [0, 0] width 0 height 0
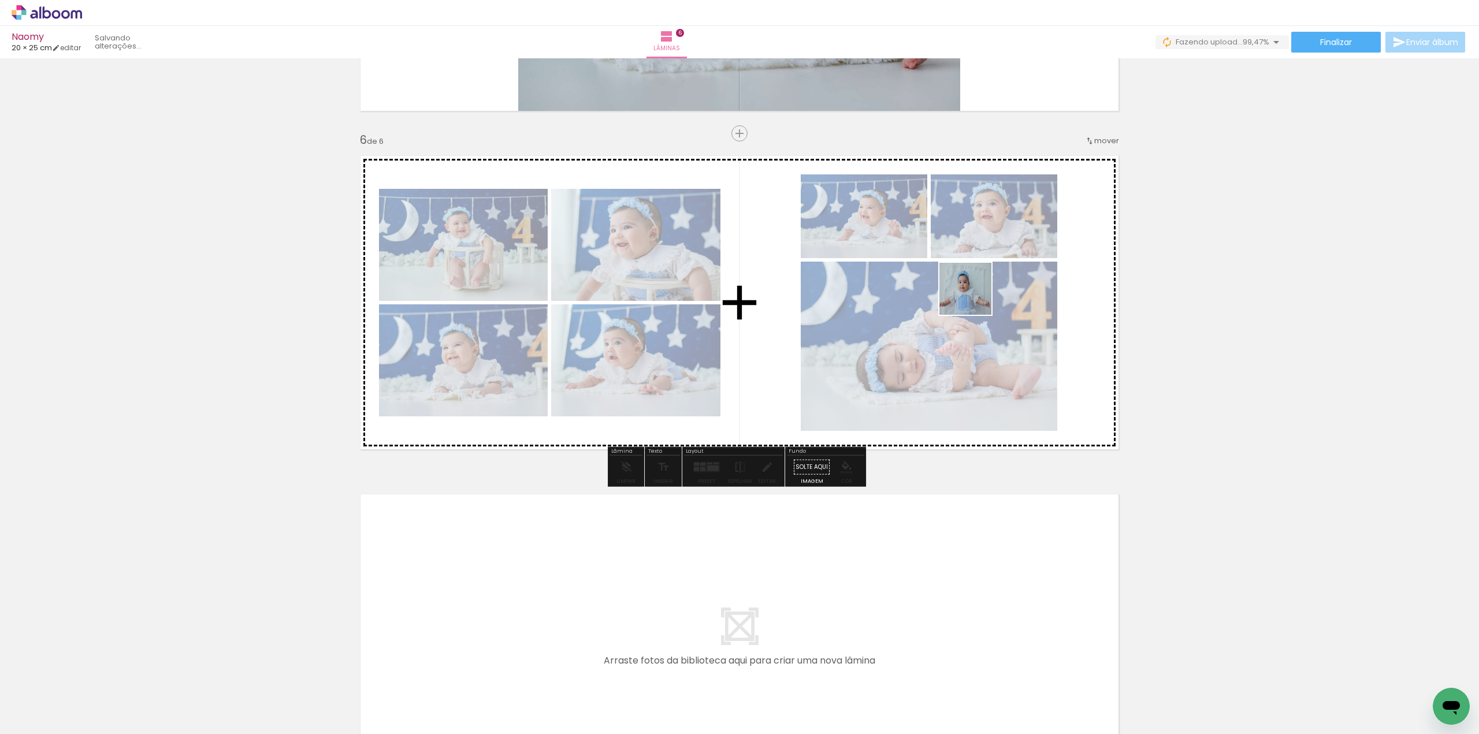
drag, startPoint x: 1169, startPoint y: 703, endPoint x: 981, endPoint y: 304, distance: 441.3
click at [970, 287] on quentale-workspace at bounding box center [739, 367] width 1479 height 734
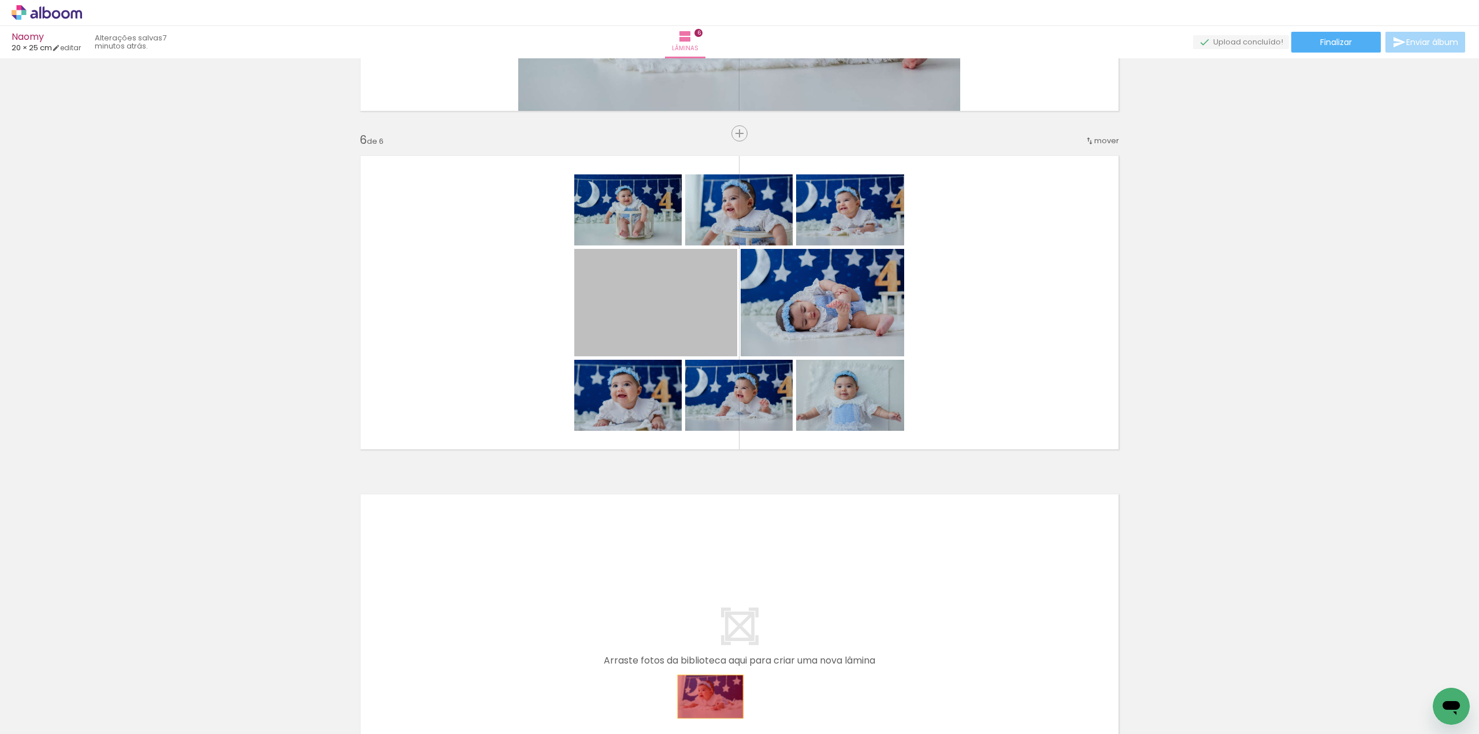
drag, startPoint x: 689, startPoint y: 309, endPoint x: 706, endPoint y: 697, distance: 388.0
click at [706, 697] on quentale-workspace at bounding box center [739, 367] width 1479 height 734
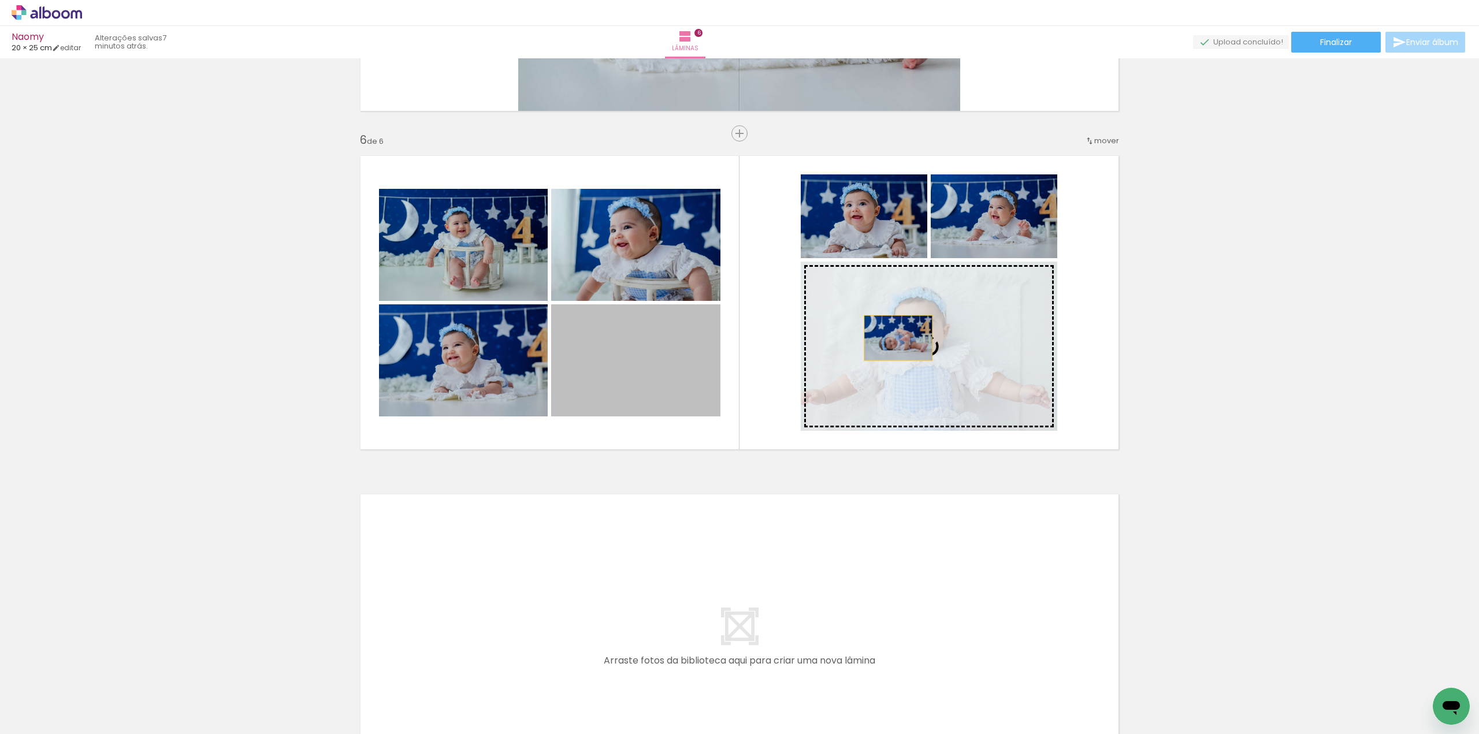
drag, startPoint x: 646, startPoint y: 365, endPoint x: 898, endPoint y: 338, distance: 253.3
click at [0, 0] on slot at bounding box center [0, 0] width 0 height 0
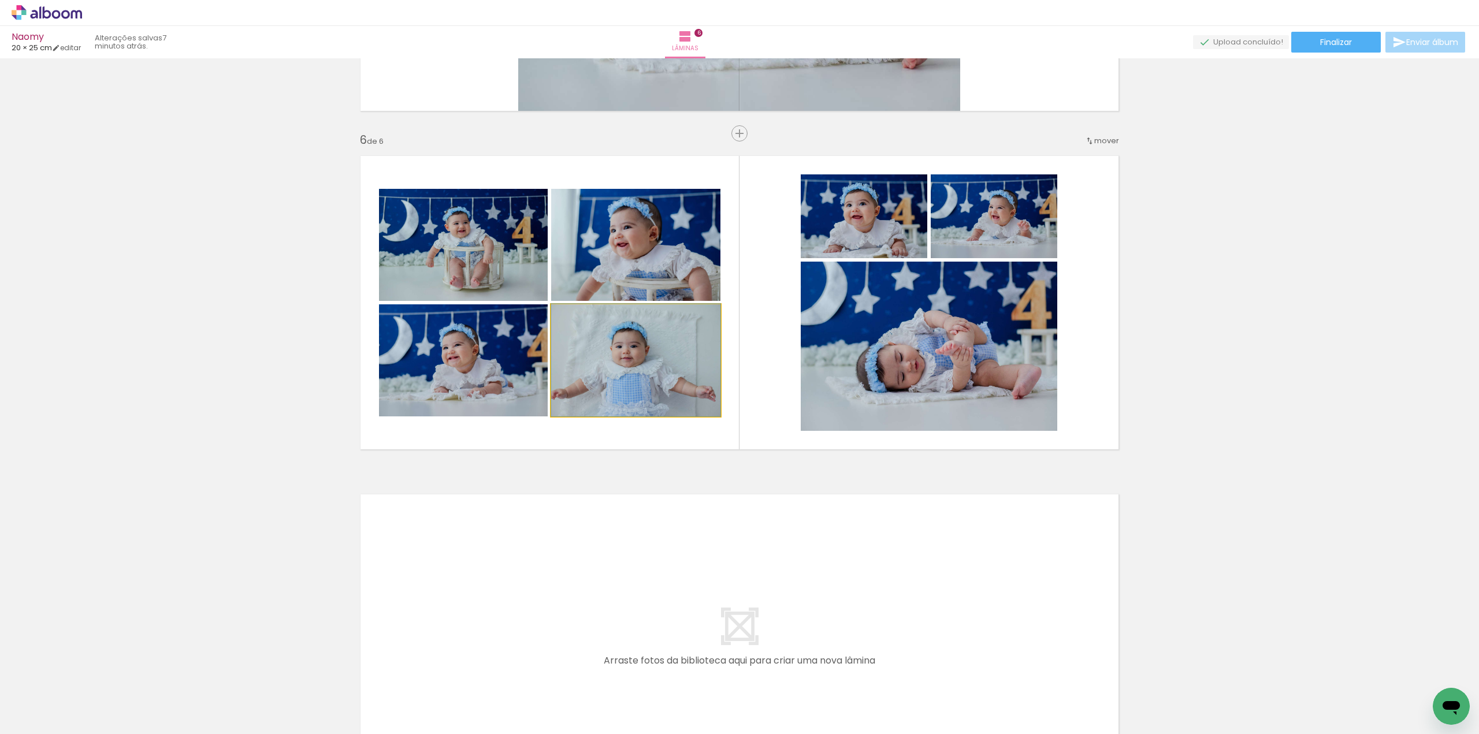
drag, startPoint x: 655, startPoint y: 378, endPoint x: 672, endPoint y: 359, distance: 25.4
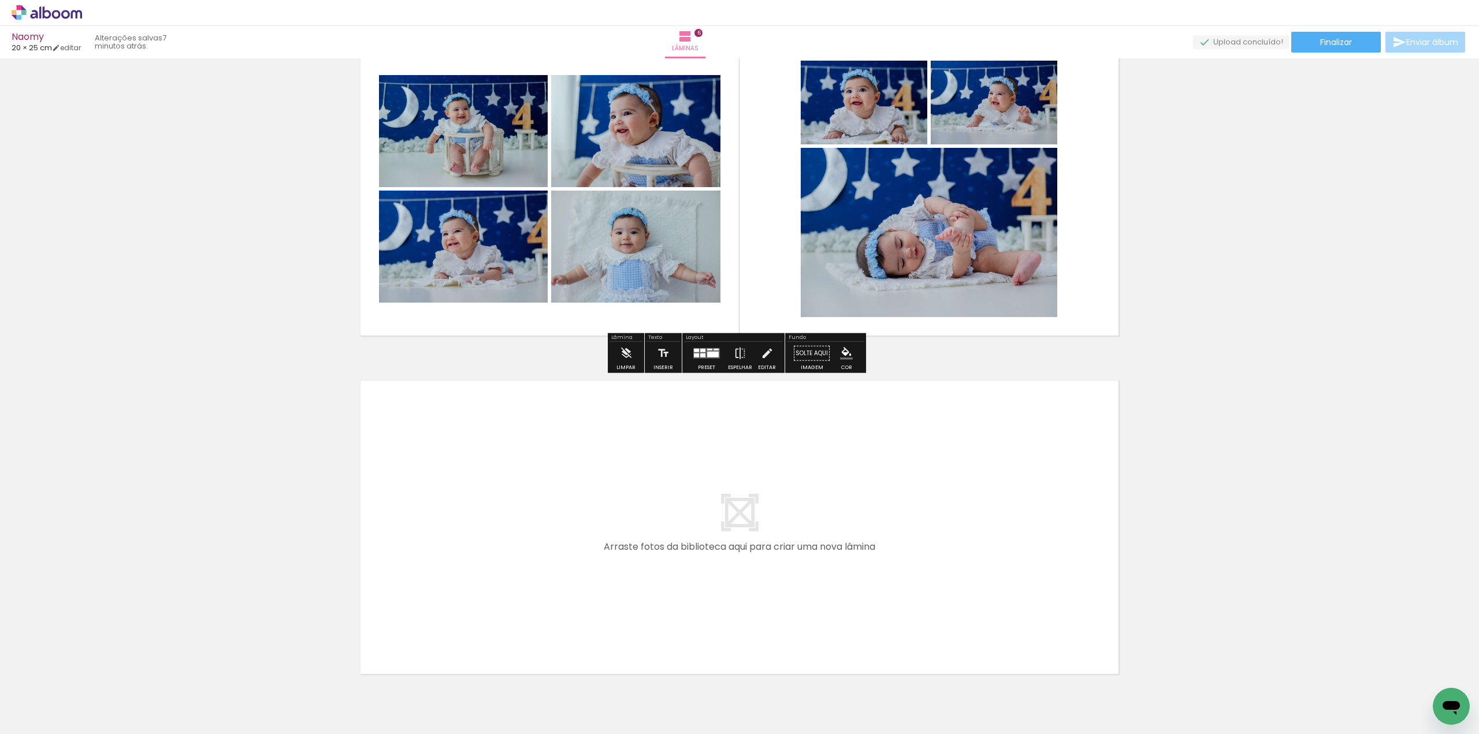
scroll to position [1752, 0]
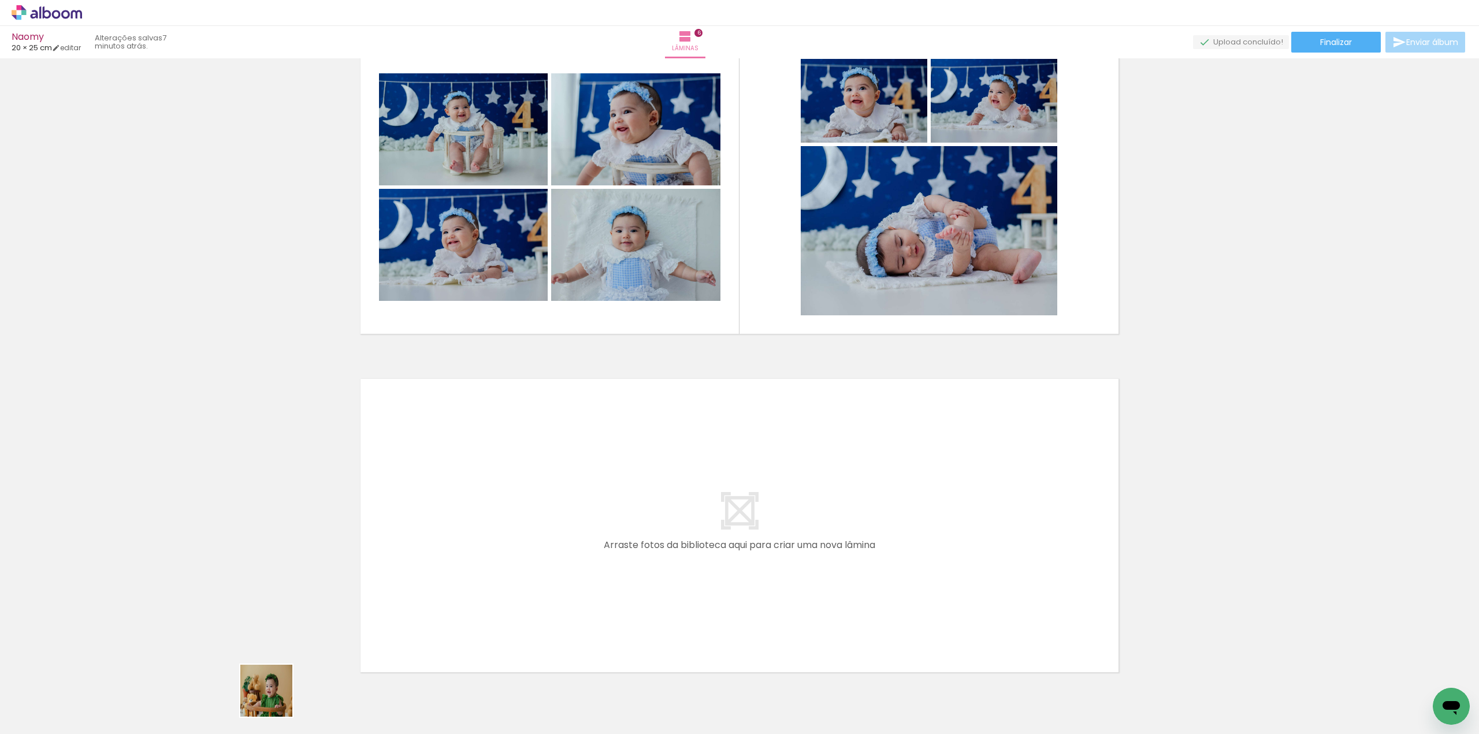
drag, startPoint x: 266, startPoint y: 704, endPoint x: 543, endPoint y: 534, distance: 324.9
click at [543, 534] on quentale-workspace at bounding box center [739, 367] width 1479 height 734
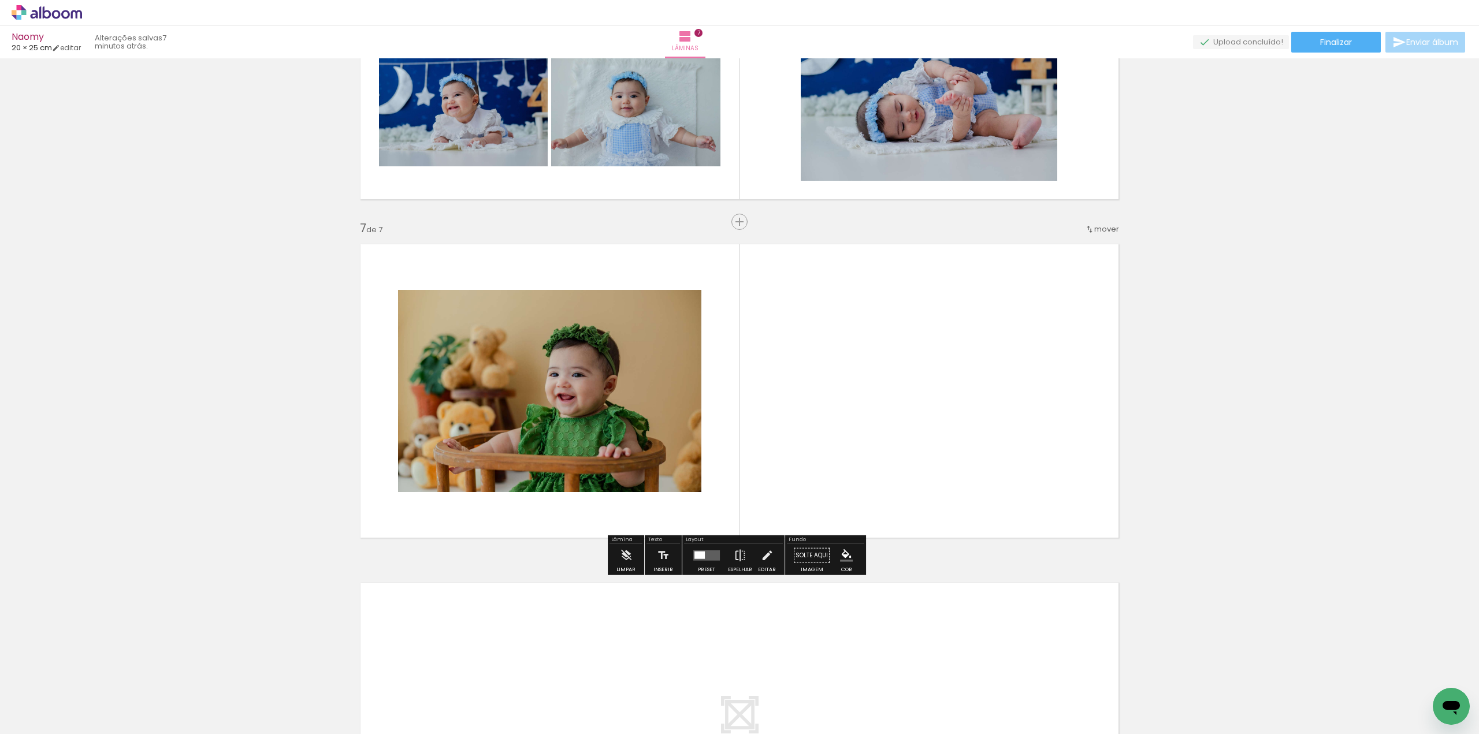
scroll to position [1917, 0]
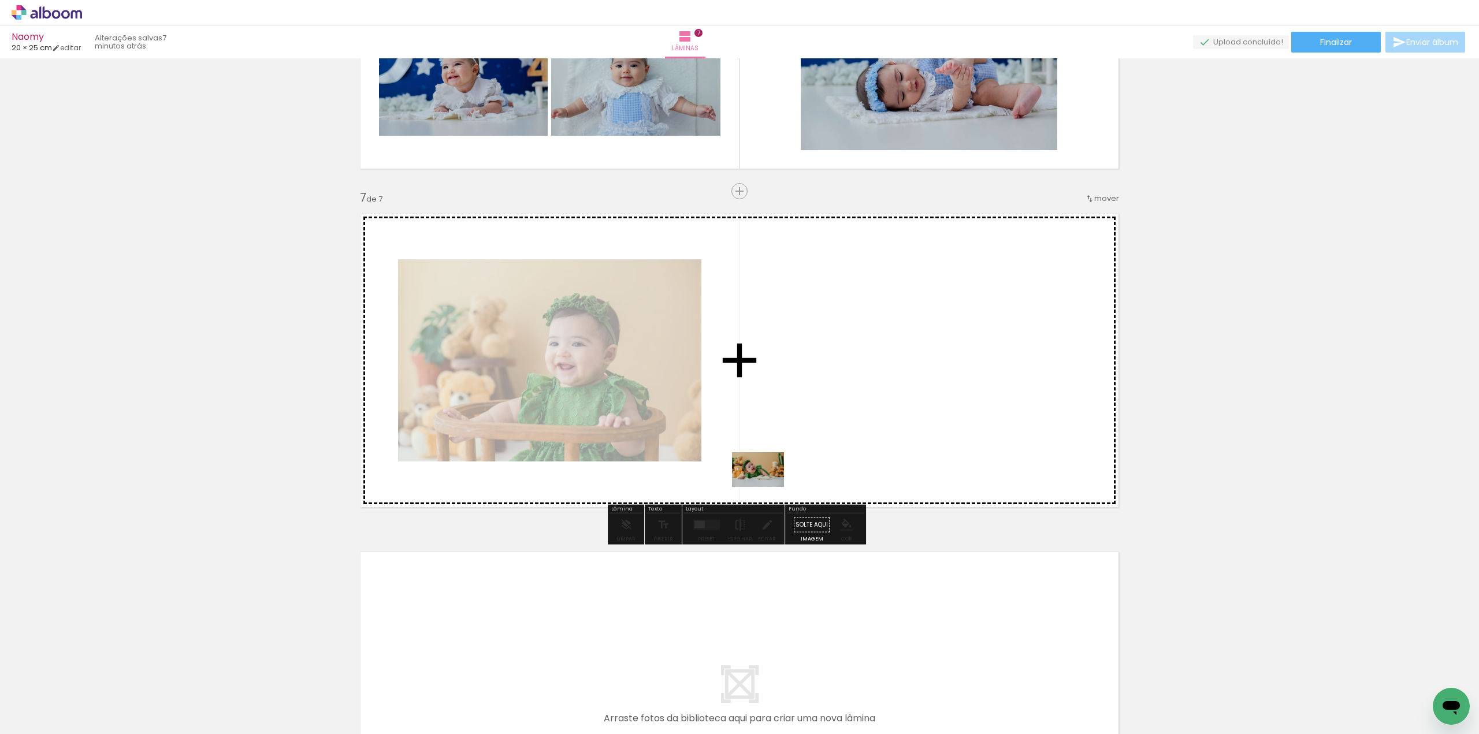
drag, startPoint x: 714, startPoint y: 707, endPoint x: 766, endPoint y: 482, distance: 231.3
click at [766, 482] on quentale-workspace at bounding box center [739, 367] width 1479 height 734
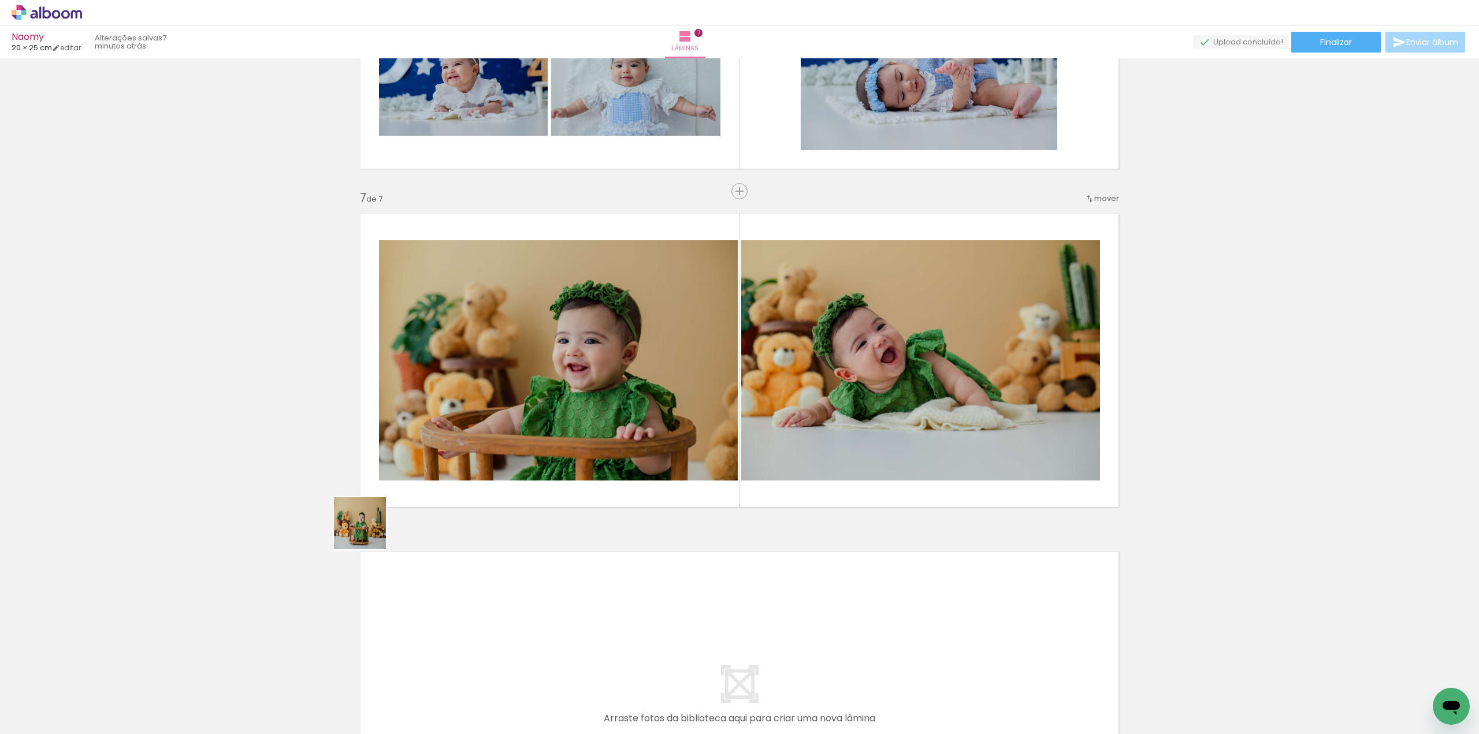
drag, startPoint x: 114, startPoint y: 706, endPoint x: 553, endPoint y: 428, distance: 519.8
click at [560, 416] on quentale-workspace at bounding box center [739, 367] width 1479 height 734
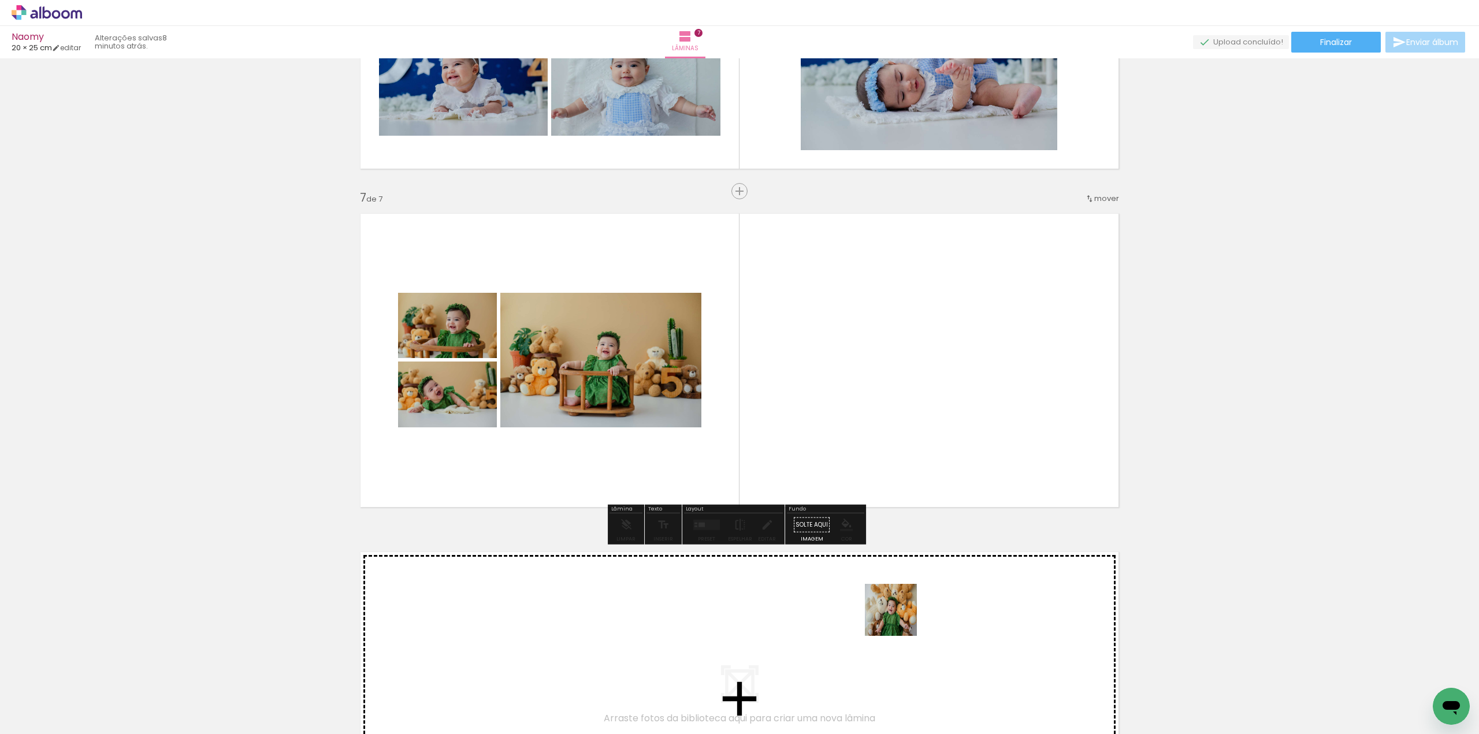
drag, startPoint x: 902, startPoint y: 678, endPoint x: 878, endPoint y: 431, distance: 247.2
click at [878, 431] on quentale-workspace at bounding box center [739, 367] width 1479 height 734
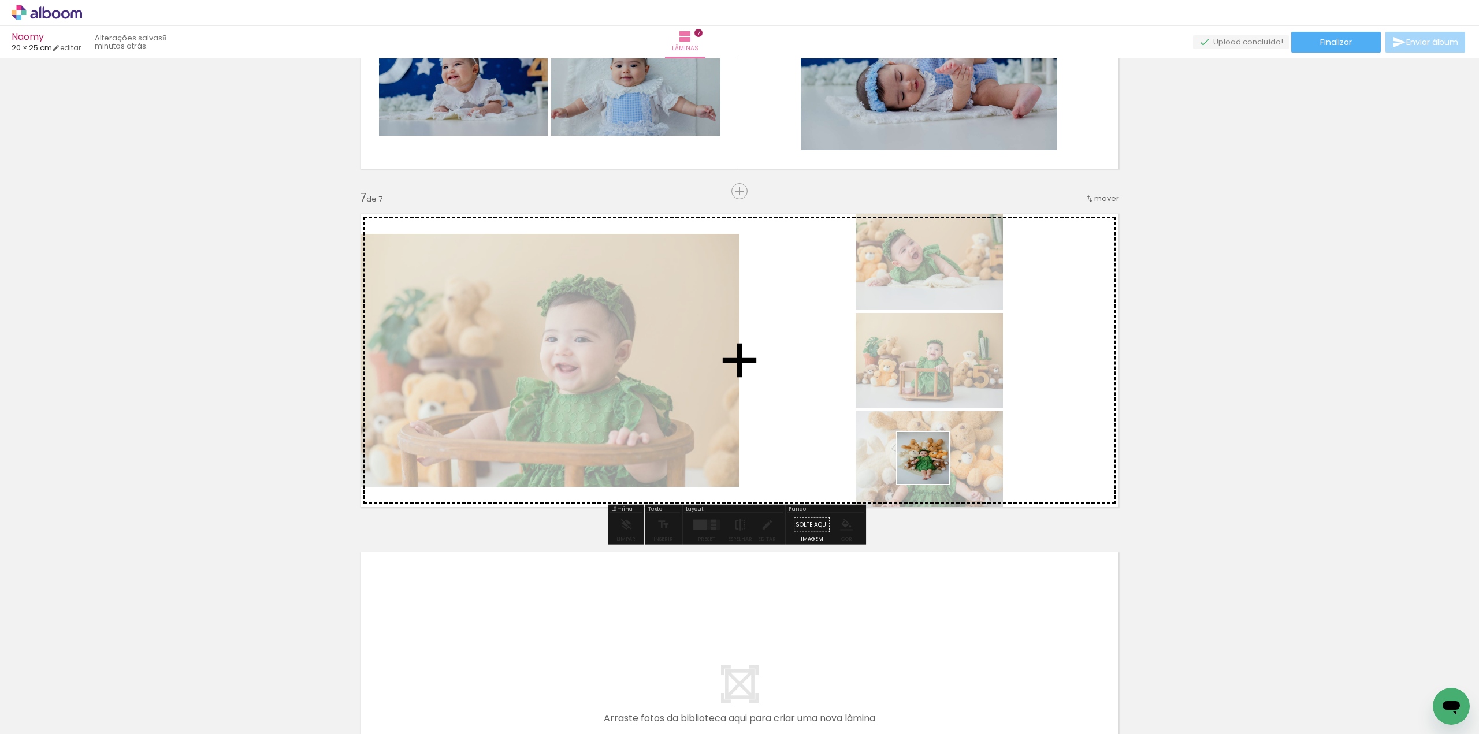
drag, startPoint x: 975, startPoint y: 716, endPoint x: 921, endPoint y: 441, distance: 280.2
click at [924, 434] on quentale-workspace at bounding box center [739, 367] width 1479 height 734
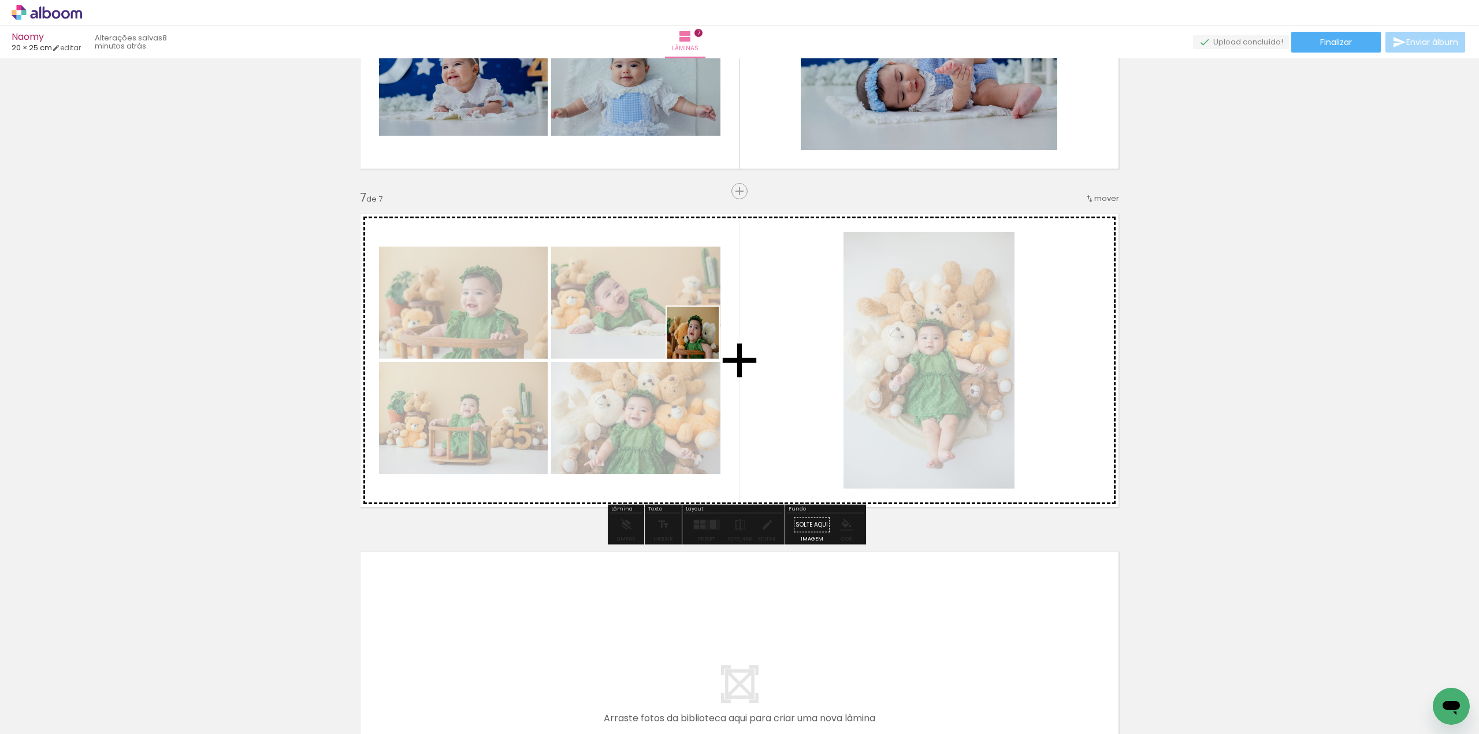
drag, startPoint x: 564, startPoint y: 700, endPoint x: 705, endPoint y: 347, distance: 380.0
click at [704, 329] on quentale-workspace at bounding box center [739, 367] width 1479 height 734
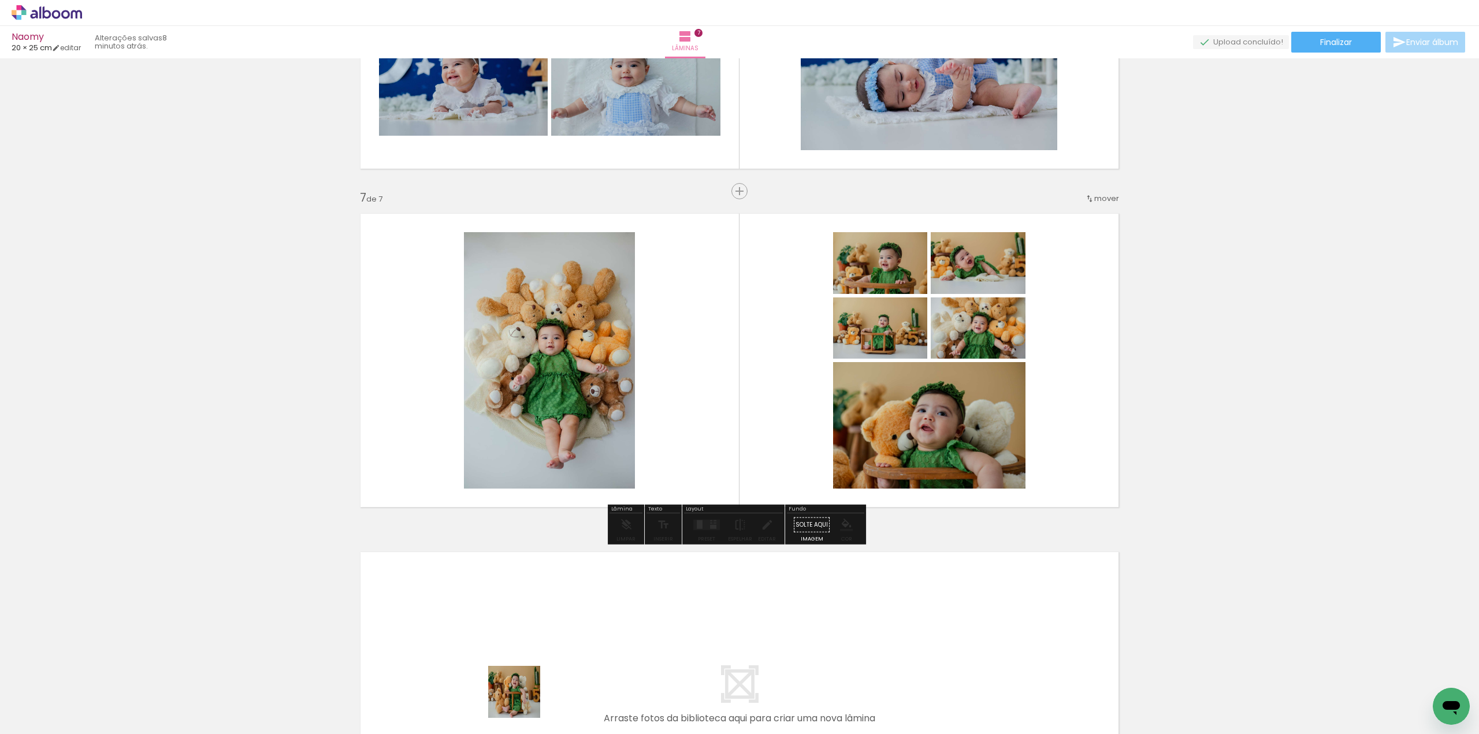
drag, startPoint x: 523, startPoint y: 701, endPoint x: 730, endPoint y: 307, distance: 444.7
click at [730, 307] on quentale-workspace at bounding box center [739, 367] width 1479 height 734
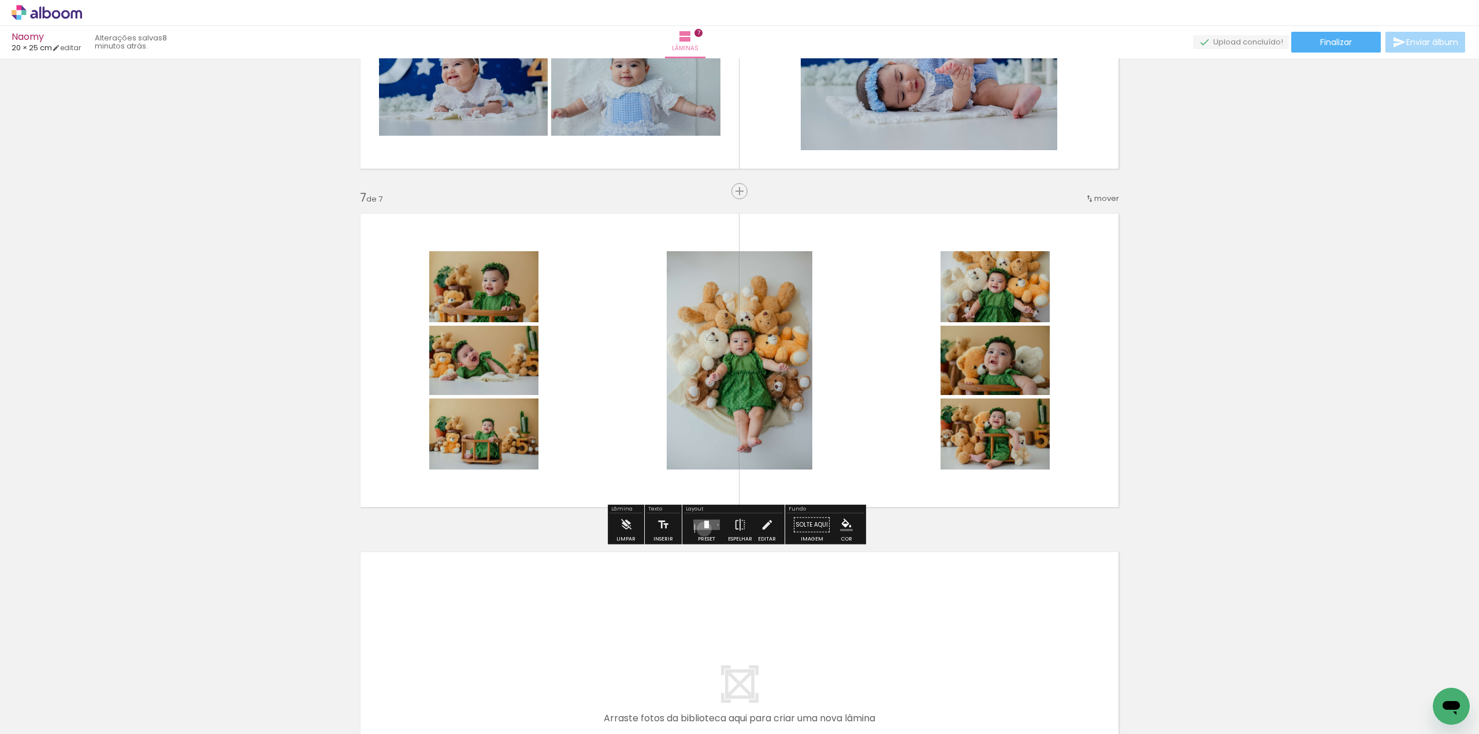
click at [701, 529] on quentale-layouter at bounding box center [706, 525] width 27 height 10
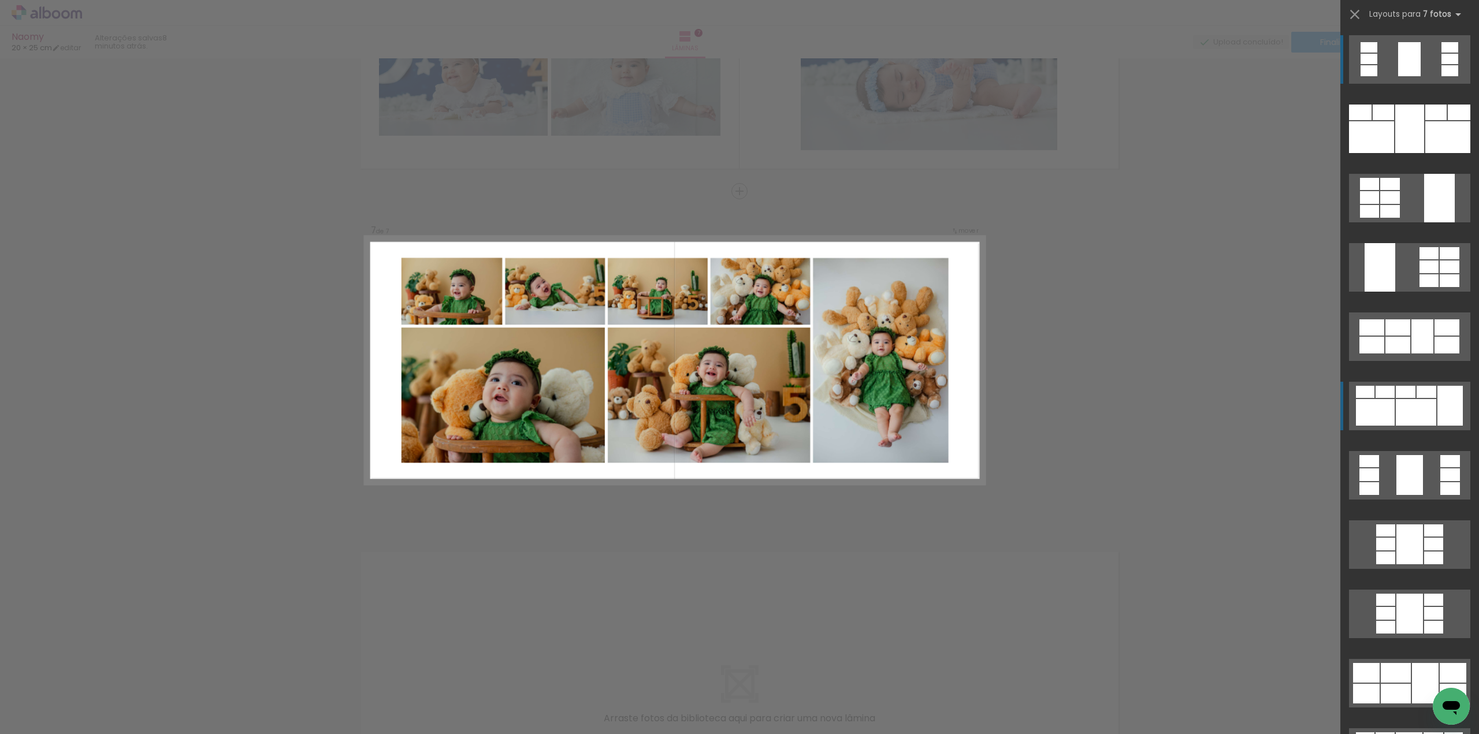
click at [1395, 420] on div at bounding box center [1415, 412] width 40 height 27
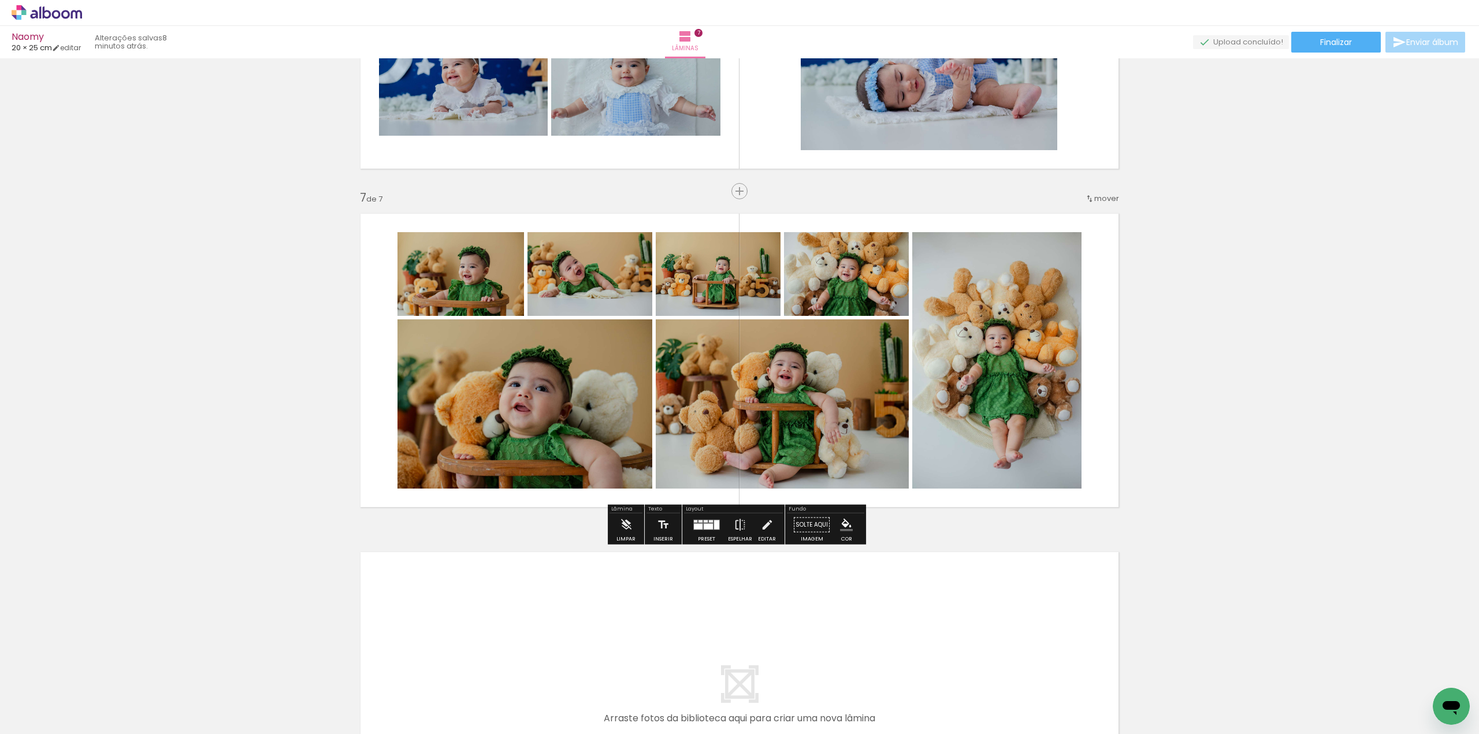
click at [691, 526] on div at bounding box center [706, 524] width 31 height 23
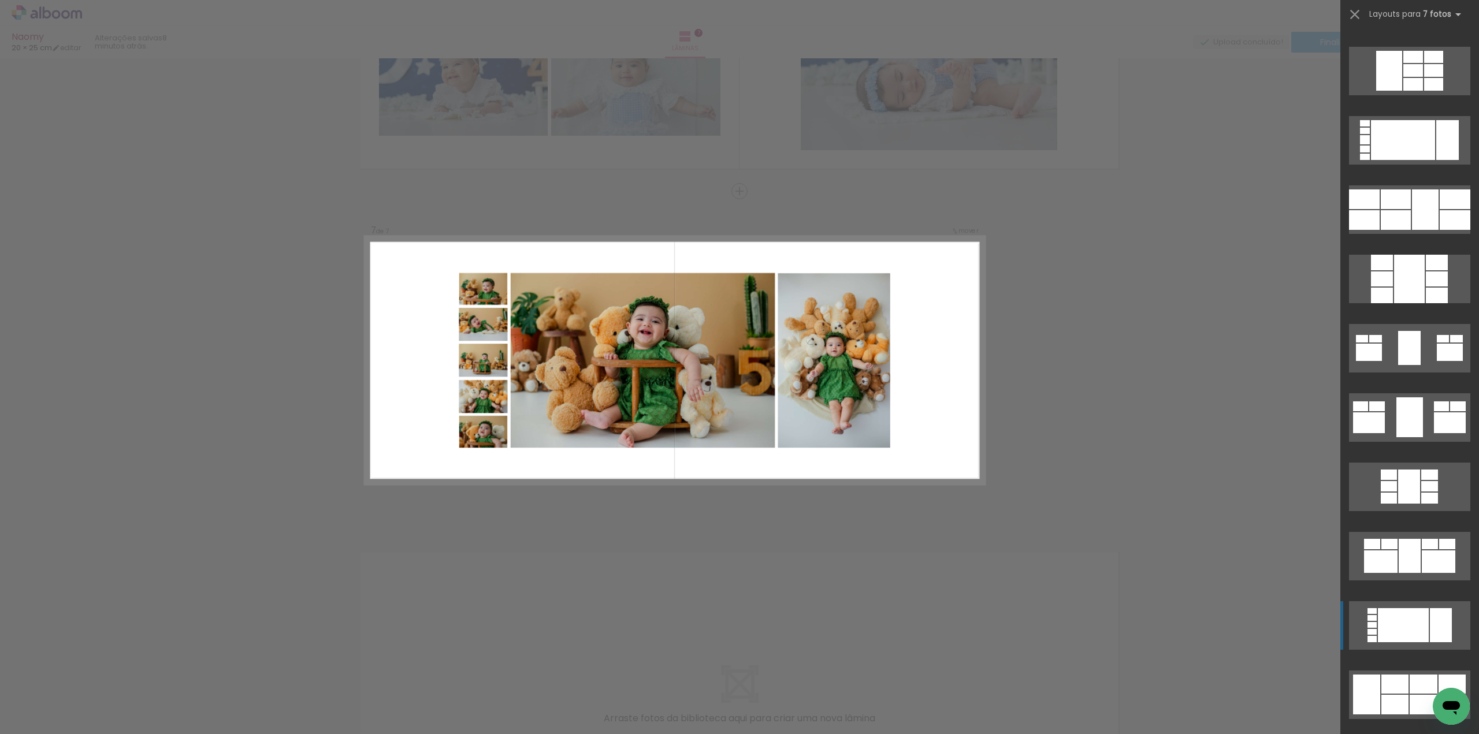
scroll to position [866, 0]
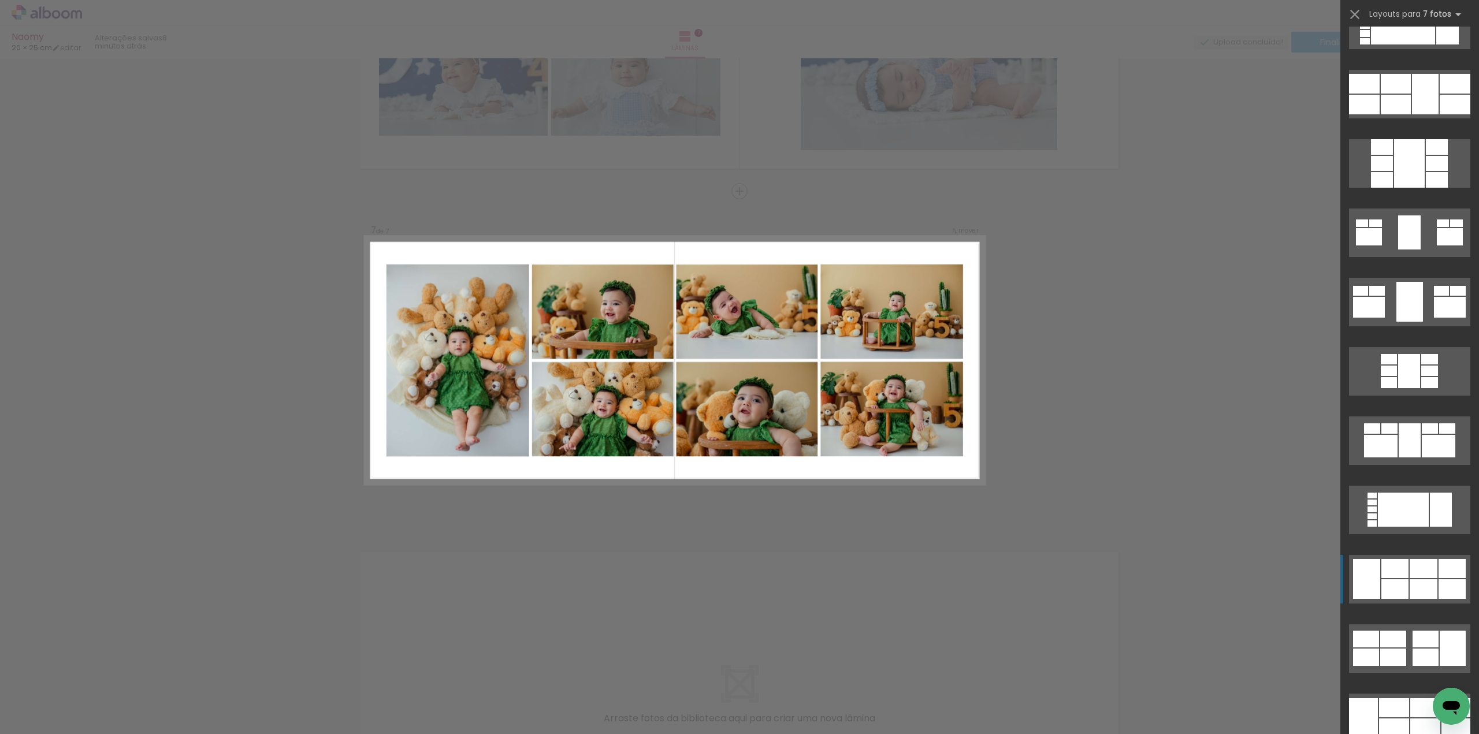
click at [1393, 589] on div at bounding box center [1394, 589] width 27 height 20
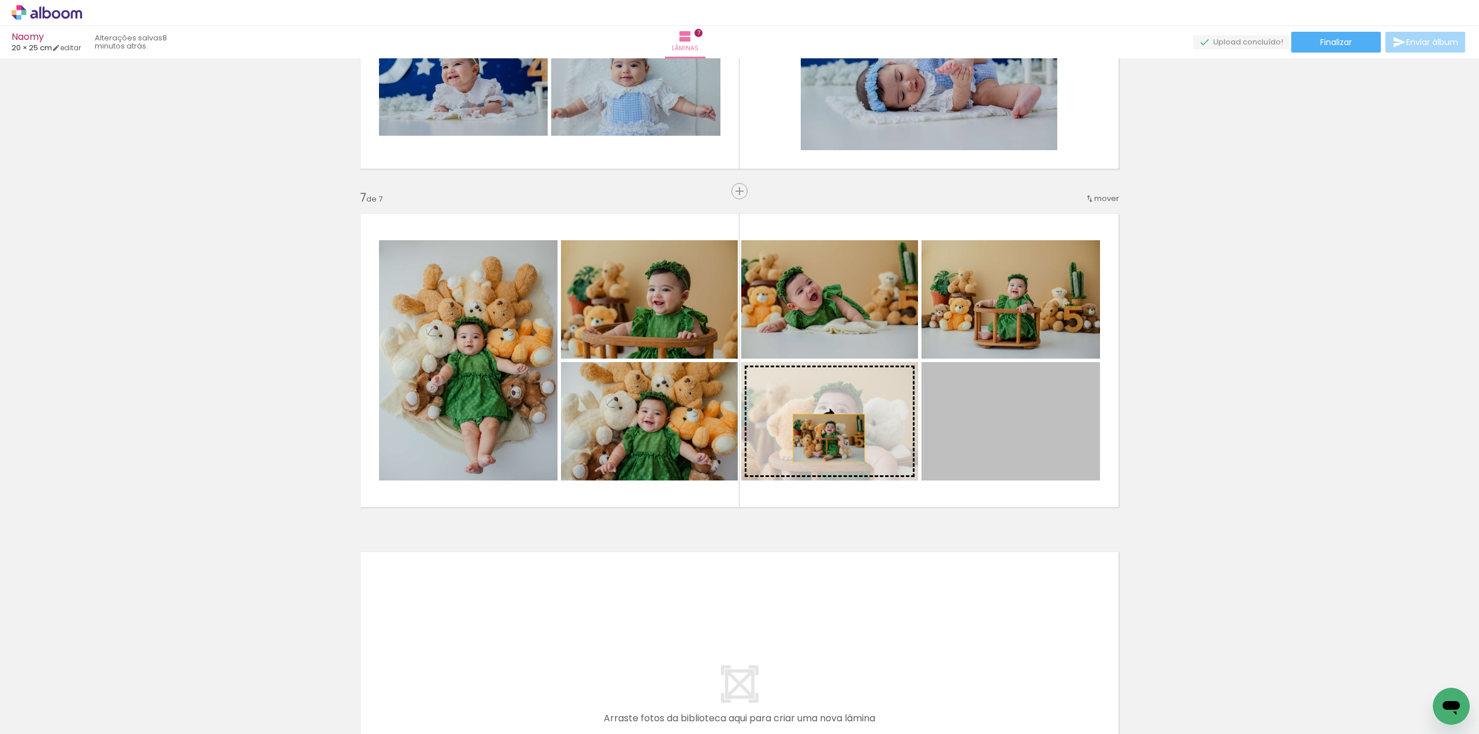
drag, startPoint x: 1013, startPoint y: 433, endPoint x: 821, endPoint y: 437, distance: 191.8
click at [0, 0] on slot at bounding box center [0, 0] width 0 height 0
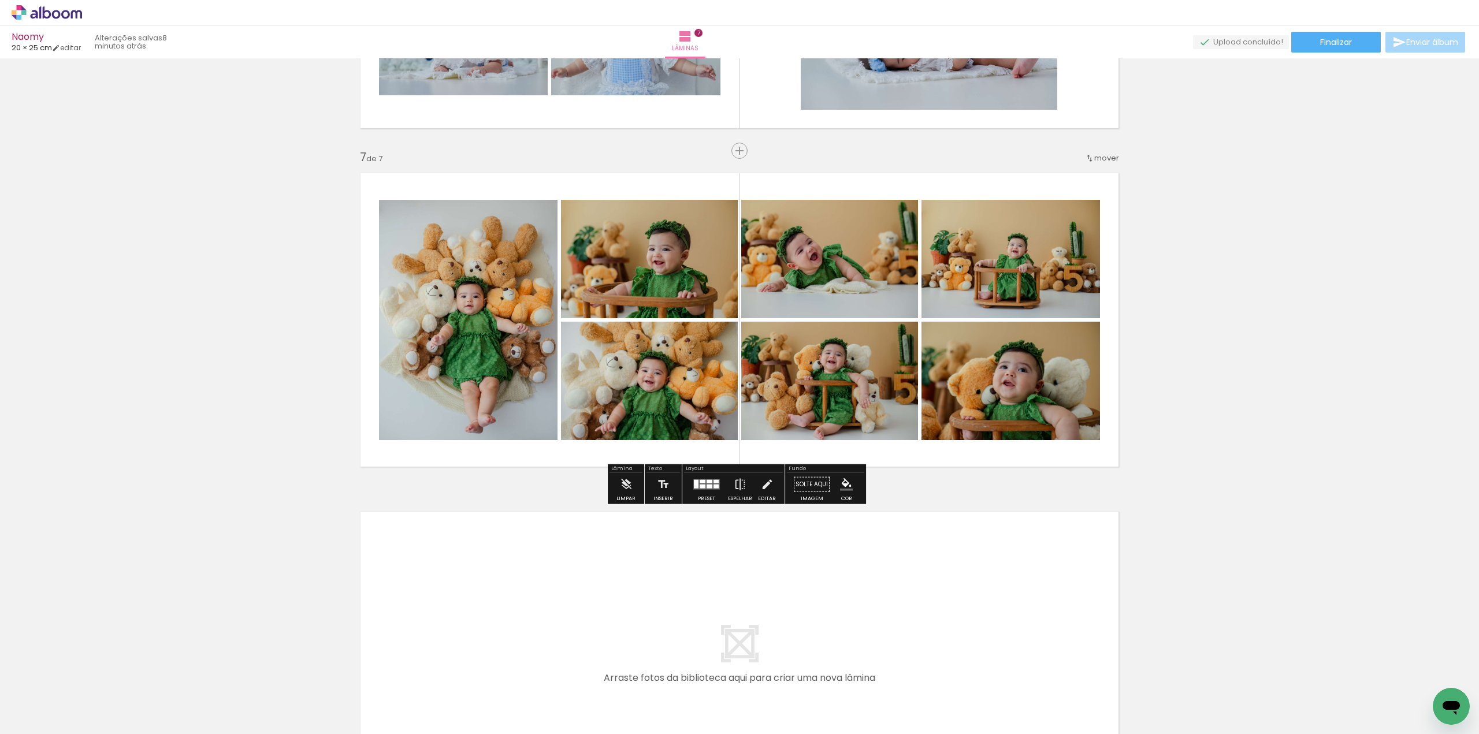
scroll to position [2033, 0]
